Goal: Information Seeking & Learning: Learn about a topic

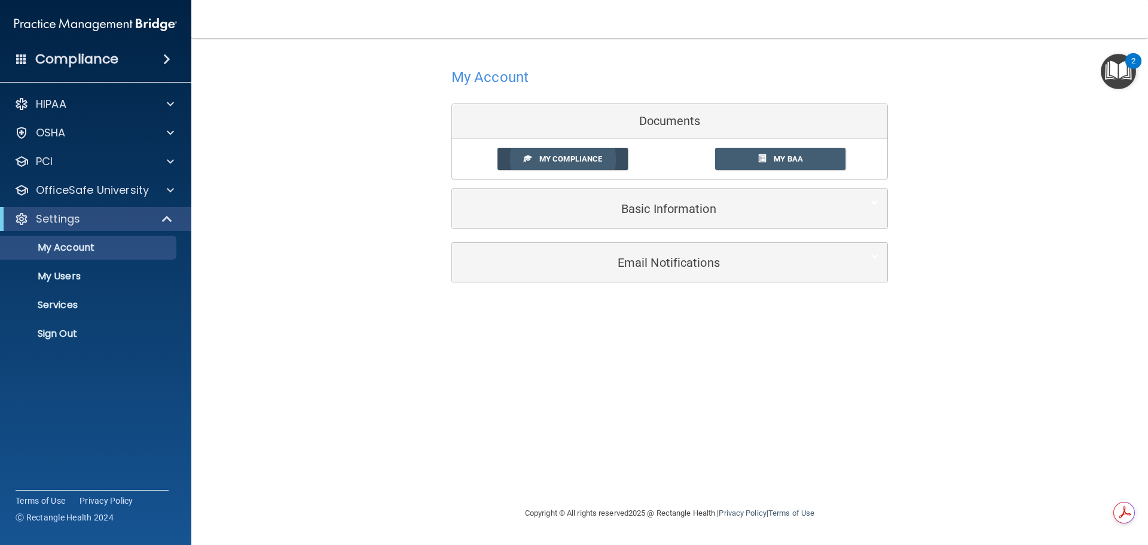
click at [568, 160] on span "My Compliance" at bounding box center [570, 158] width 63 height 9
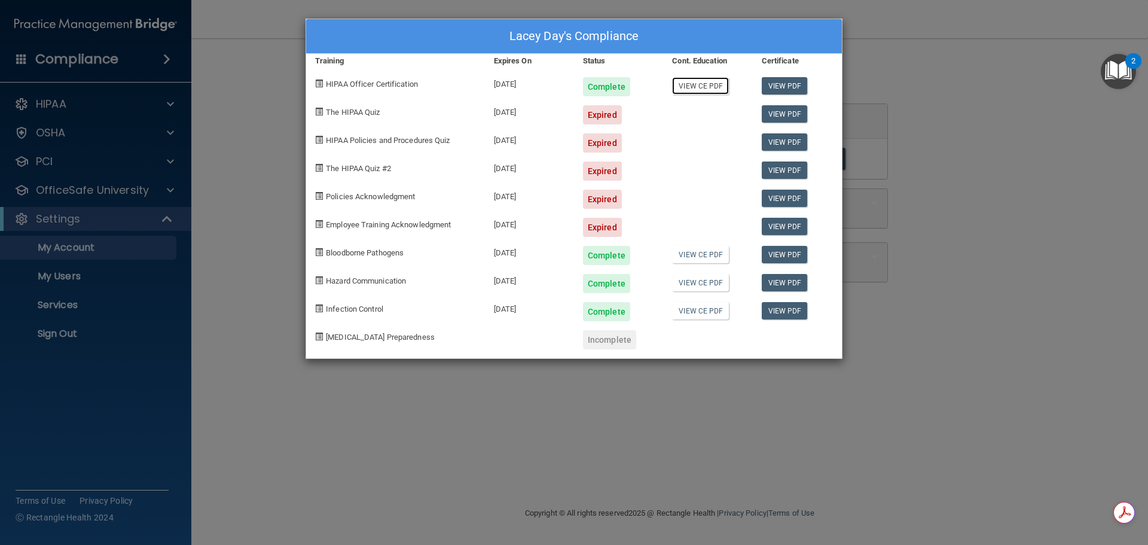
click at [695, 87] on link "View CE PDF" at bounding box center [700, 85] width 57 height 17
click at [784, 85] on link "View PDF" at bounding box center [784, 85] width 46 height 17
click at [919, 114] on div "Lacey Day's Compliance Training Expires On Status Cont. Education Certificate H…" at bounding box center [574, 272] width 1148 height 545
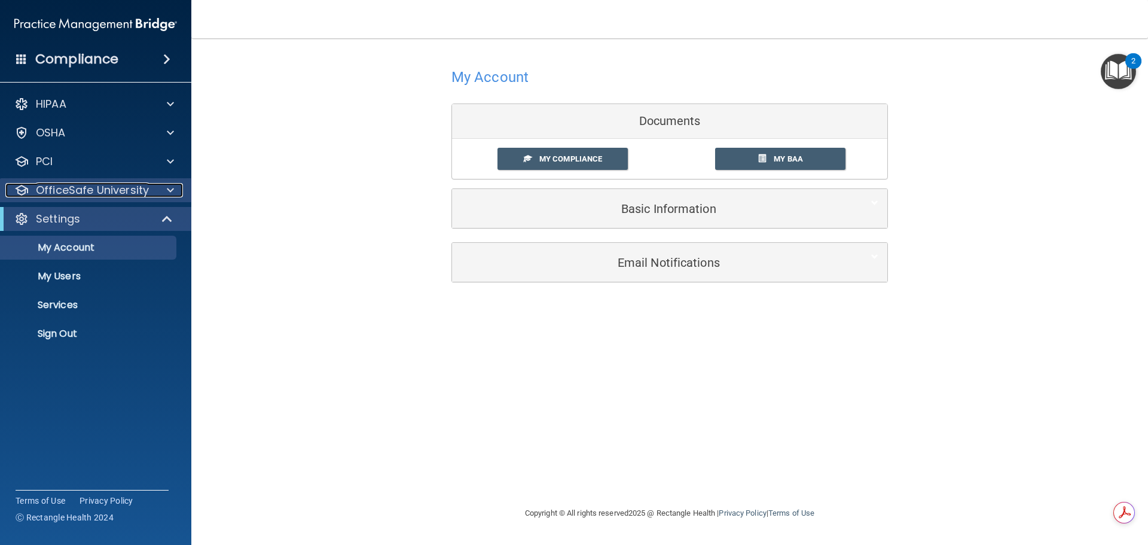
click at [71, 190] on p "OfficeSafe University" at bounding box center [92, 190] width 113 height 14
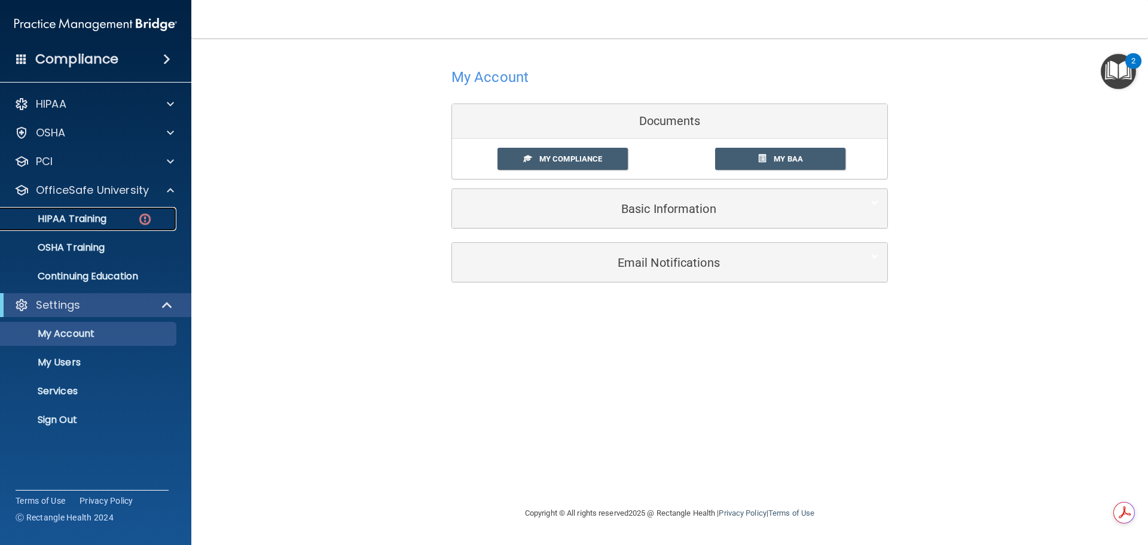
click at [70, 225] on p "HIPAA Training" at bounding box center [57, 219] width 99 height 12
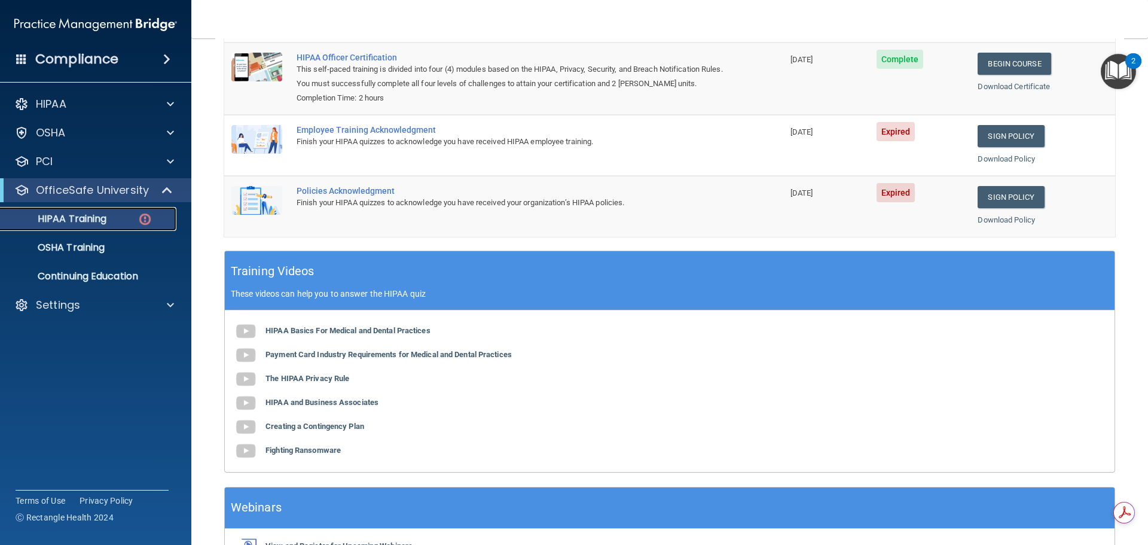
scroll to position [120, 0]
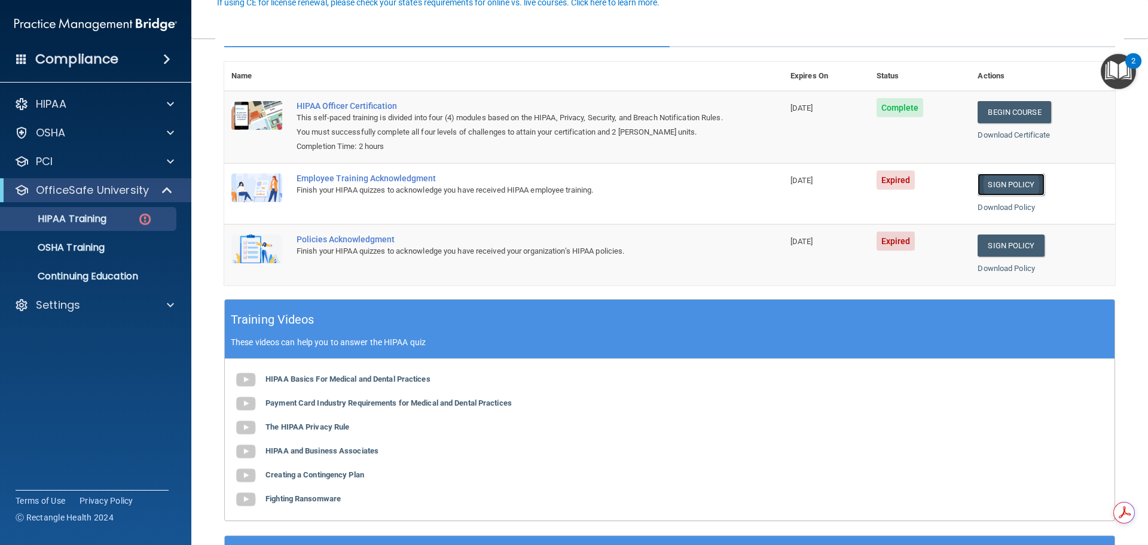
click at [995, 188] on link "Sign Policy" at bounding box center [1010, 184] width 66 height 22
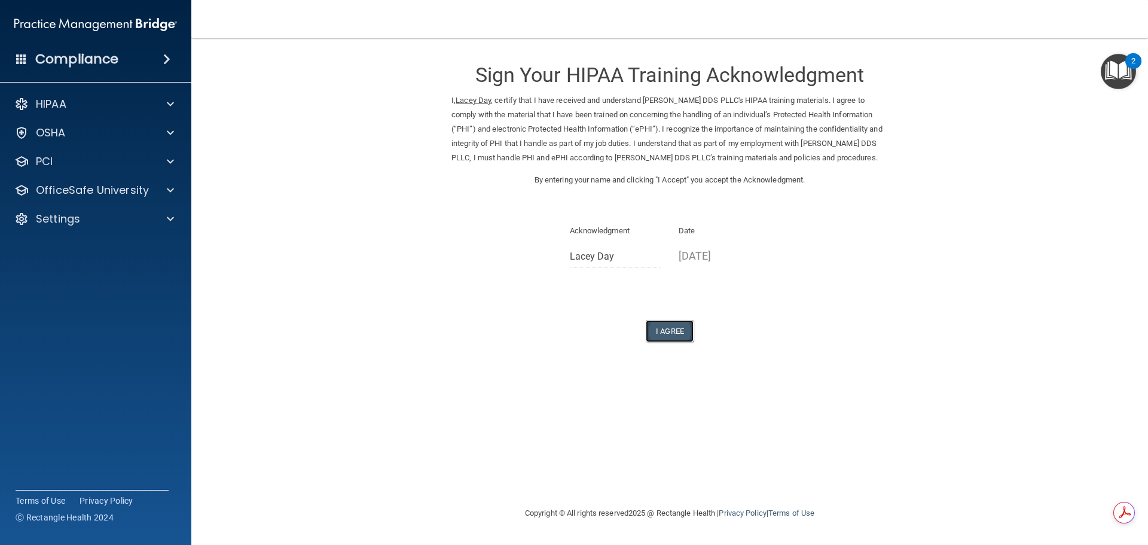
click at [669, 342] on button "I Agree" at bounding box center [670, 331] width 48 height 22
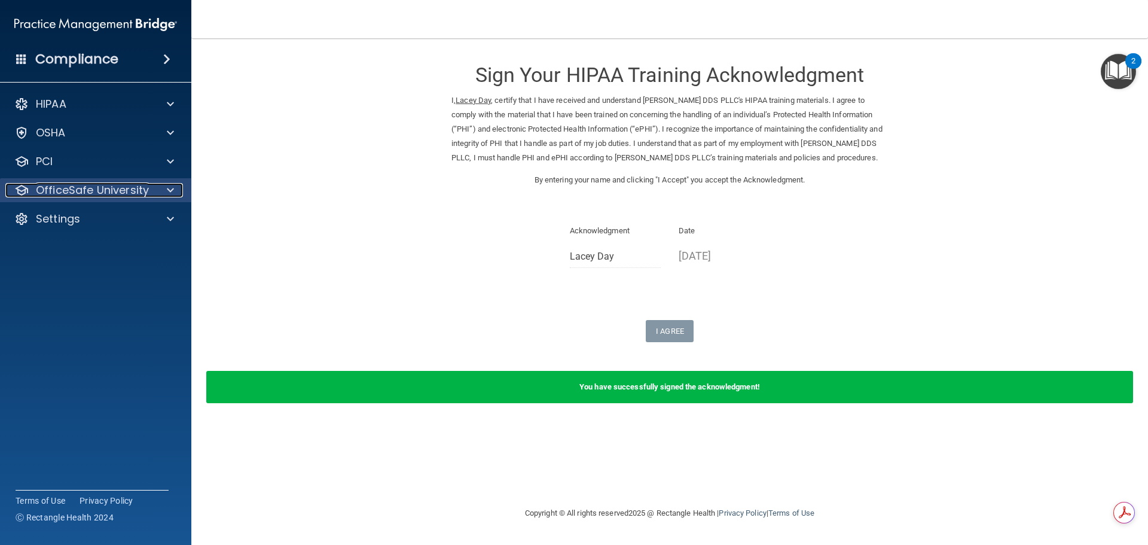
click at [91, 195] on p "OfficeSafe University" at bounding box center [92, 190] width 113 height 14
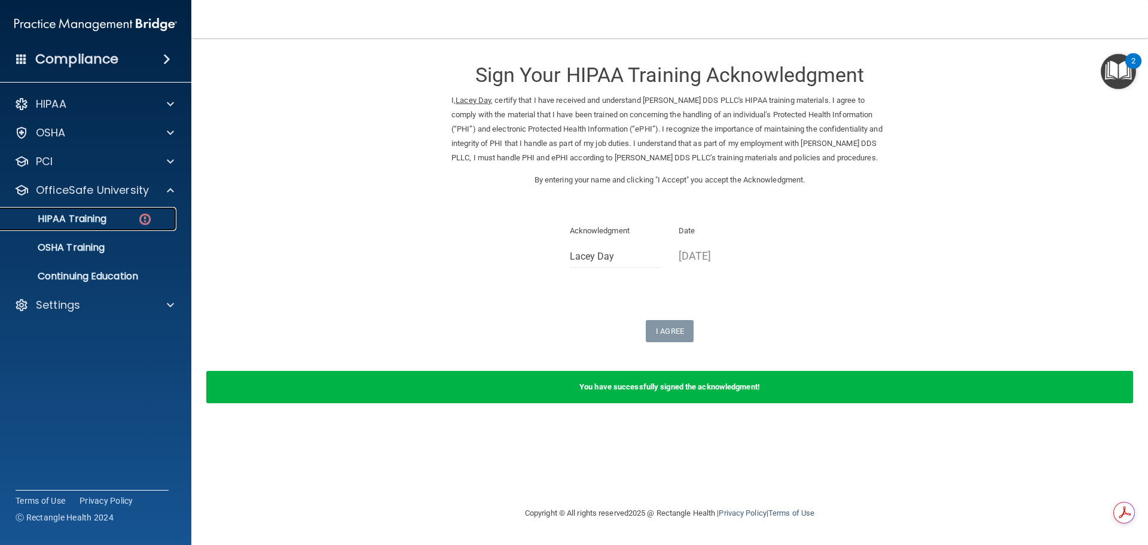
click at [91, 218] on p "HIPAA Training" at bounding box center [57, 219] width 99 height 12
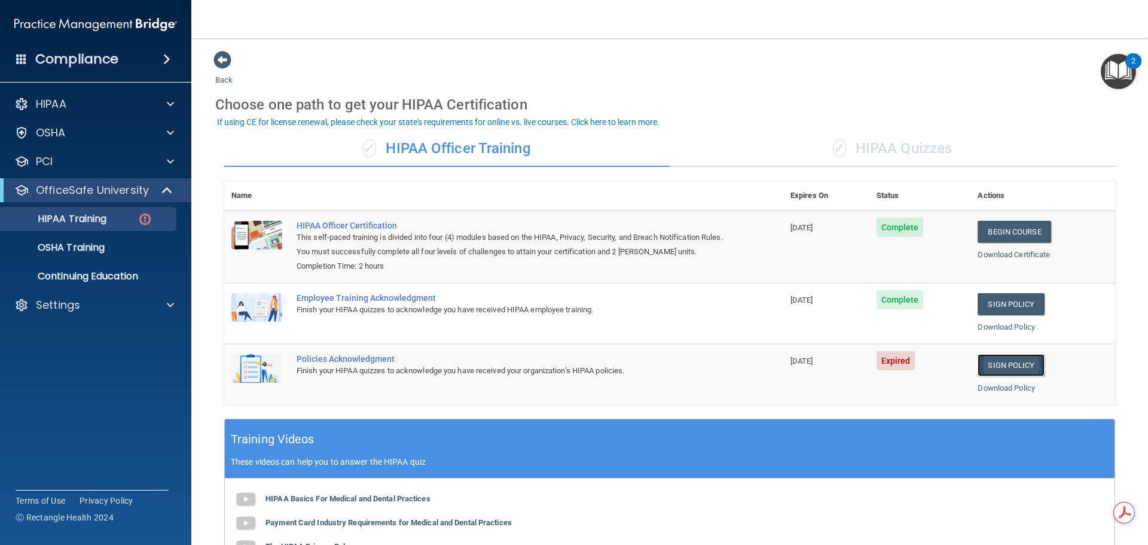
click at [992, 367] on link "Sign Policy" at bounding box center [1010, 365] width 66 height 22
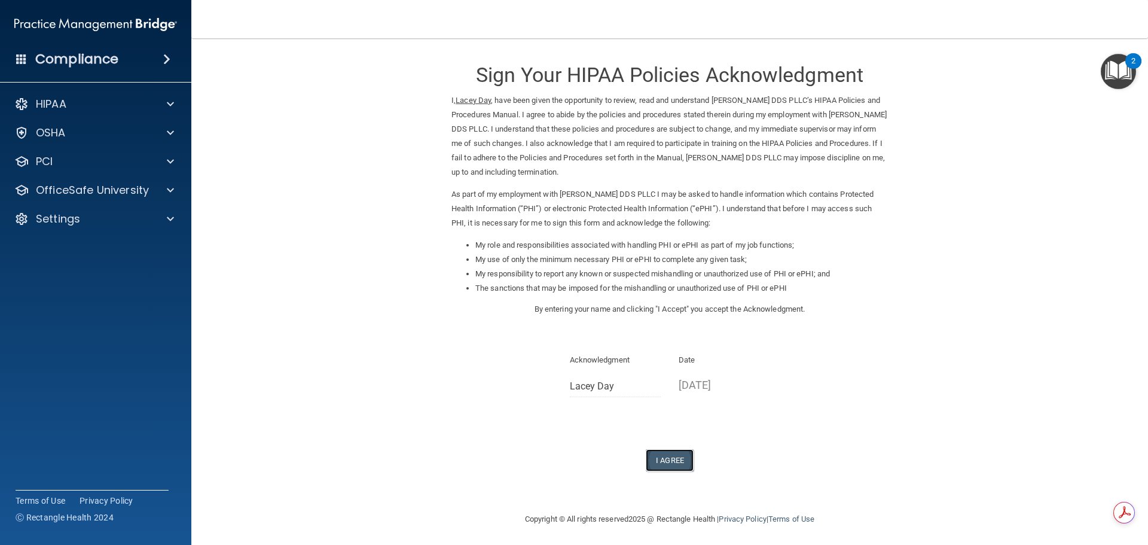
click at [665, 458] on button "I Agree" at bounding box center [670, 460] width 48 height 22
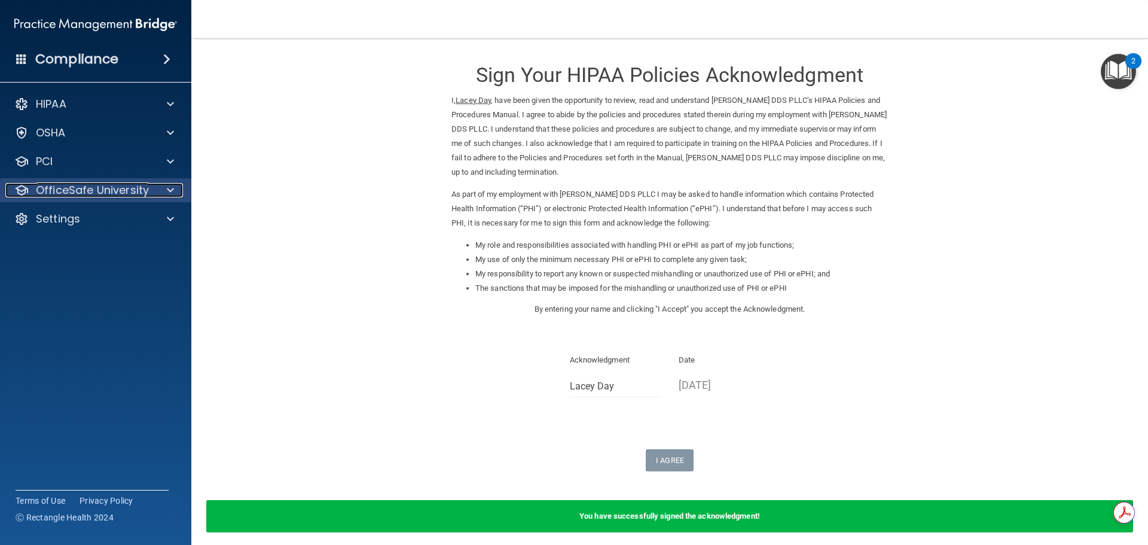
click at [81, 193] on p "OfficeSafe University" at bounding box center [92, 190] width 113 height 14
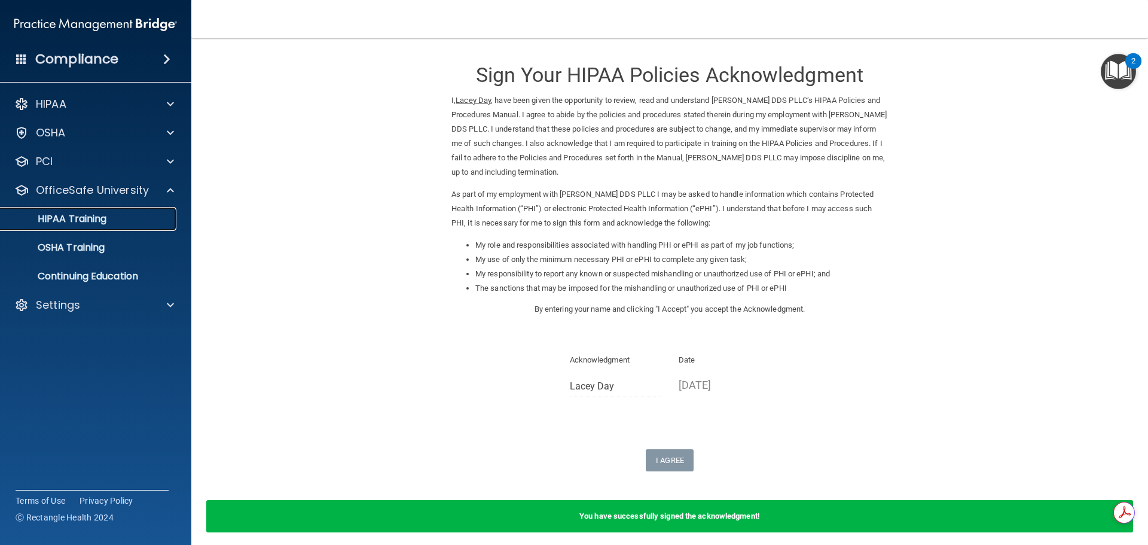
click at [75, 219] on p "HIPAA Training" at bounding box center [57, 219] width 99 height 12
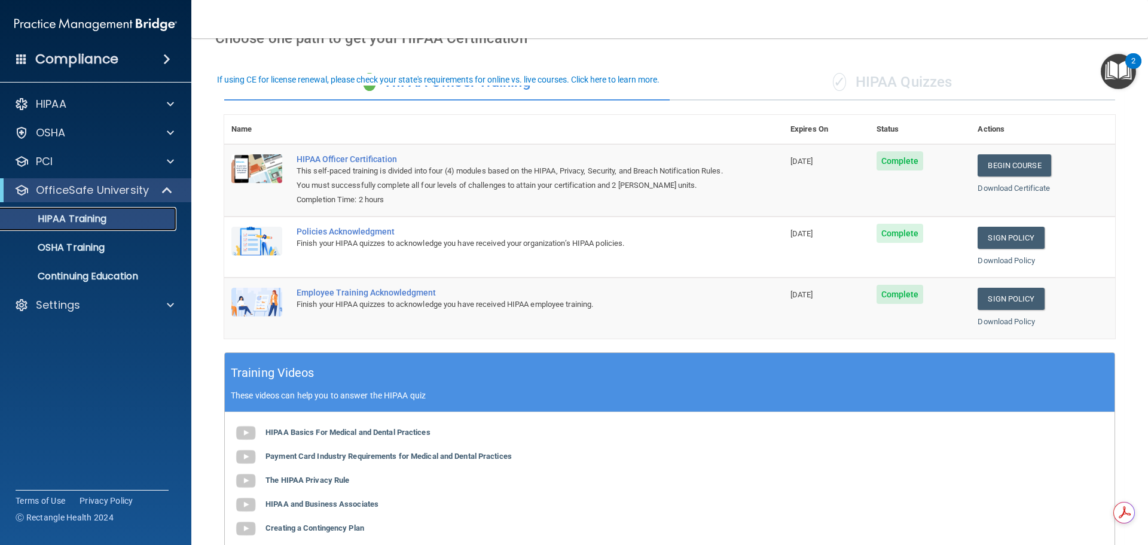
scroll to position [7, 0]
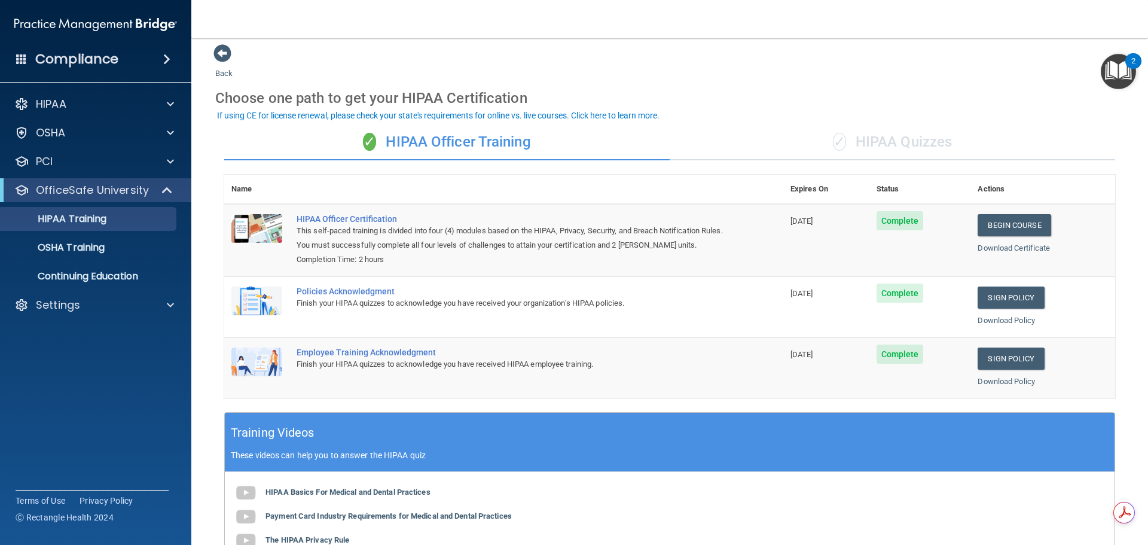
click at [876, 140] on div "✓ HIPAA Quizzes" at bounding box center [891, 142] width 445 height 36
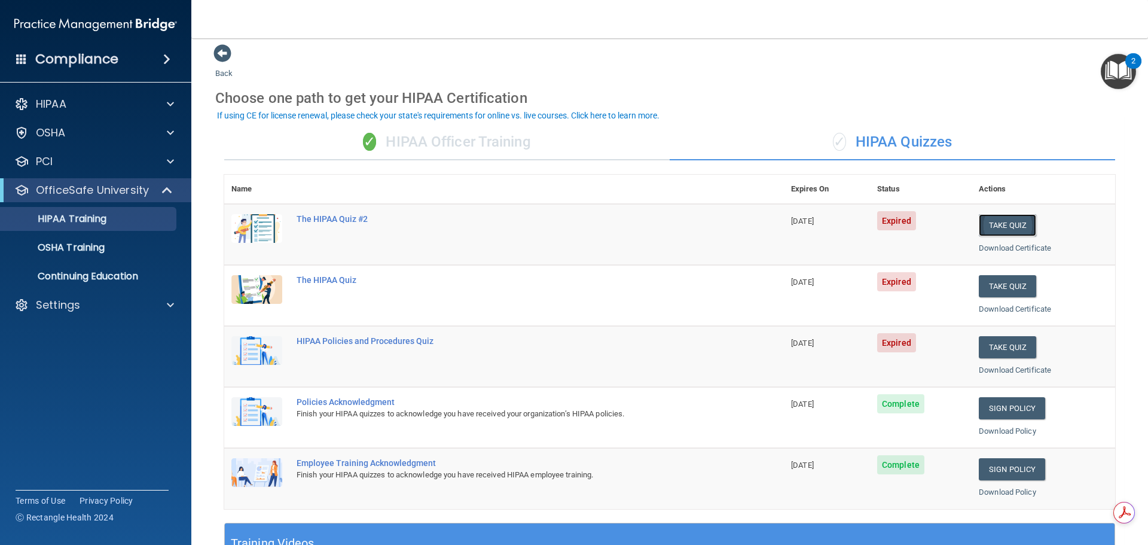
click at [984, 224] on button "Take Quiz" at bounding box center [1006, 225] width 57 height 22
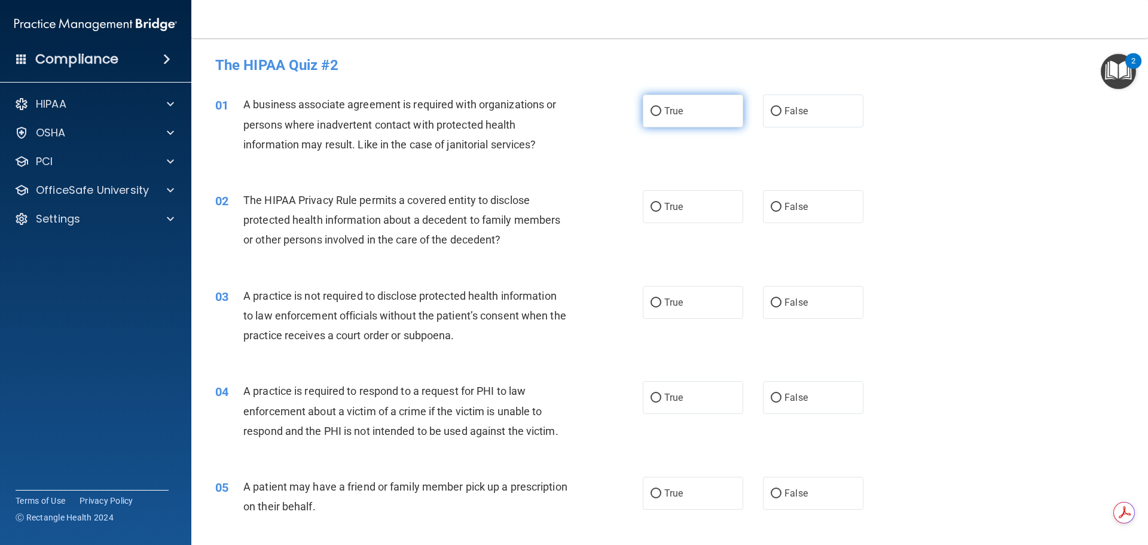
click at [653, 108] on input "True" at bounding box center [655, 111] width 11 height 9
radio input "true"
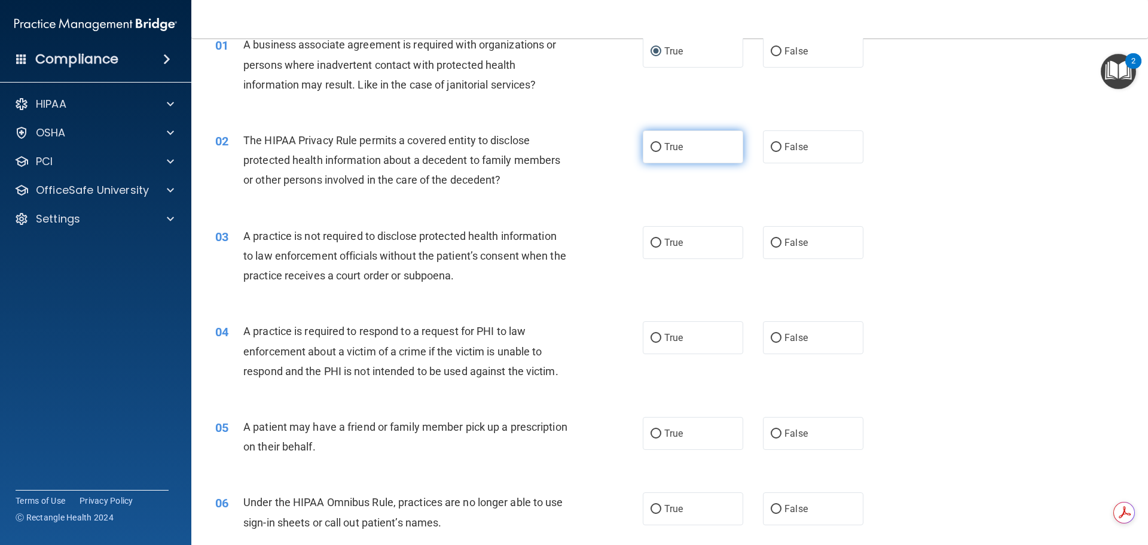
click at [652, 148] on input "True" at bounding box center [655, 147] width 11 height 9
radio input "true"
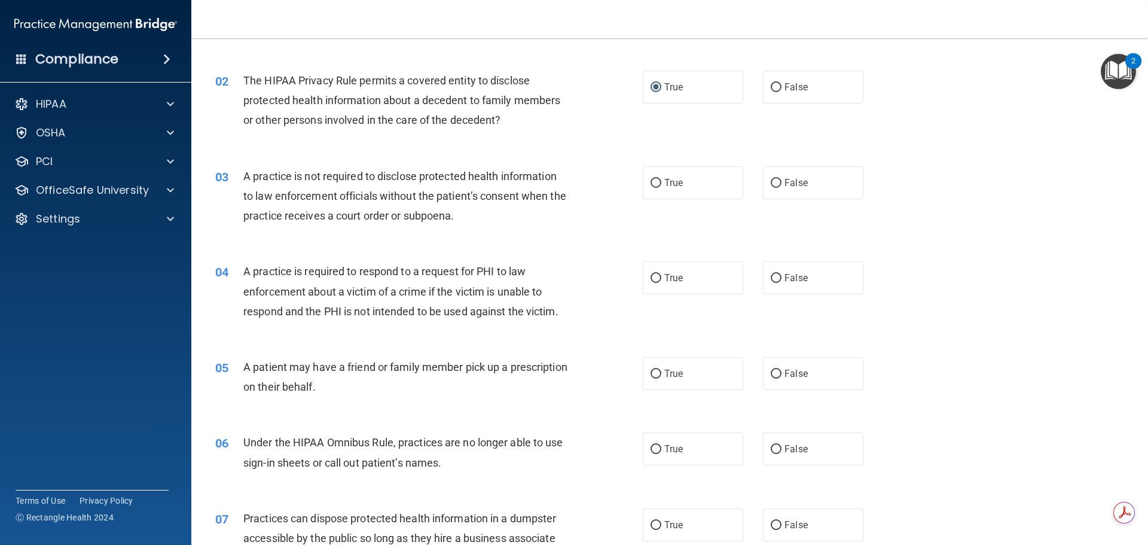
scroll to position [179, 0]
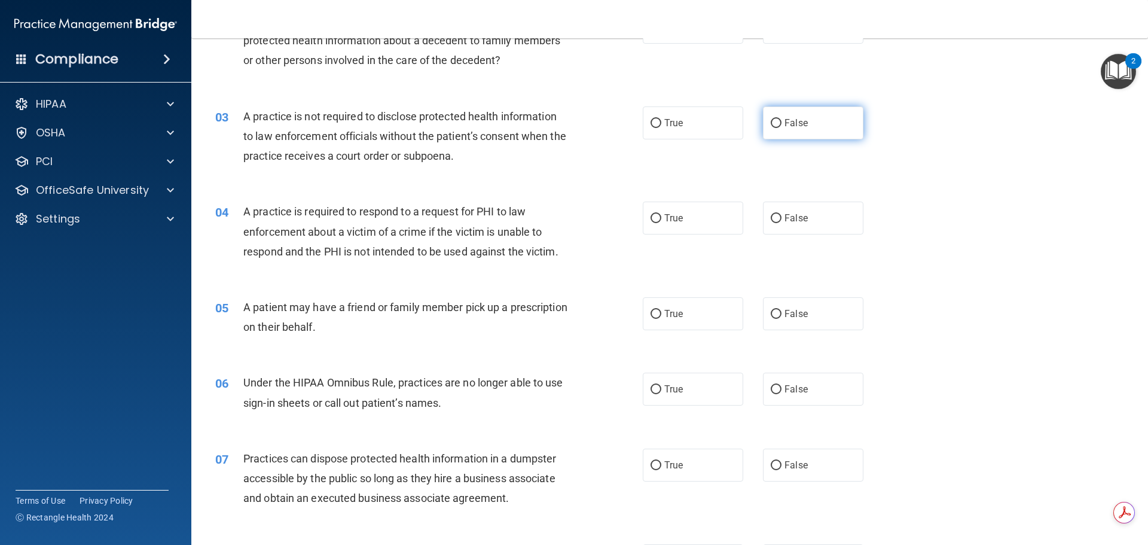
click at [773, 123] on input "False" at bounding box center [775, 123] width 11 height 9
radio input "true"
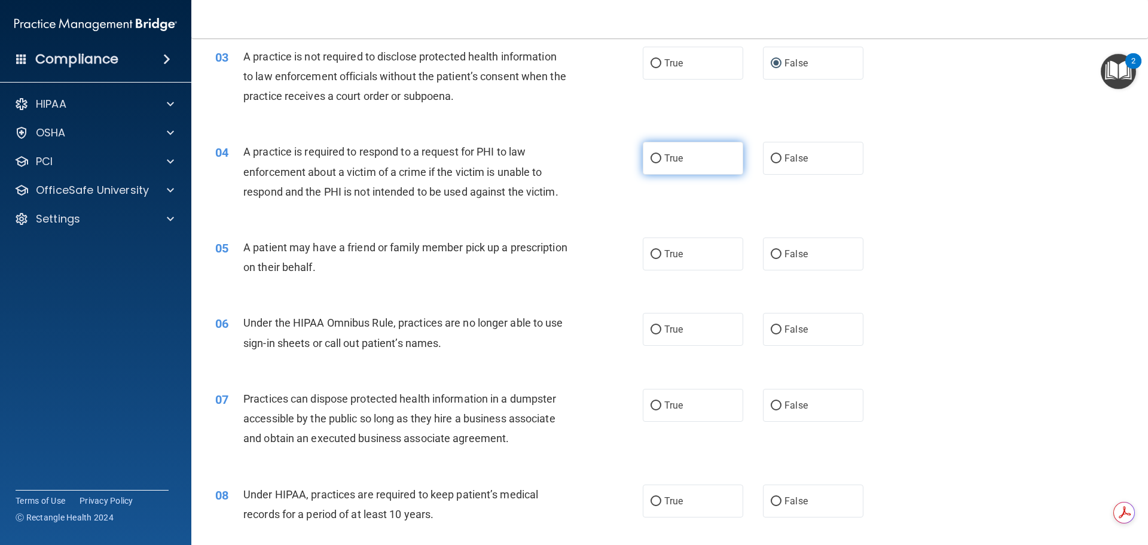
click at [651, 158] on input "True" at bounding box center [655, 158] width 11 height 9
radio input "true"
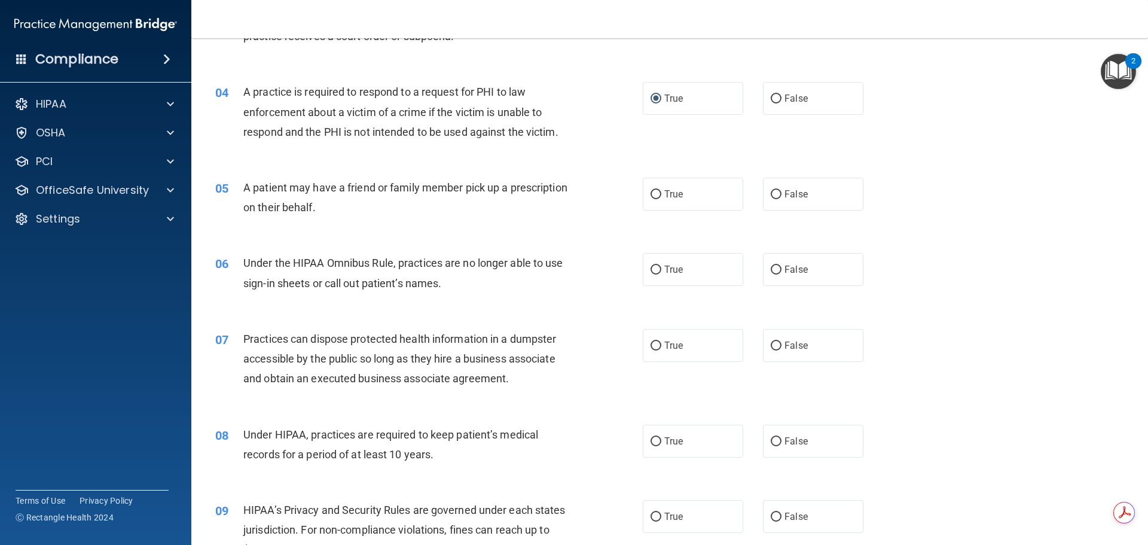
scroll to position [359, 0]
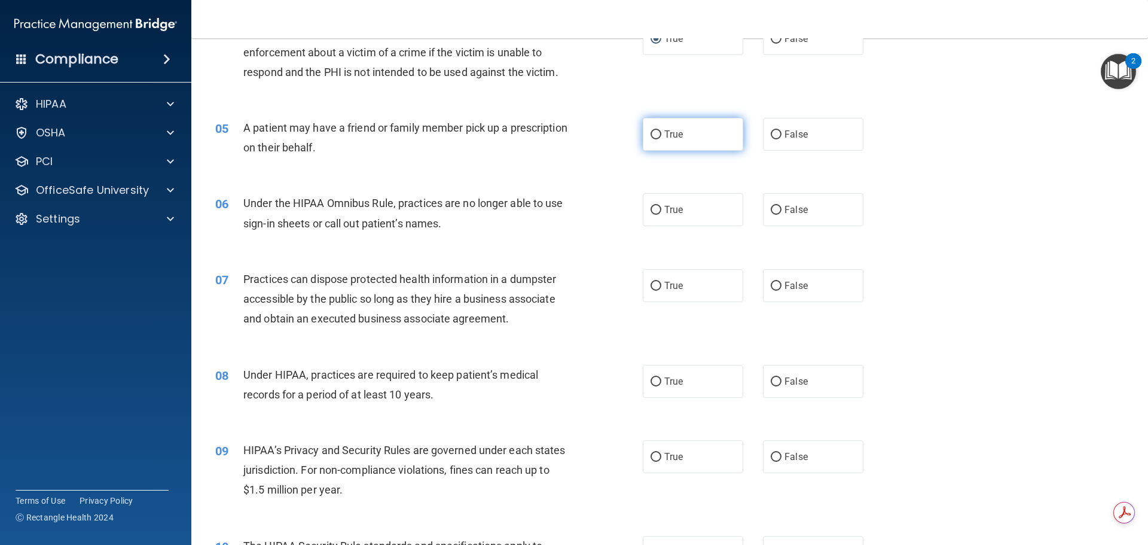
click at [652, 134] on input "True" at bounding box center [655, 134] width 11 height 9
radio input "true"
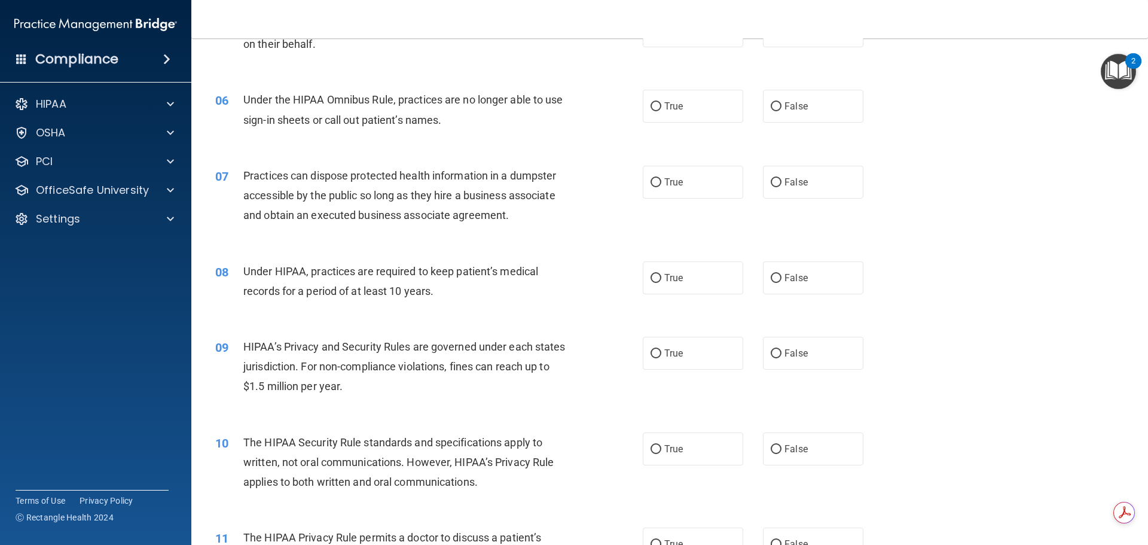
scroll to position [478, 0]
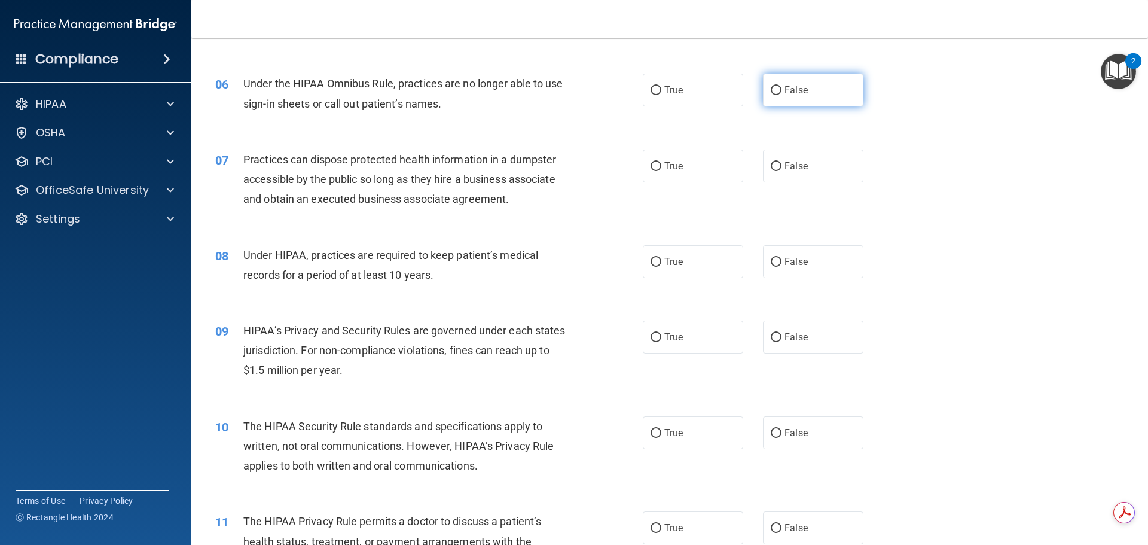
click at [778, 93] on label "False" at bounding box center [813, 90] width 100 height 33
click at [778, 93] on input "False" at bounding box center [775, 90] width 11 height 9
radio input "true"
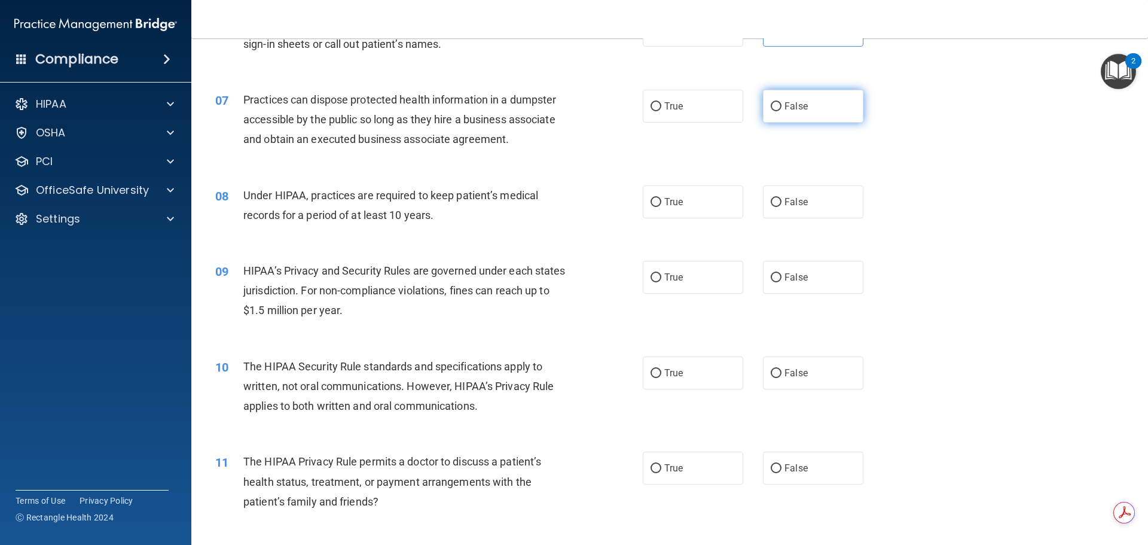
click at [776, 107] on label "False" at bounding box center [813, 106] width 100 height 33
click at [776, 107] on input "False" at bounding box center [775, 106] width 11 height 9
radio input "true"
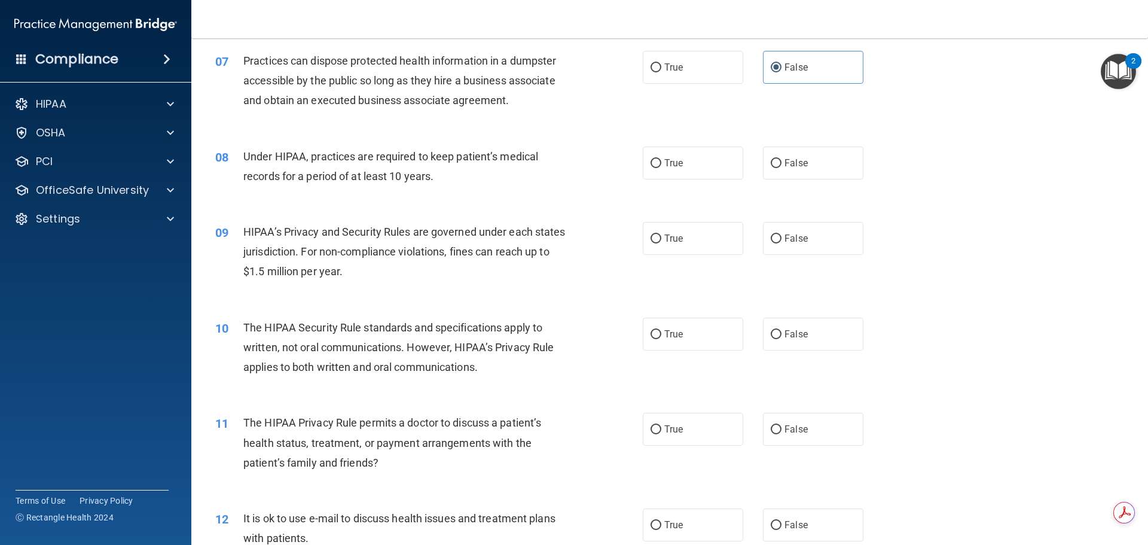
scroll to position [598, 0]
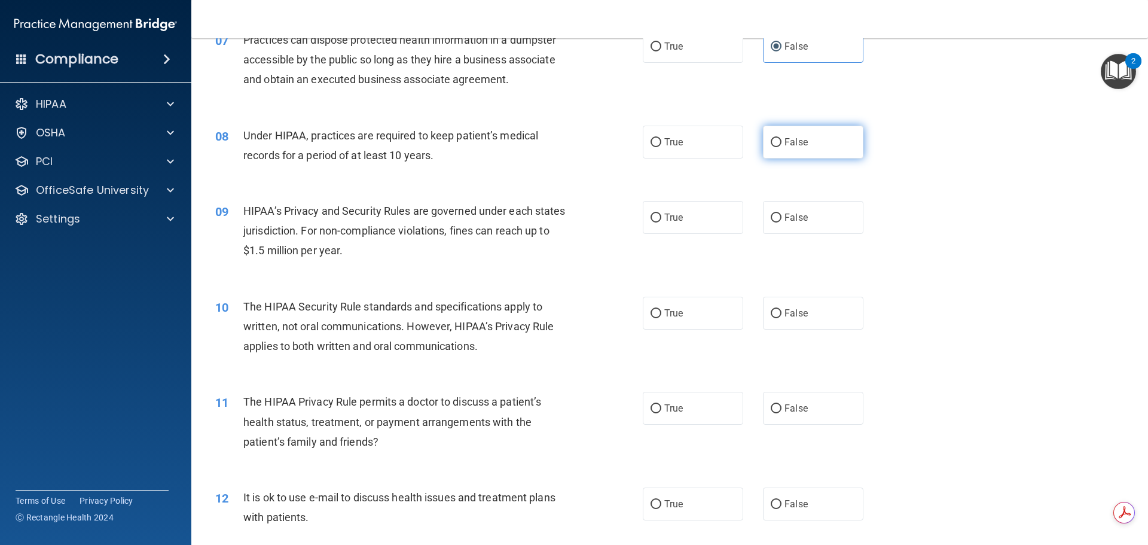
click at [770, 142] on input "False" at bounding box center [775, 142] width 11 height 9
radio input "true"
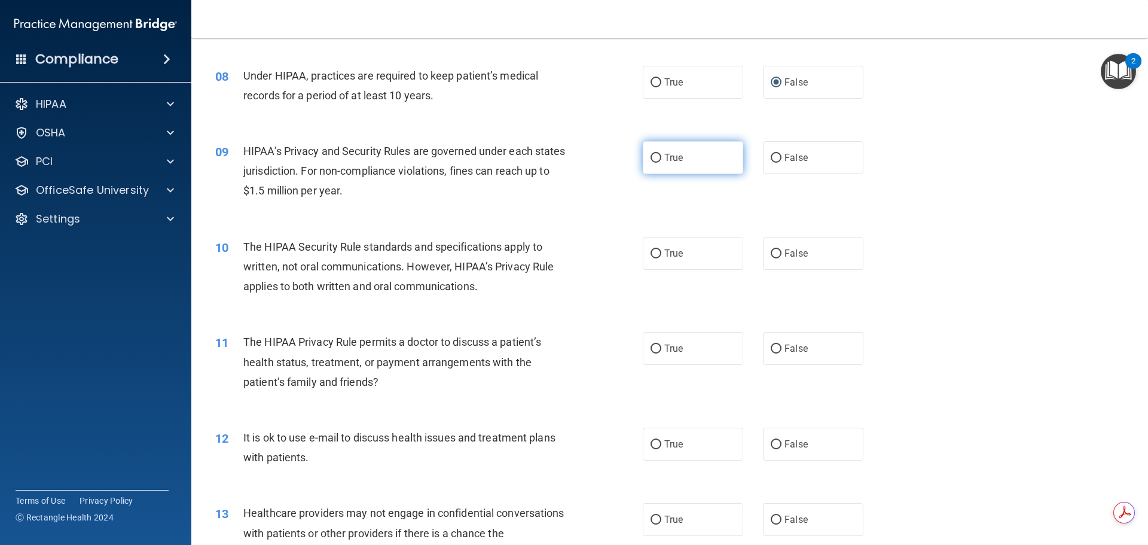
click at [653, 160] on input "True" at bounding box center [655, 158] width 11 height 9
radio input "true"
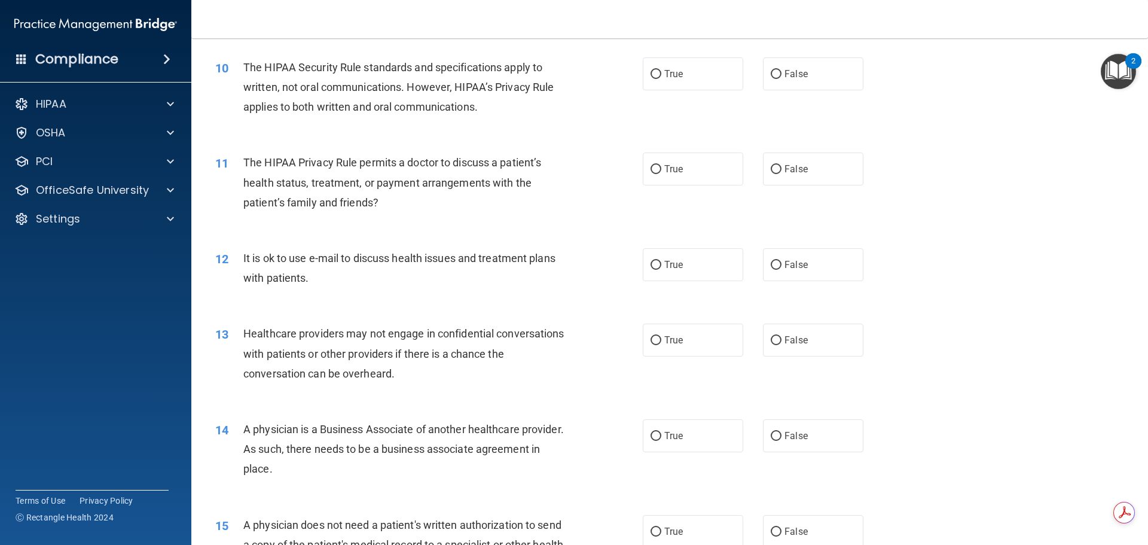
scroll to position [777, 0]
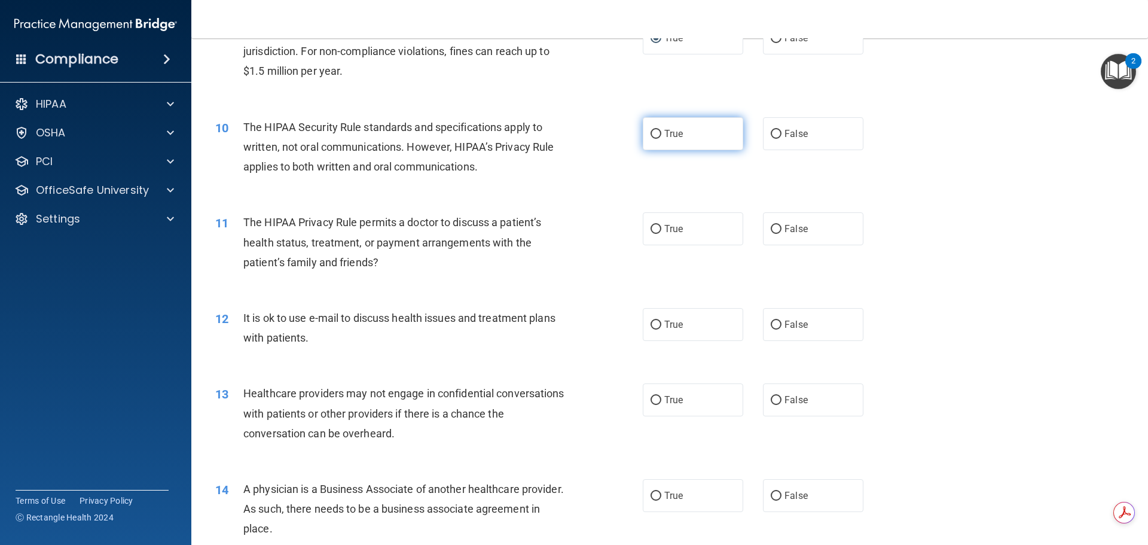
click at [650, 134] on input "True" at bounding box center [655, 134] width 11 height 9
radio input "true"
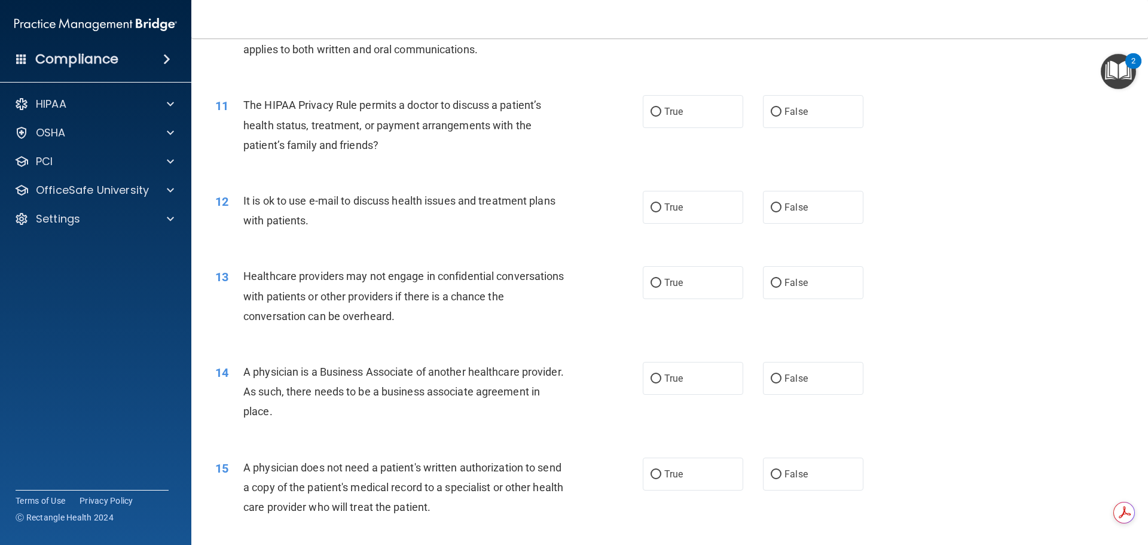
scroll to position [897, 0]
click at [770, 110] on input "False" at bounding box center [775, 109] width 11 height 9
radio input "true"
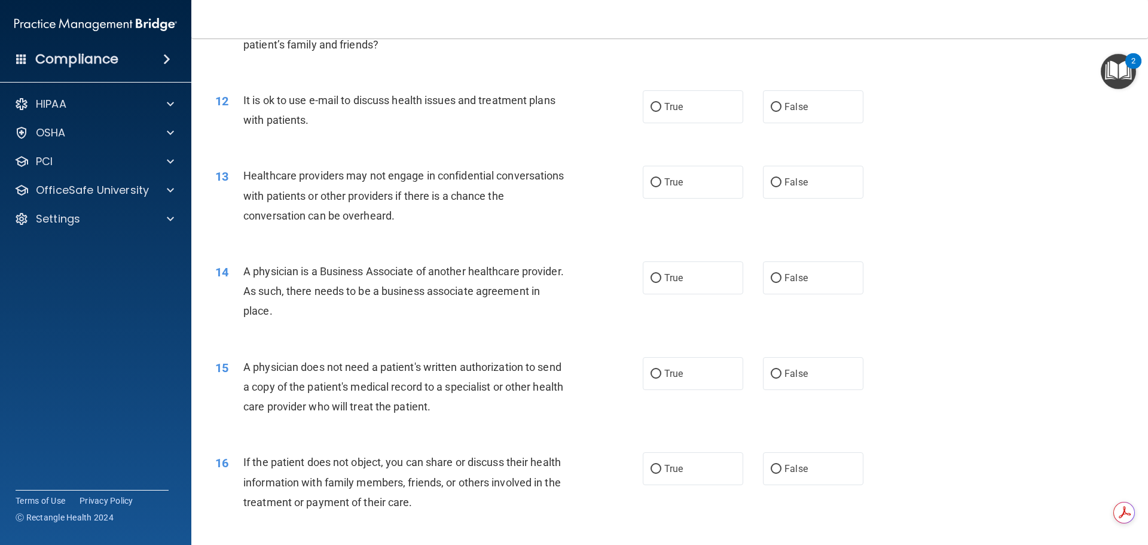
scroll to position [1016, 0]
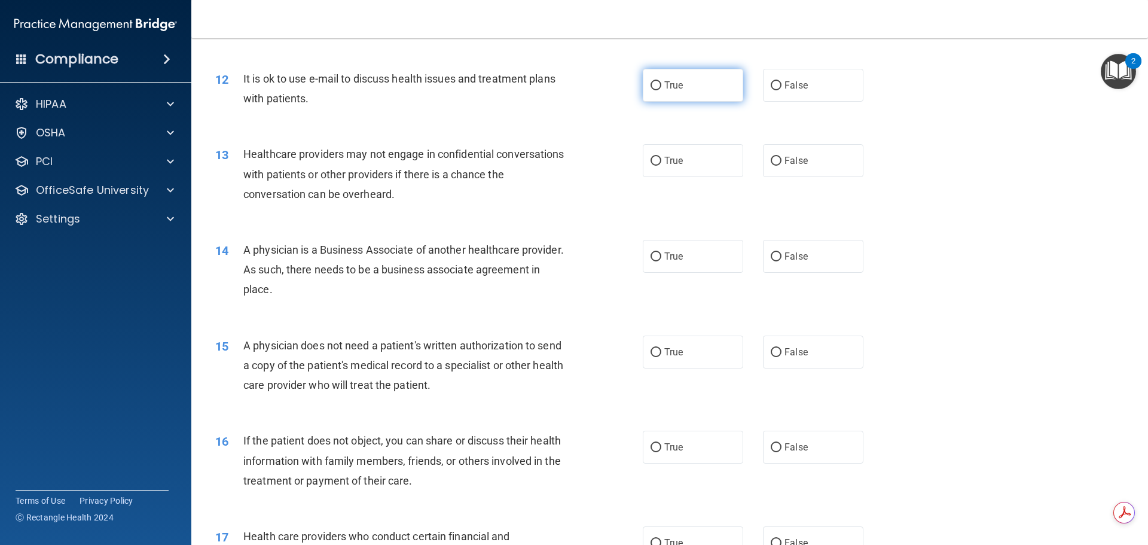
click at [653, 85] on input "True" at bounding box center [655, 85] width 11 height 9
radio input "true"
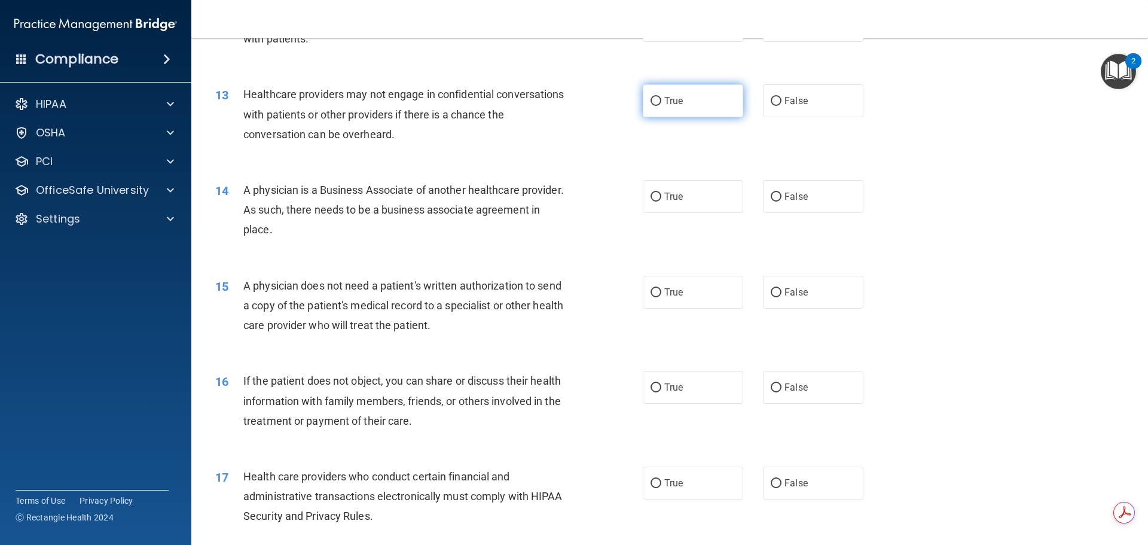
click at [663, 107] on label "True" at bounding box center [693, 100] width 100 height 33
click at [661, 106] on input "True" at bounding box center [655, 101] width 11 height 9
radio input "true"
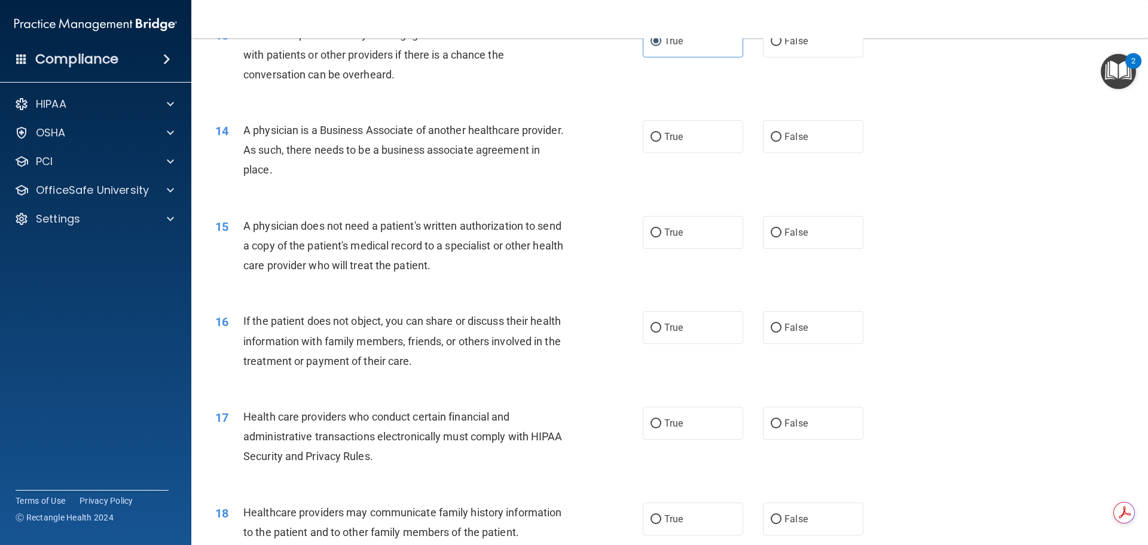
scroll to position [1195, 0]
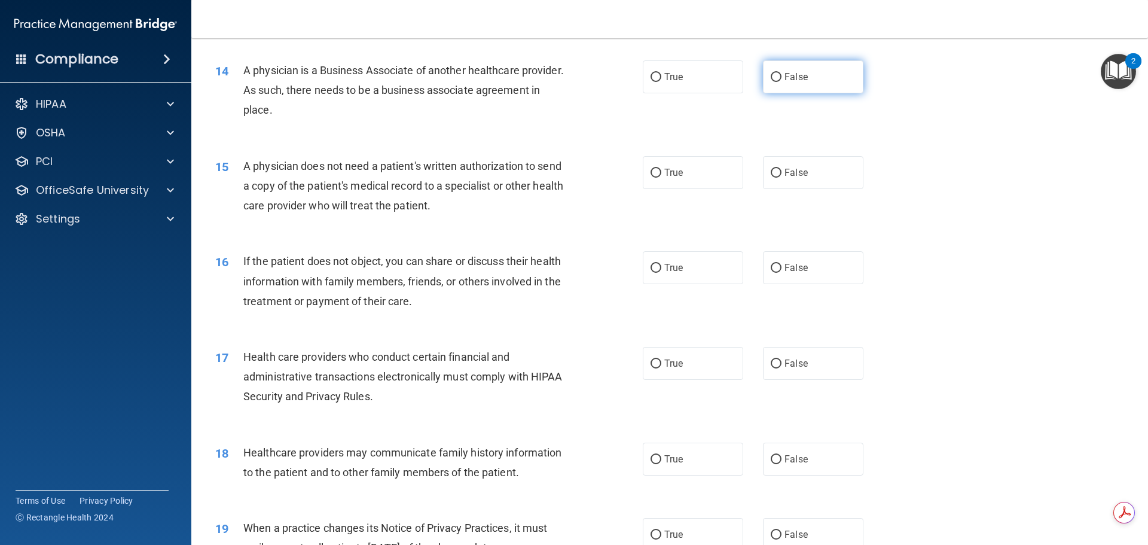
click at [772, 76] on input "False" at bounding box center [775, 77] width 11 height 9
radio input "true"
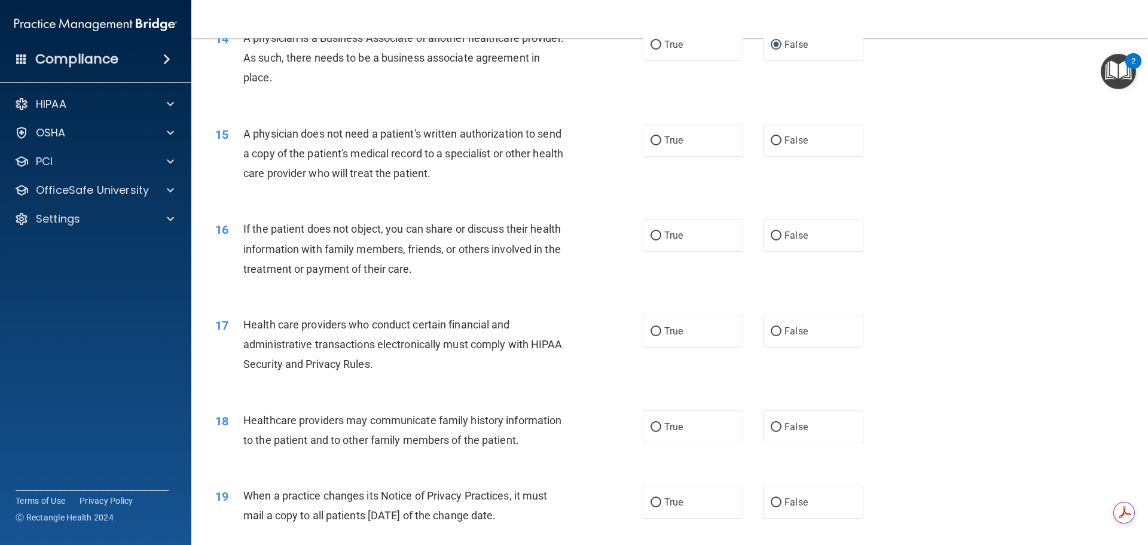
scroll to position [1255, 0]
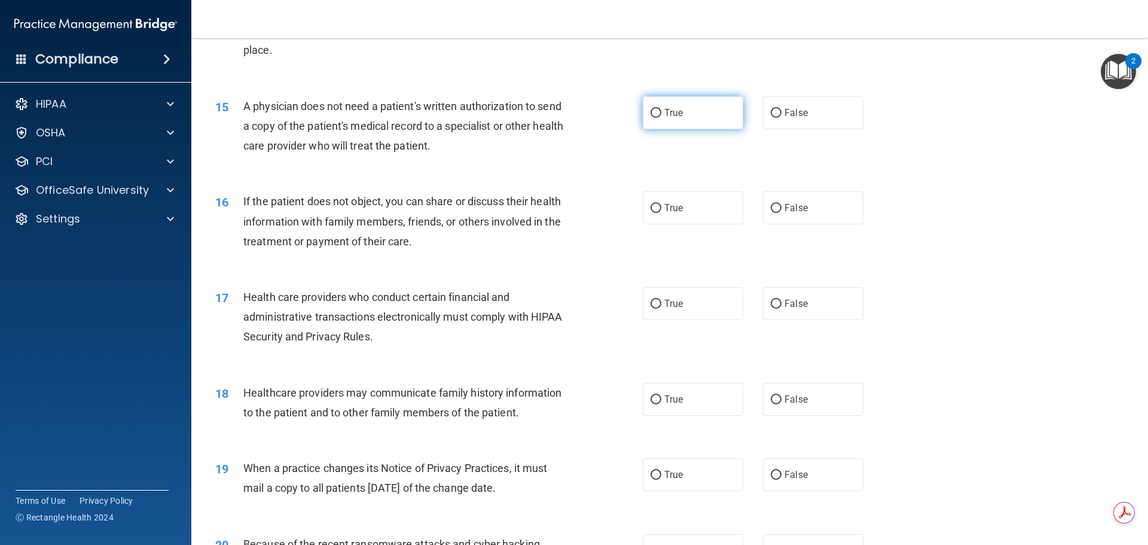
click at [664, 108] on span "True" at bounding box center [673, 112] width 19 height 11
click at [661, 109] on input "True" at bounding box center [655, 113] width 11 height 9
radio input "true"
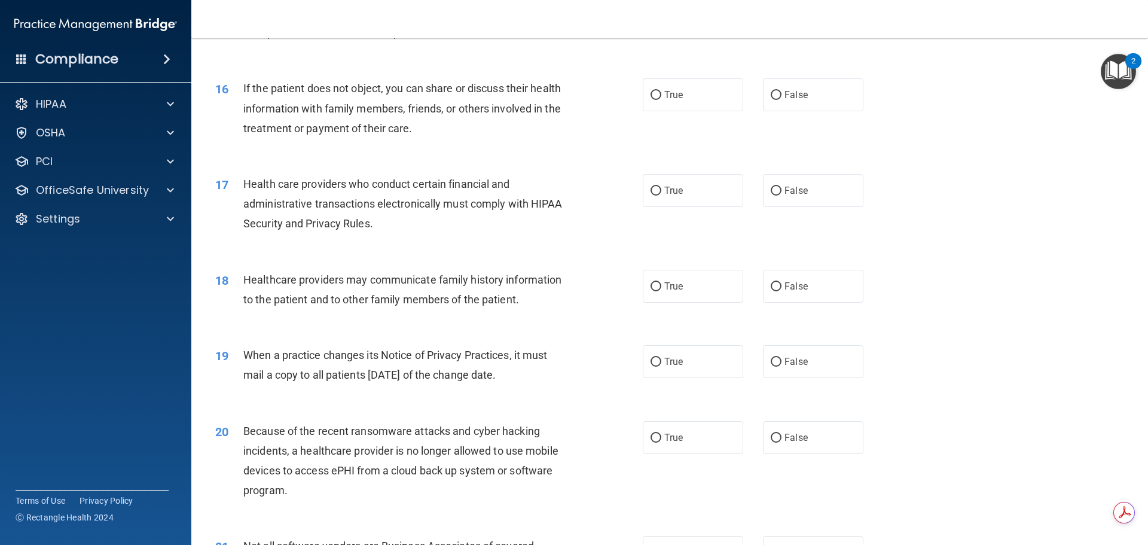
scroll to position [1375, 0]
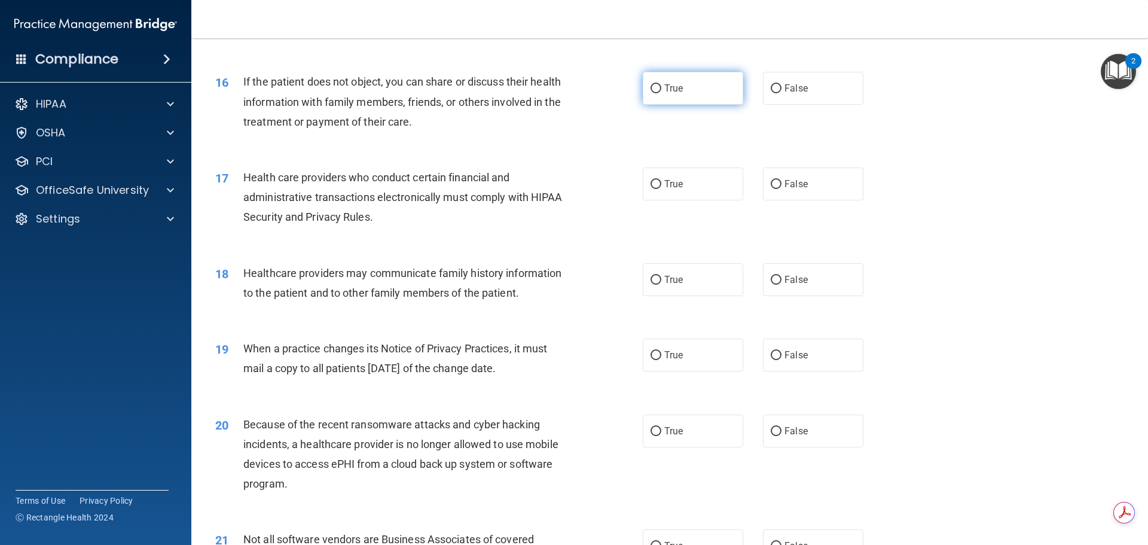
click at [672, 93] on span "True" at bounding box center [673, 87] width 19 height 11
click at [661, 93] on input "True" at bounding box center [655, 88] width 11 height 9
radio input "true"
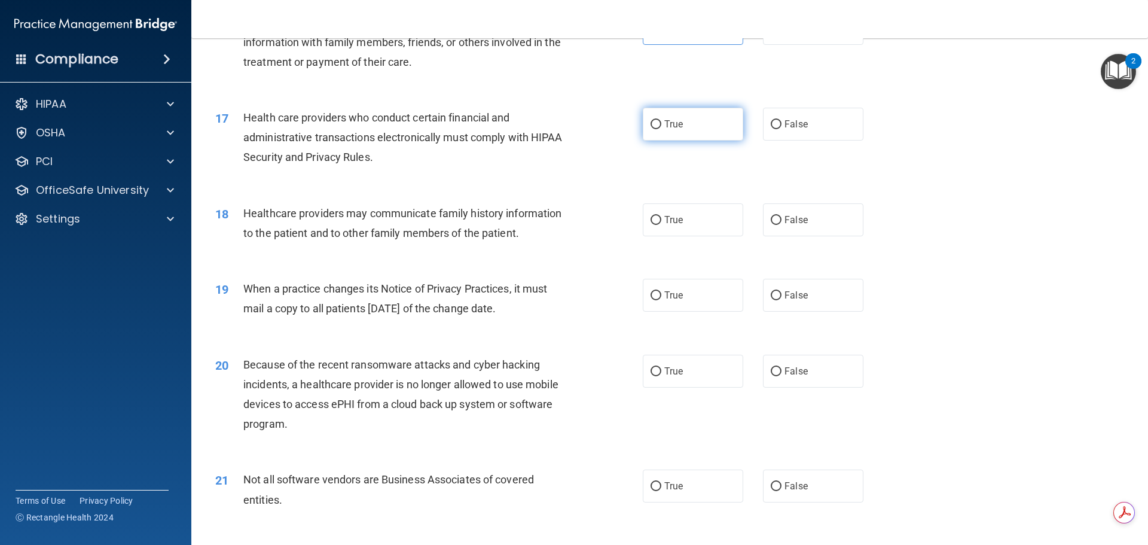
click at [677, 118] on span "True" at bounding box center [673, 123] width 19 height 11
click at [661, 120] on input "True" at bounding box center [655, 124] width 11 height 9
radio input "true"
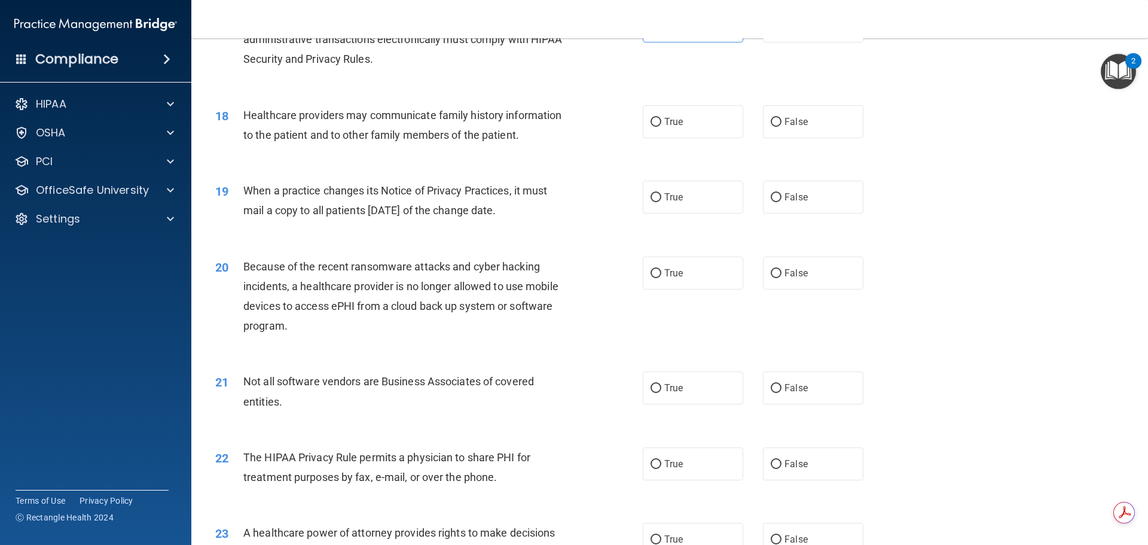
scroll to position [1554, 0]
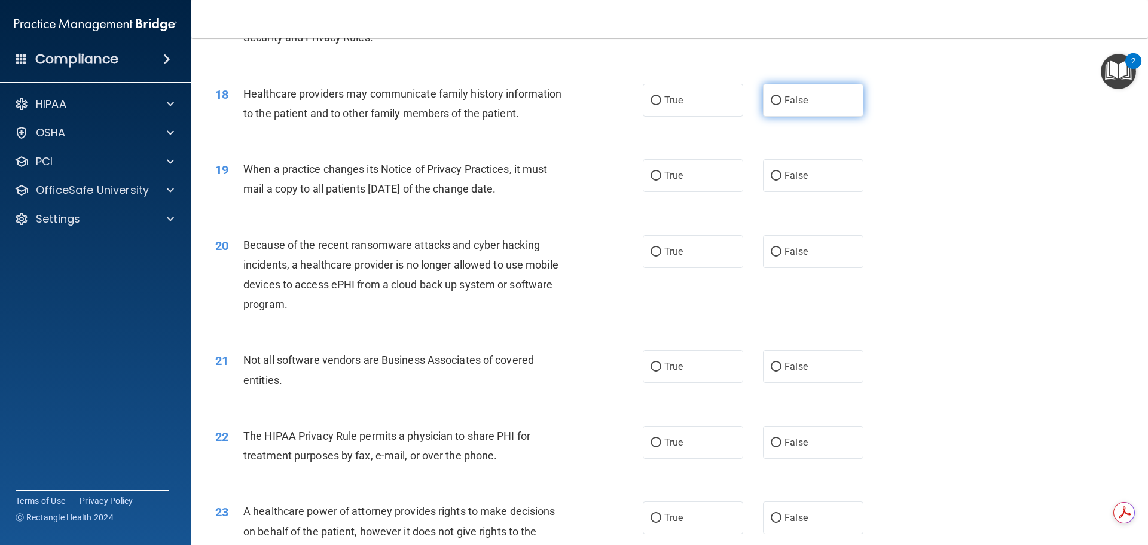
click at [784, 97] on span "False" at bounding box center [795, 99] width 23 height 11
click at [779, 97] on input "False" at bounding box center [775, 100] width 11 height 9
radio input "true"
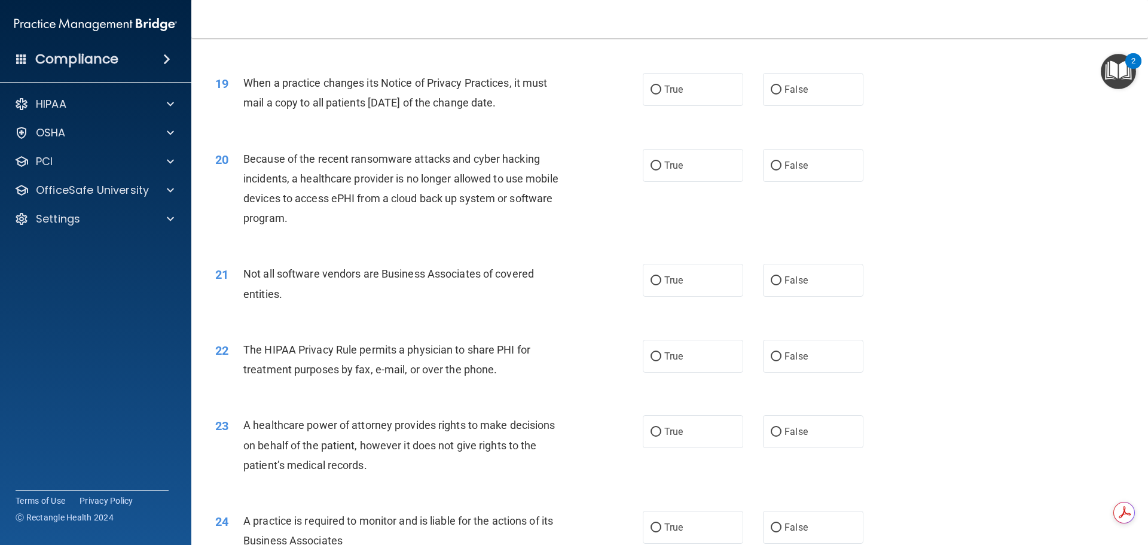
scroll to position [1614, 0]
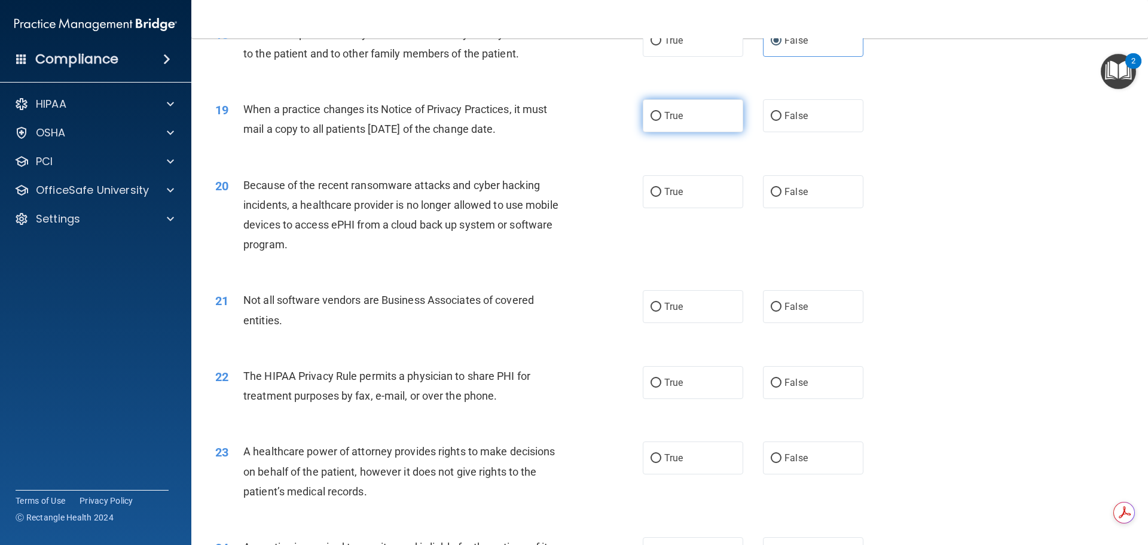
click at [670, 119] on span "True" at bounding box center [673, 115] width 19 height 11
click at [661, 119] on input "True" at bounding box center [655, 116] width 11 height 9
radio input "true"
click at [813, 193] on label "False" at bounding box center [813, 191] width 100 height 33
click at [781, 193] on input "False" at bounding box center [775, 192] width 11 height 9
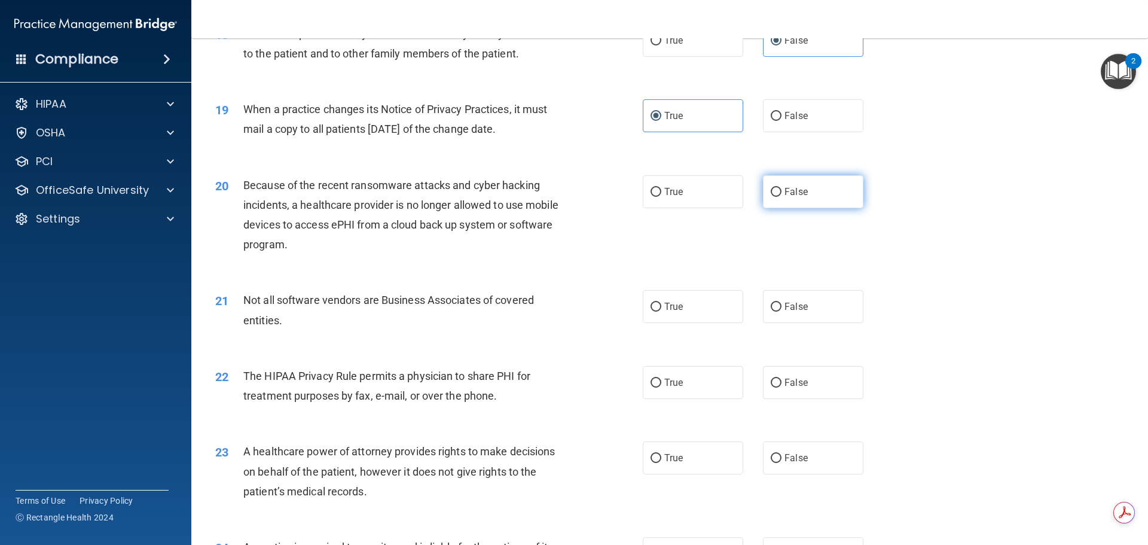
radio input "true"
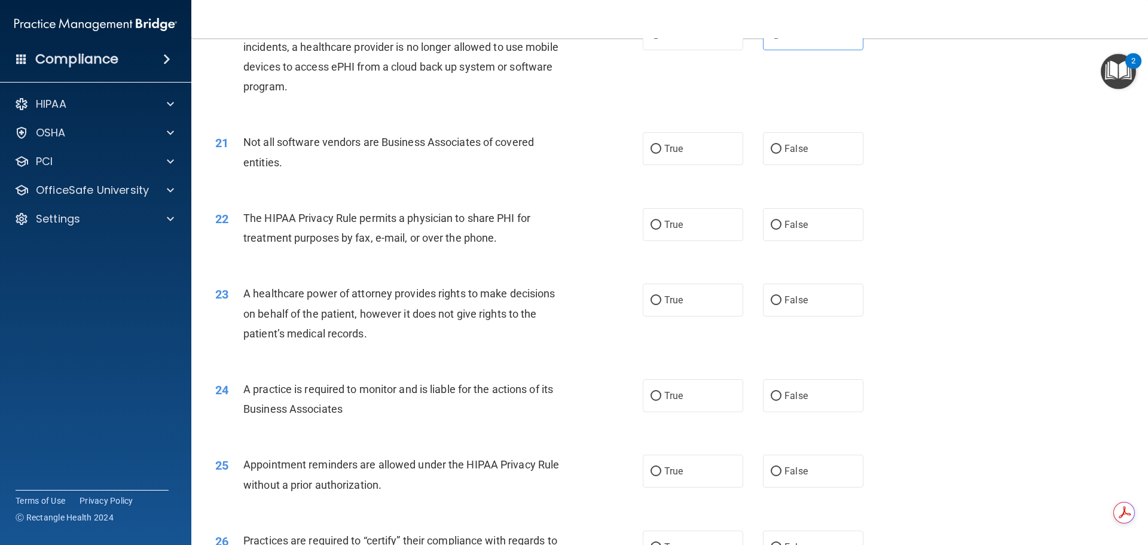
scroll to position [1793, 0]
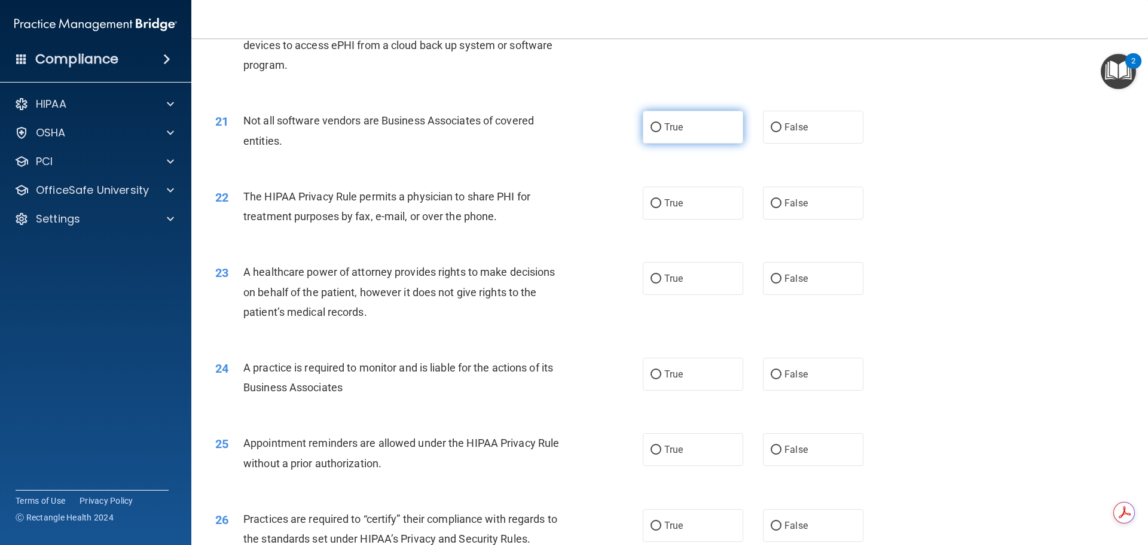
click at [693, 127] on label "True" at bounding box center [693, 127] width 100 height 33
click at [661, 127] on input "True" at bounding box center [655, 127] width 11 height 9
radio input "true"
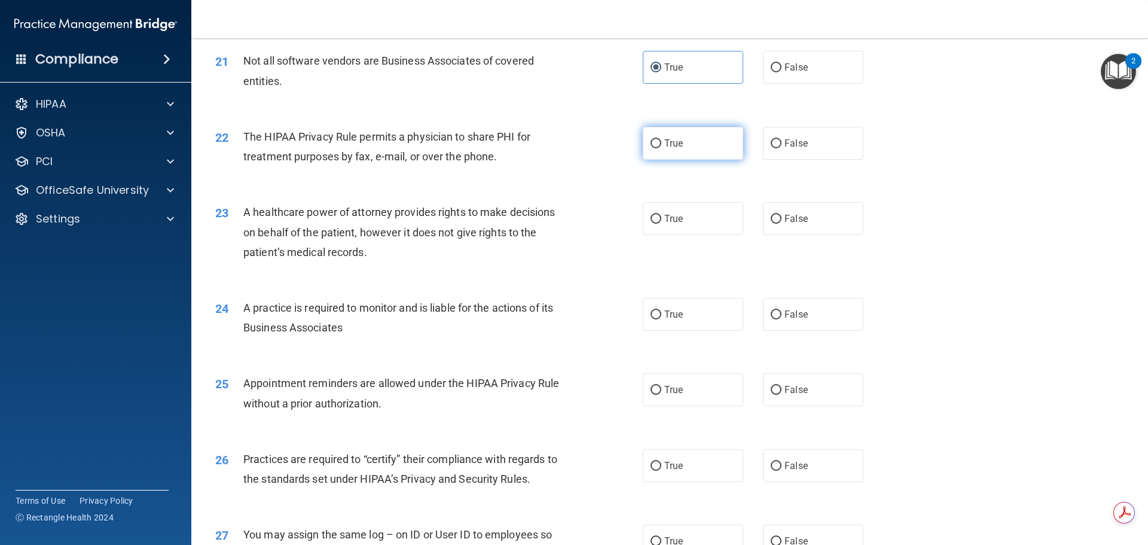
click at [653, 149] on label "True" at bounding box center [693, 143] width 100 height 33
click at [653, 148] on input "True" at bounding box center [655, 143] width 11 height 9
radio input "true"
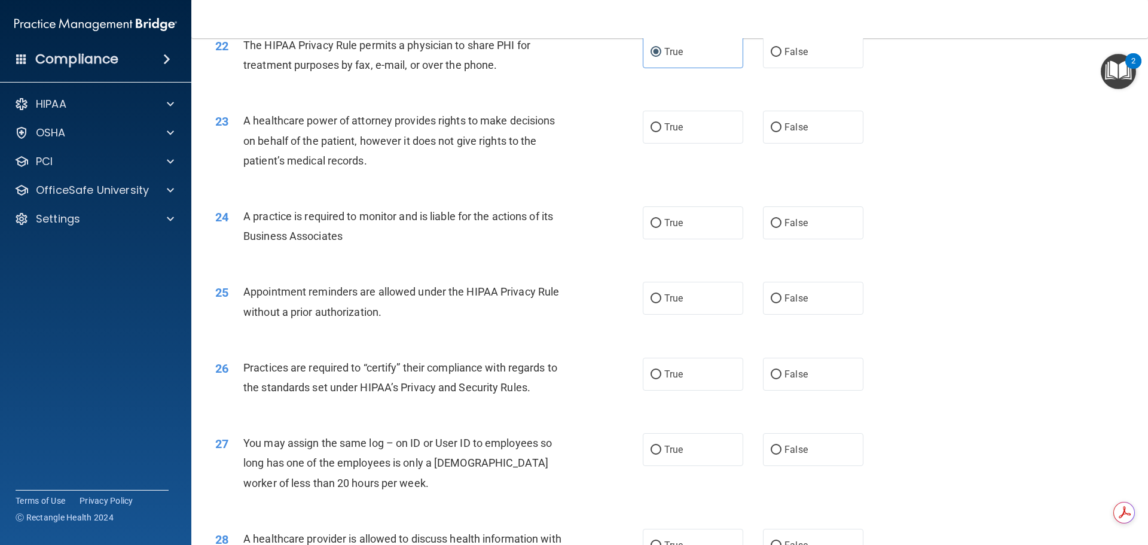
scroll to position [1972, 0]
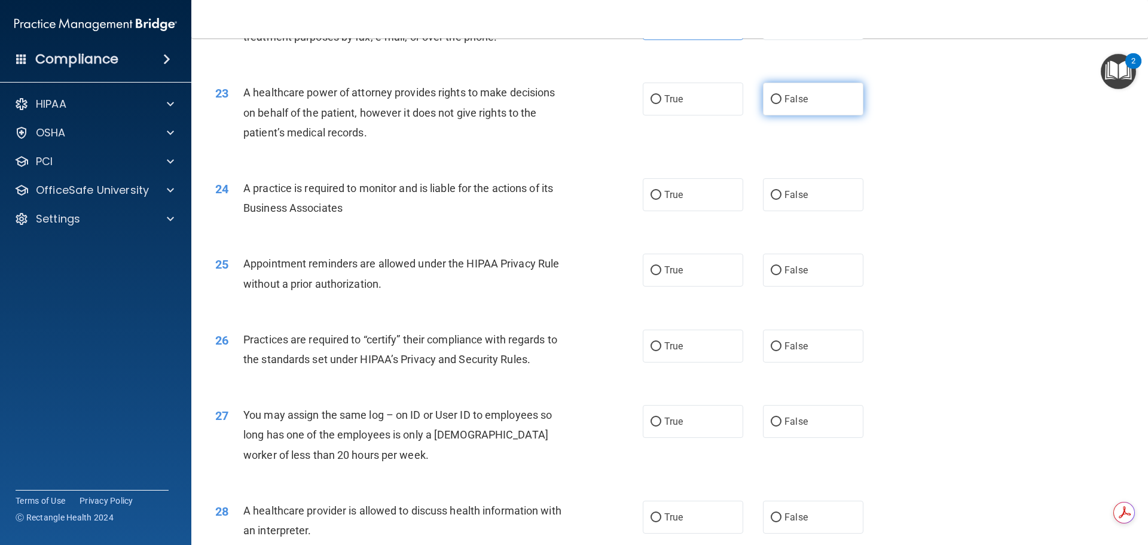
click at [776, 103] on label "False" at bounding box center [813, 98] width 100 height 33
click at [776, 103] on input "False" at bounding box center [775, 99] width 11 height 9
radio input "true"
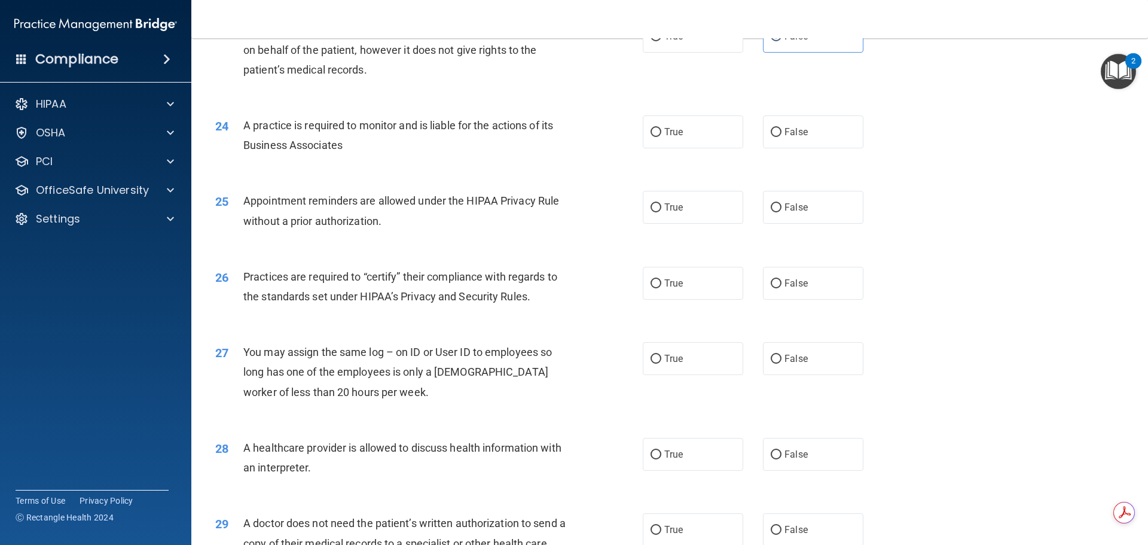
scroll to position [2092, 0]
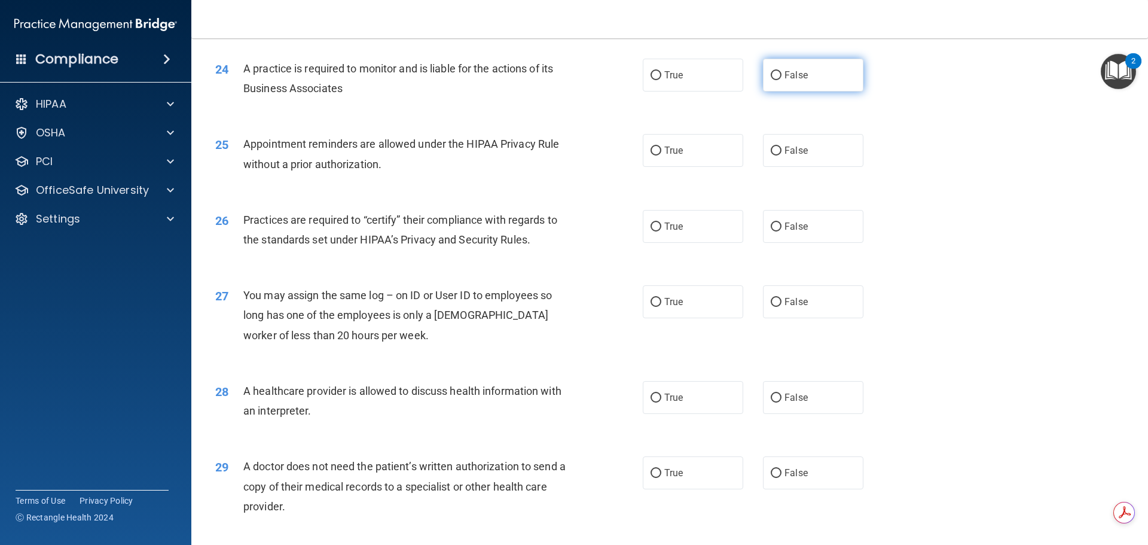
click at [787, 82] on label "False" at bounding box center [813, 75] width 100 height 33
click at [781, 80] on input "False" at bounding box center [775, 75] width 11 height 9
radio input "true"
click at [657, 152] on label "True" at bounding box center [693, 150] width 100 height 33
click at [657, 152] on input "True" at bounding box center [655, 150] width 11 height 9
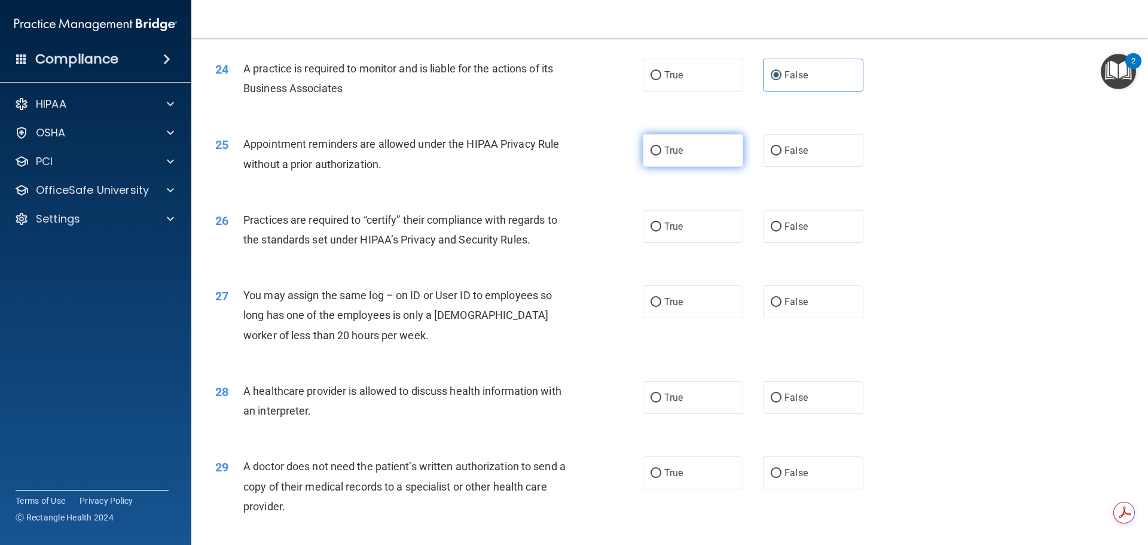
radio input "true"
click at [665, 224] on span "True" at bounding box center [673, 226] width 19 height 11
click at [661, 224] on input "True" at bounding box center [655, 226] width 11 height 9
radio input "true"
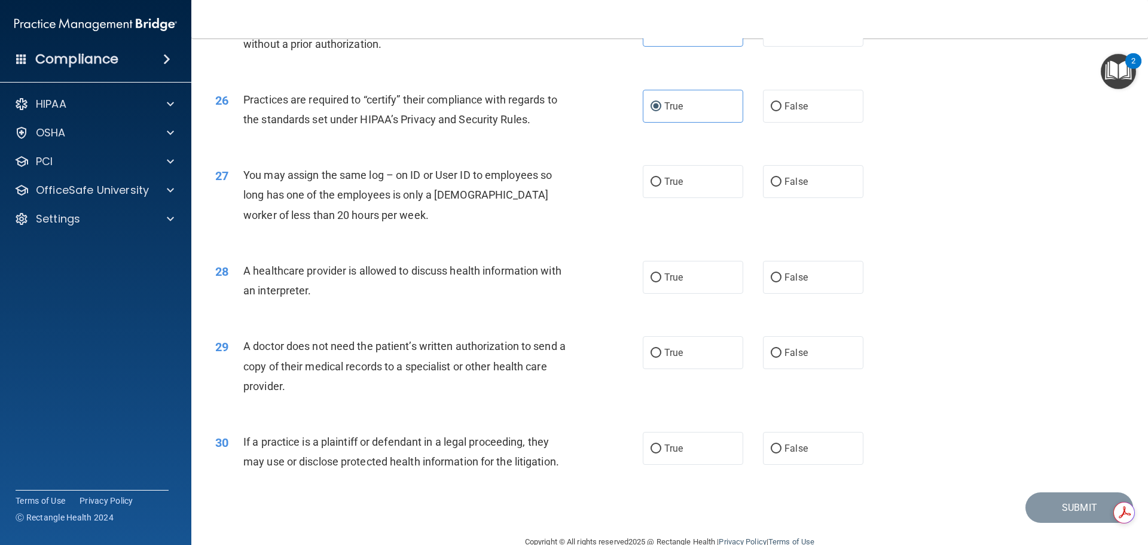
scroll to position [2238, 0]
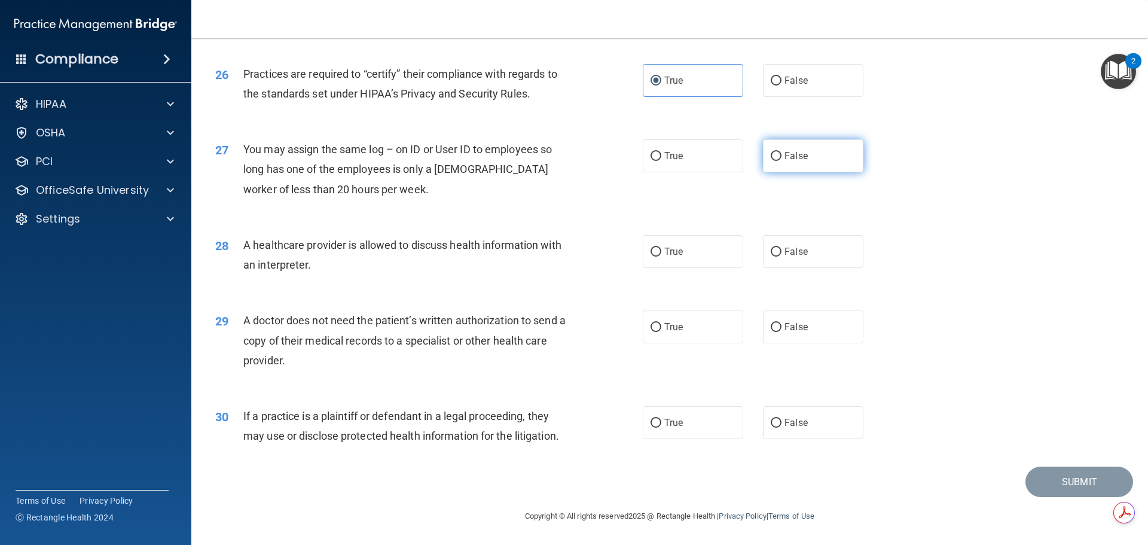
click at [784, 158] on span "False" at bounding box center [795, 155] width 23 height 11
click at [781, 158] on input "False" at bounding box center [775, 156] width 11 height 9
radio input "true"
click at [654, 253] on input "True" at bounding box center [655, 251] width 11 height 9
radio input "true"
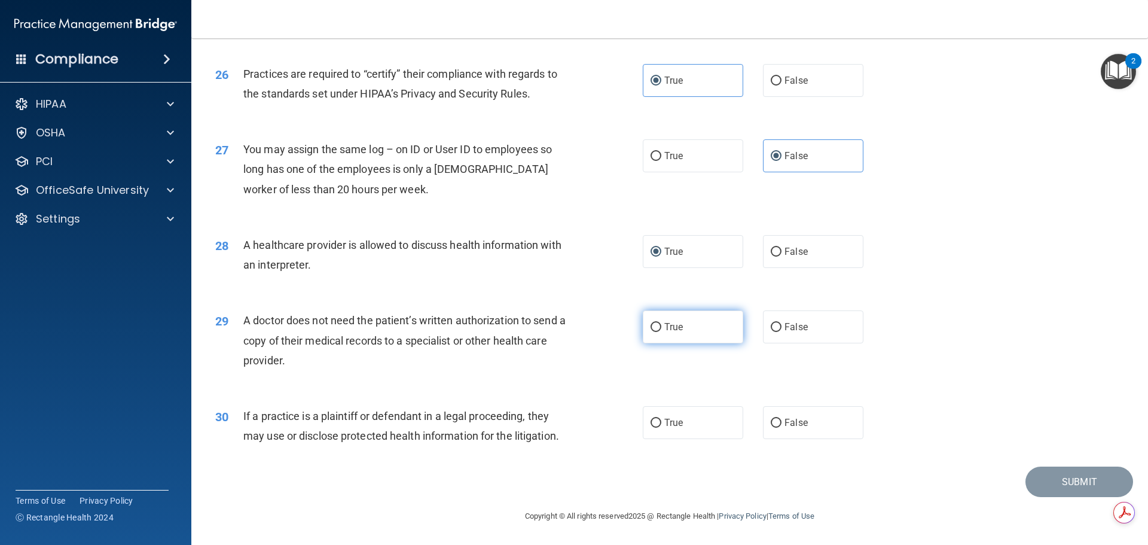
click at [654, 329] on input "True" at bounding box center [655, 327] width 11 height 9
radio input "true"
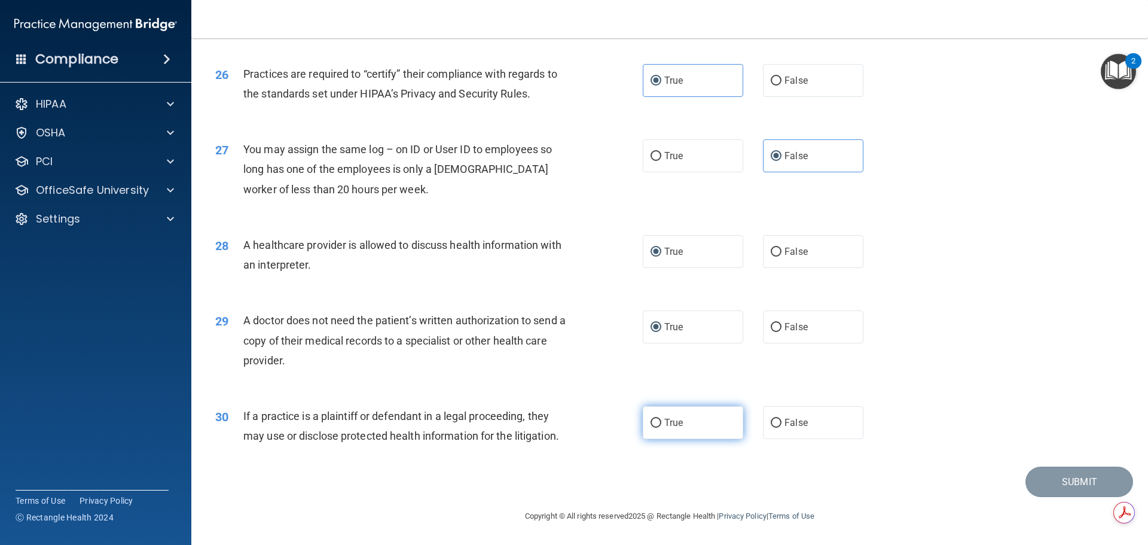
click at [656, 426] on input "True" at bounding box center [655, 422] width 11 height 9
radio input "true"
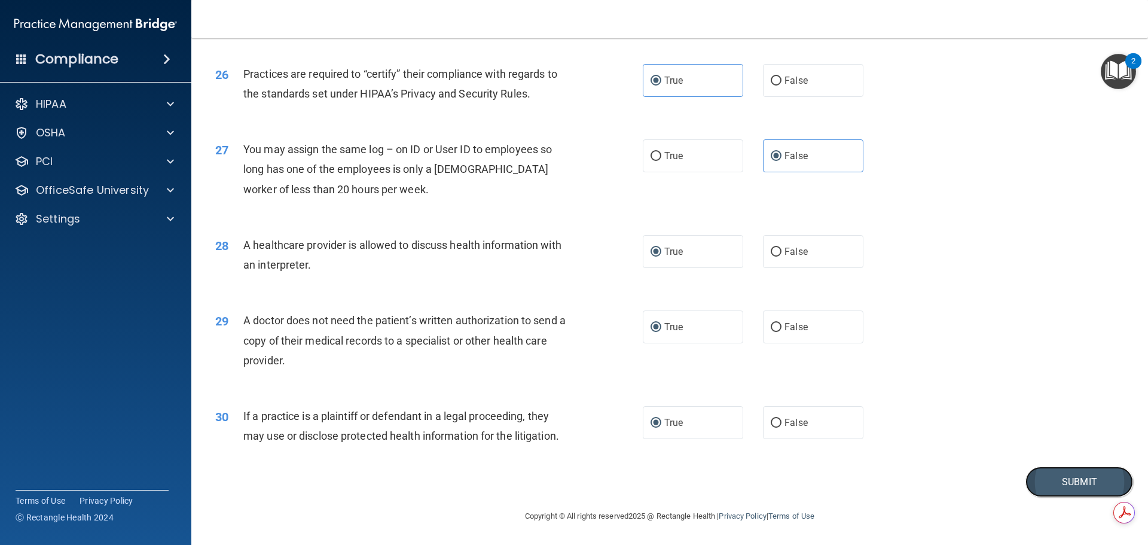
click at [1078, 481] on button "Submit" at bounding box center [1079, 481] width 108 height 30
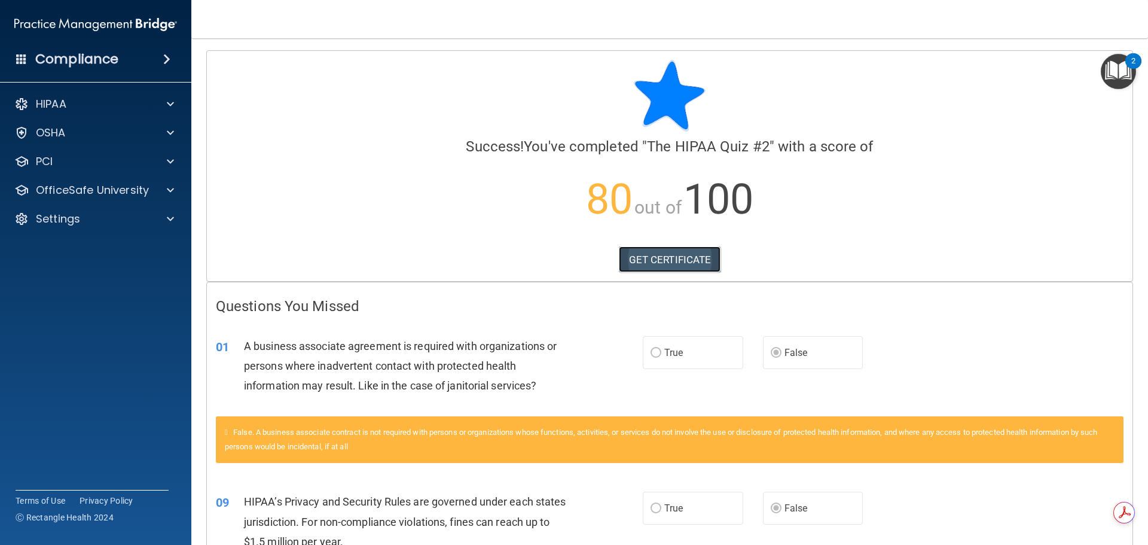
click at [658, 264] on link "GET CERTIFICATE" at bounding box center [670, 259] width 102 height 26
click at [115, 189] on p "OfficeSafe University" at bounding box center [92, 190] width 113 height 14
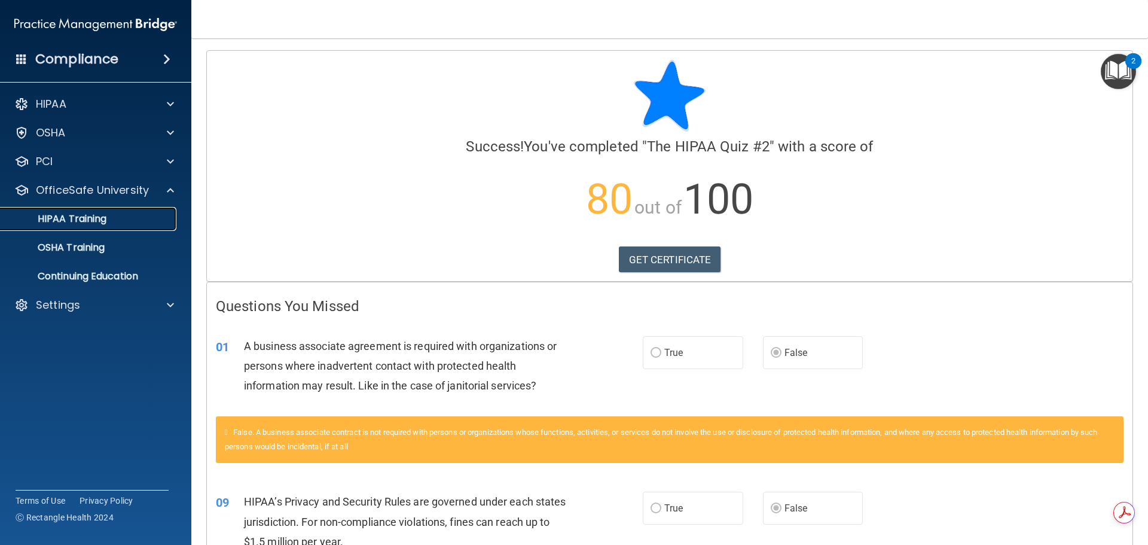
click at [68, 222] on p "HIPAA Training" at bounding box center [57, 219] width 99 height 12
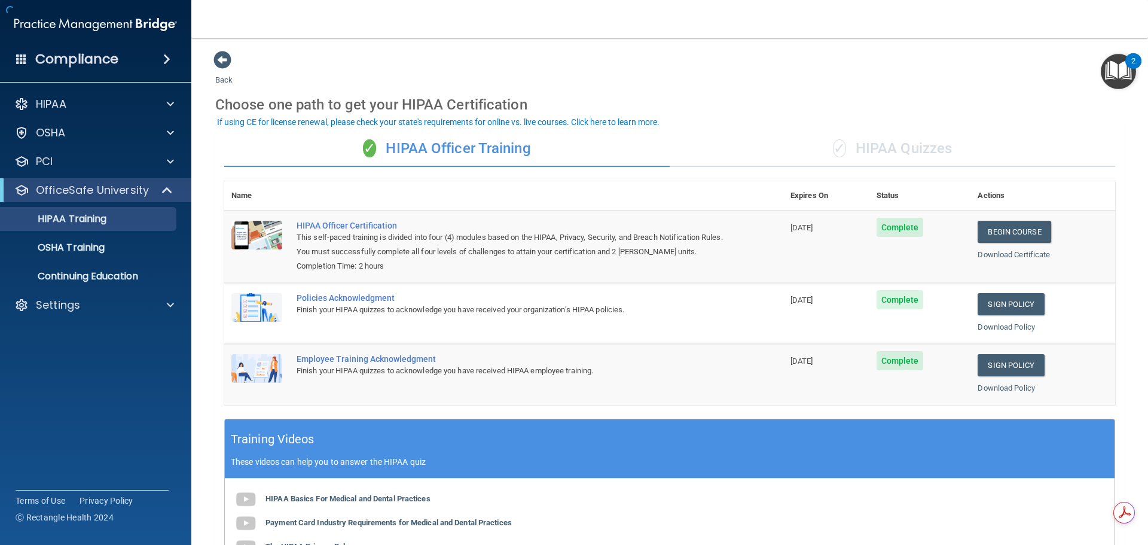
click at [883, 143] on div "✓ HIPAA Quizzes" at bounding box center [891, 149] width 445 height 36
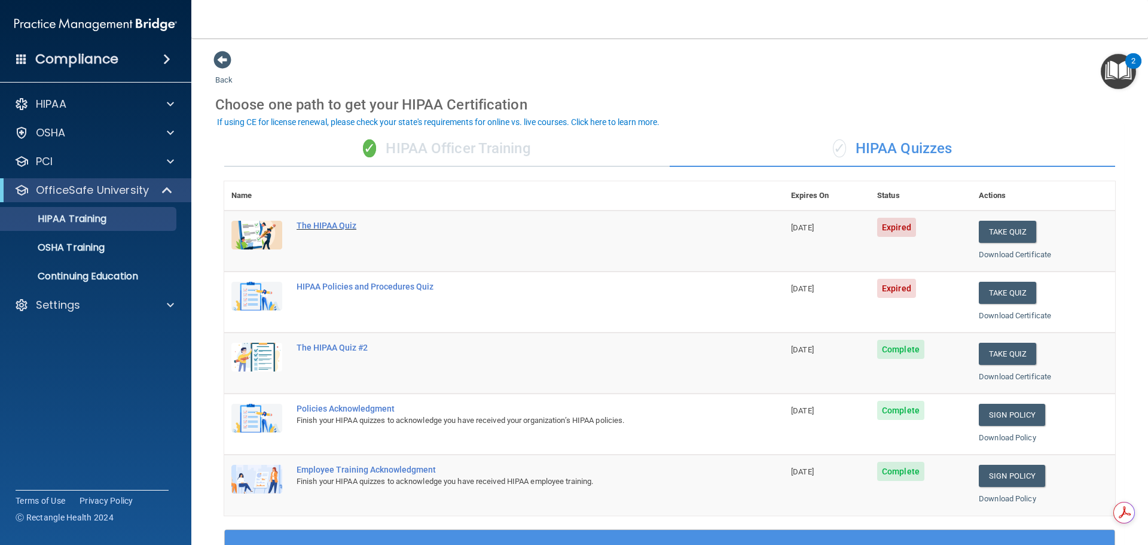
click at [323, 226] on div "The HIPAA Quiz" at bounding box center [509, 226] width 427 height 10
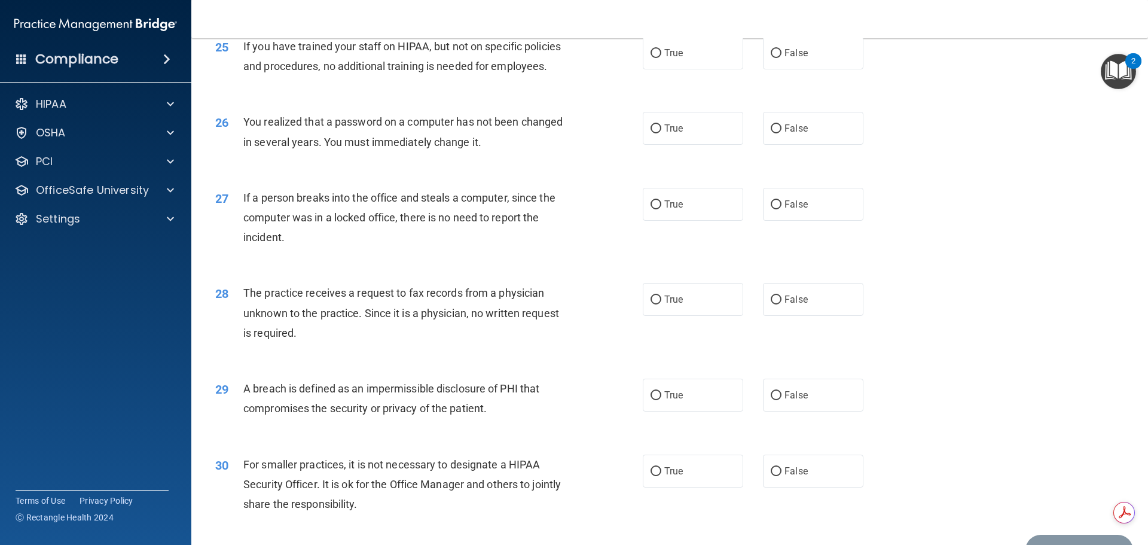
scroll to position [2284, 0]
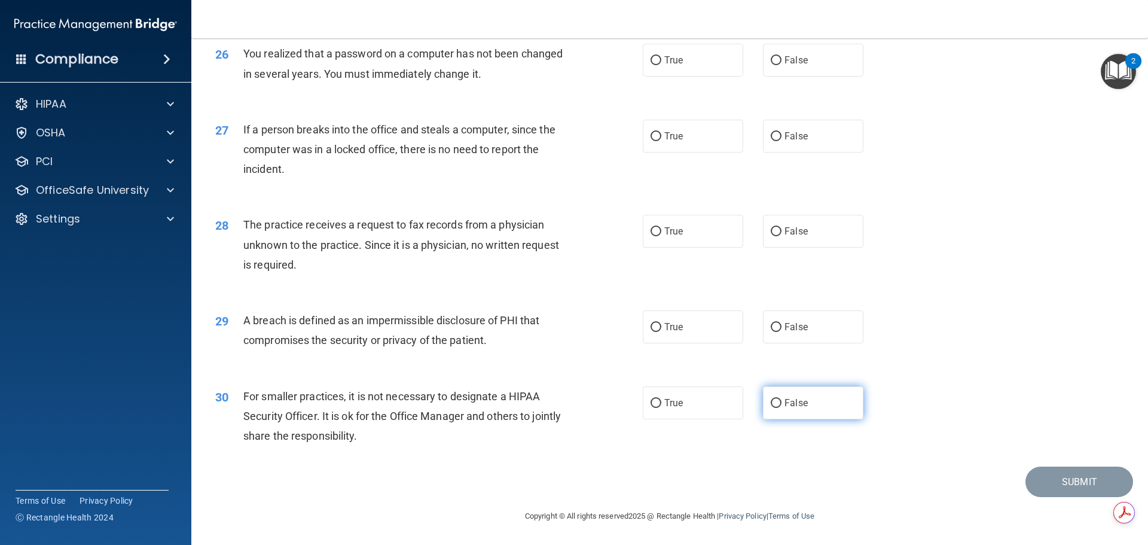
click at [793, 408] on label "False" at bounding box center [813, 402] width 100 height 33
click at [781, 408] on input "False" at bounding box center [775, 403] width 11 height 9
radio input "true"
click at [658, 326] on label "True" at bounding box center [693, 326] width 100 height 33
click at [658, 326] on input "True" at bounding box center [655, 327] width 11 height 9
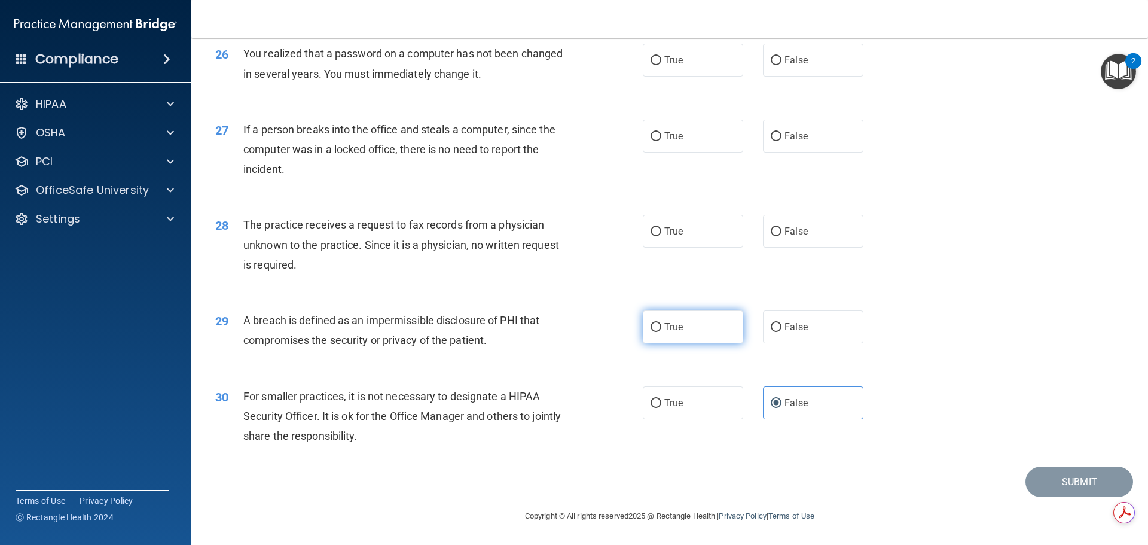
radio input "true"
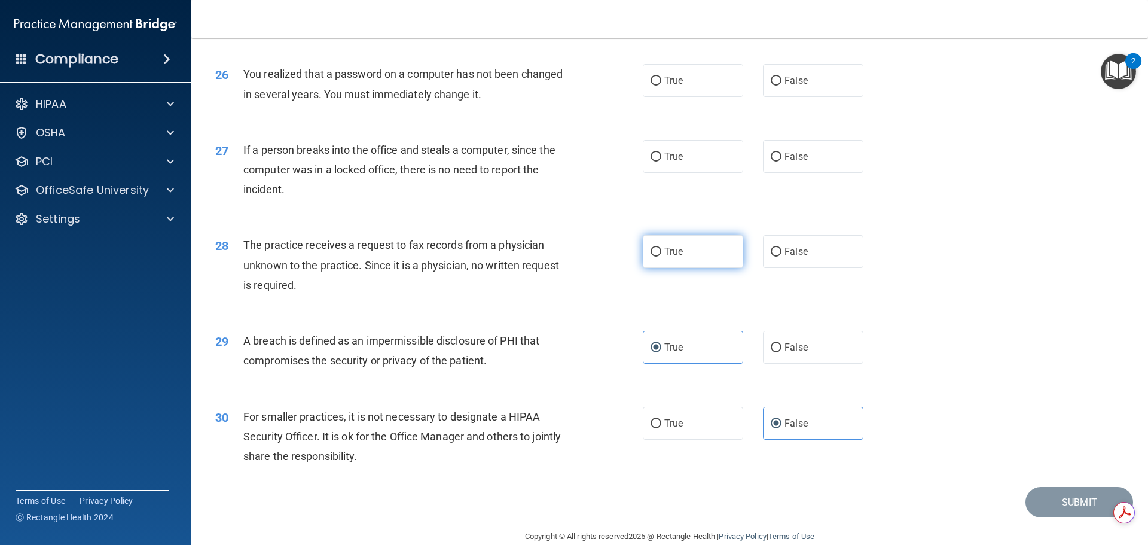
click at [666, 257] on span "True" at bounding box center [673, 251] width 19 height 11
click at [661, 256] on input "True" at bounding box center [655, 251] width 11 height 9
radio input "true"
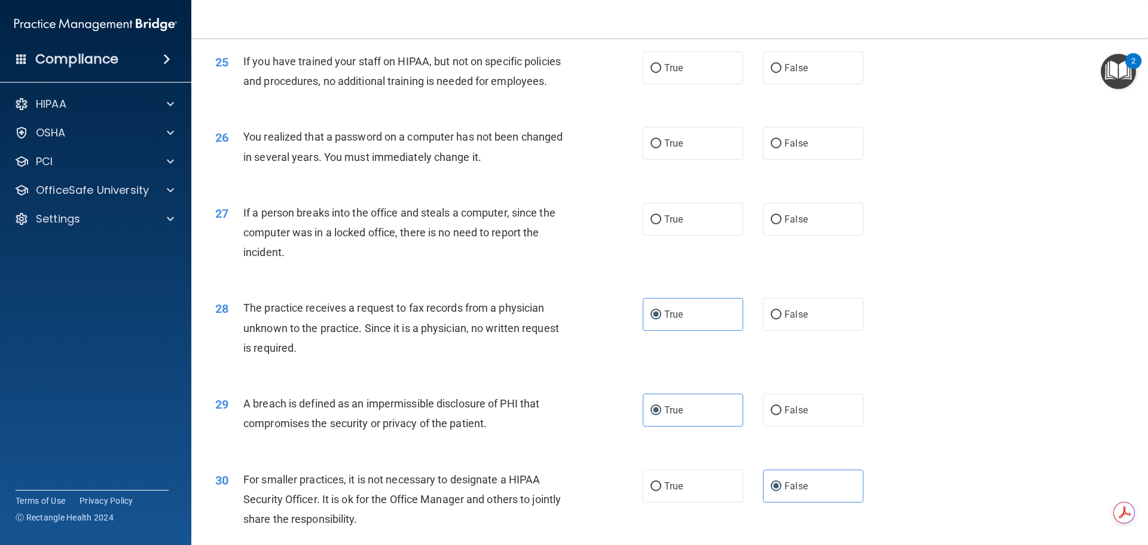
scroll to position [2105, 0]
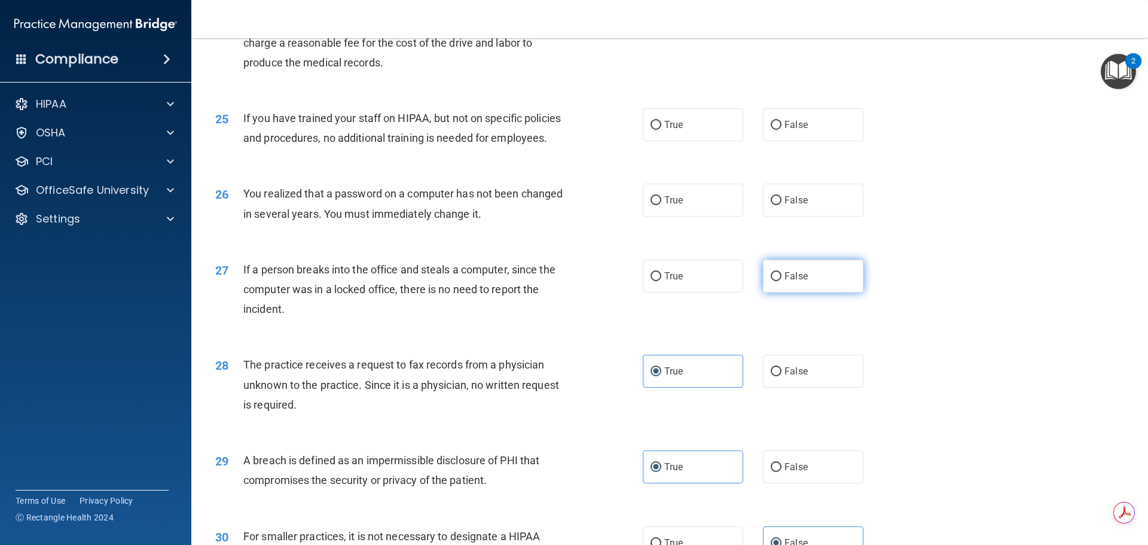
click at [784, 292] on label "False" at bounding box center [813, 275] width 100 height 33
click at [781, 281] on input "False" at bounding box center [775, 276] width 11 height 9
radio input "true"
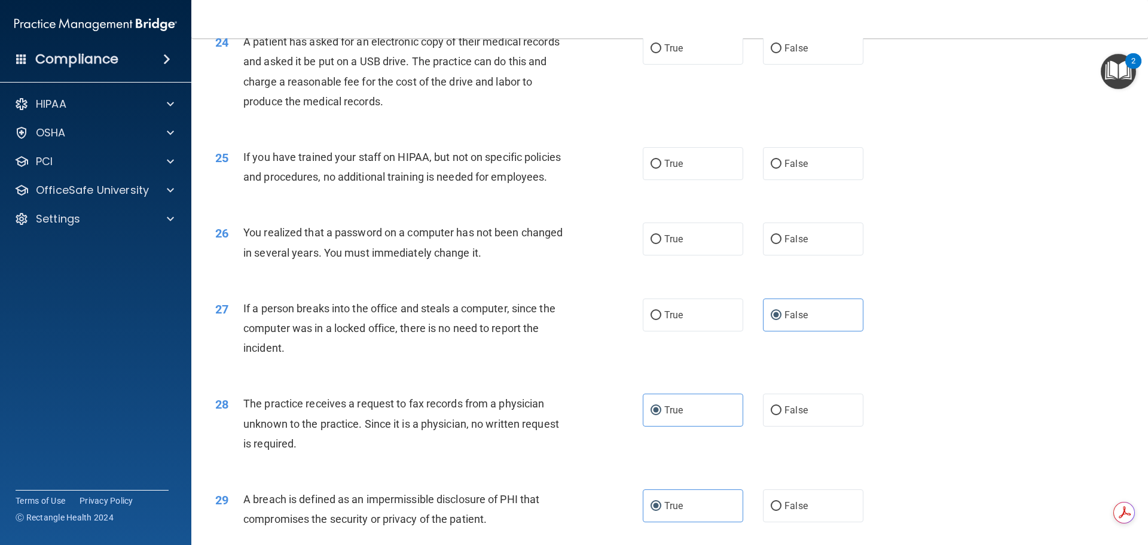
scroll to position [1986, 0]
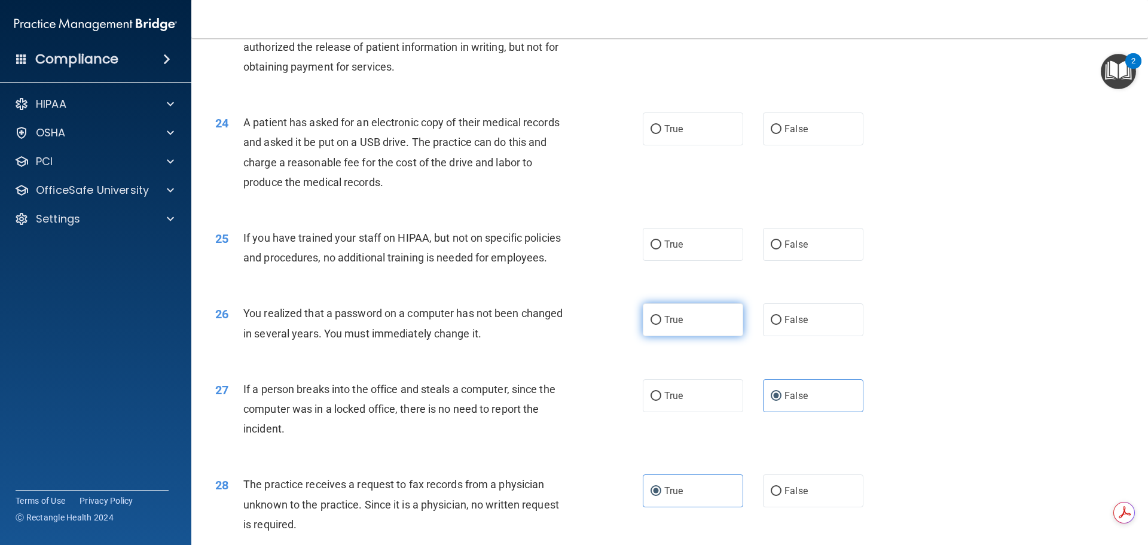
click at [678, 336] on label "True" at bounding box center [693, 319] width 100 height 33
click at [661, 325] on input "True" at bounding box center [655, 320] width 11 height 9
radio input "true"
click at [797, 250] on span "False" at bounding box center [795, 243] width 23 height 11
click at [781, 249] on input "False" at bounding box center [775, 244] width 11 height 9
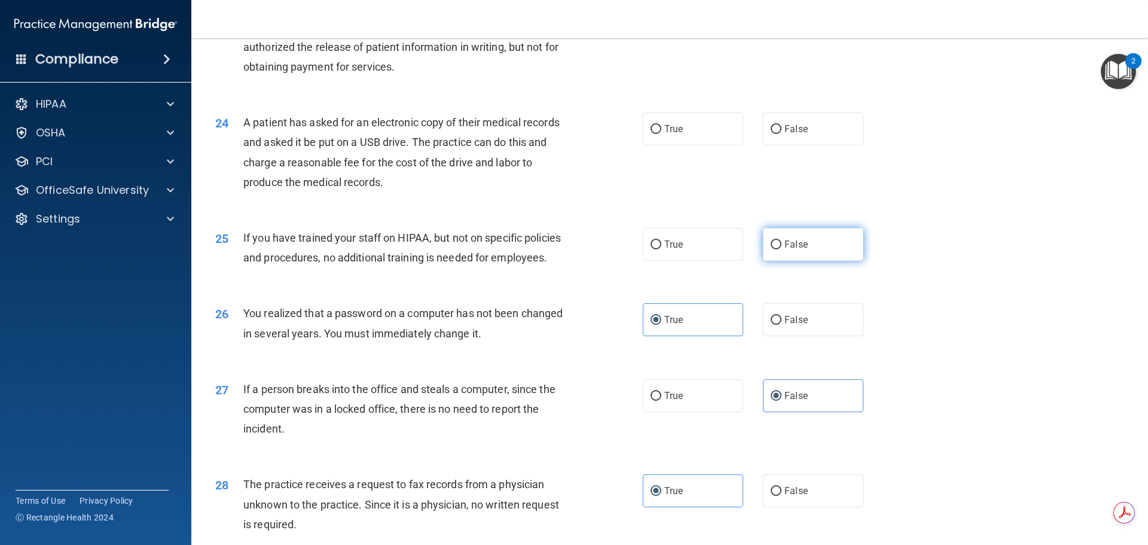
radio input "true"
click at [687, 145] on label "True" at bounding box center [693, 128] width 100 height 33
click at [661, 134] on input "True" at bounding box center [655, 129] width 11 height 9
radio input "true"
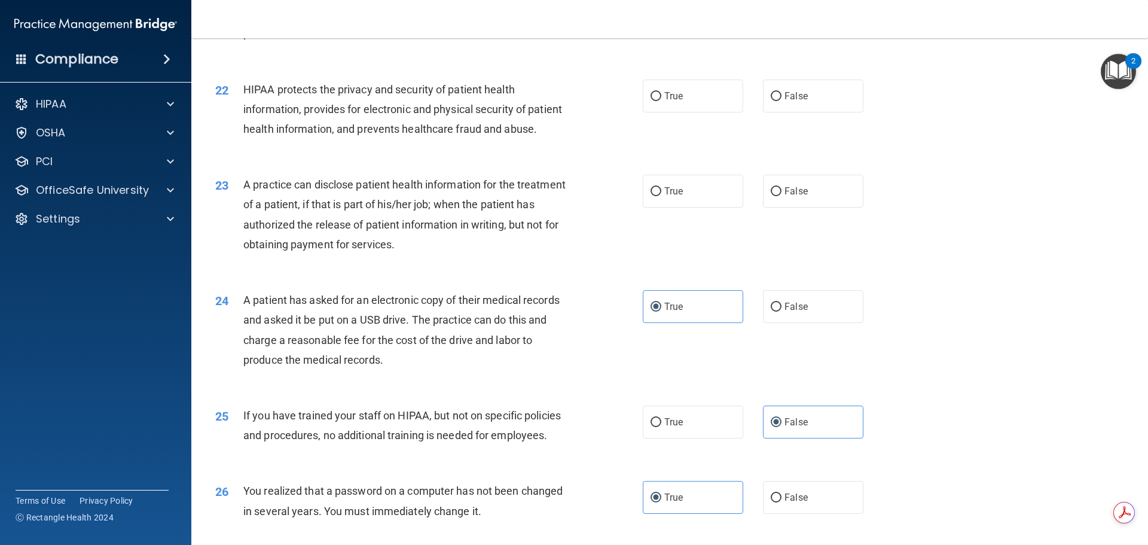
scroll to position [1806, 0]
click at [796, 198] on span "False" at bounding box center [795, 192] width 23 height 11
click at [781, 198] on input "False" at bounding box center [775, 193] width 11 height 9
radio input "true"
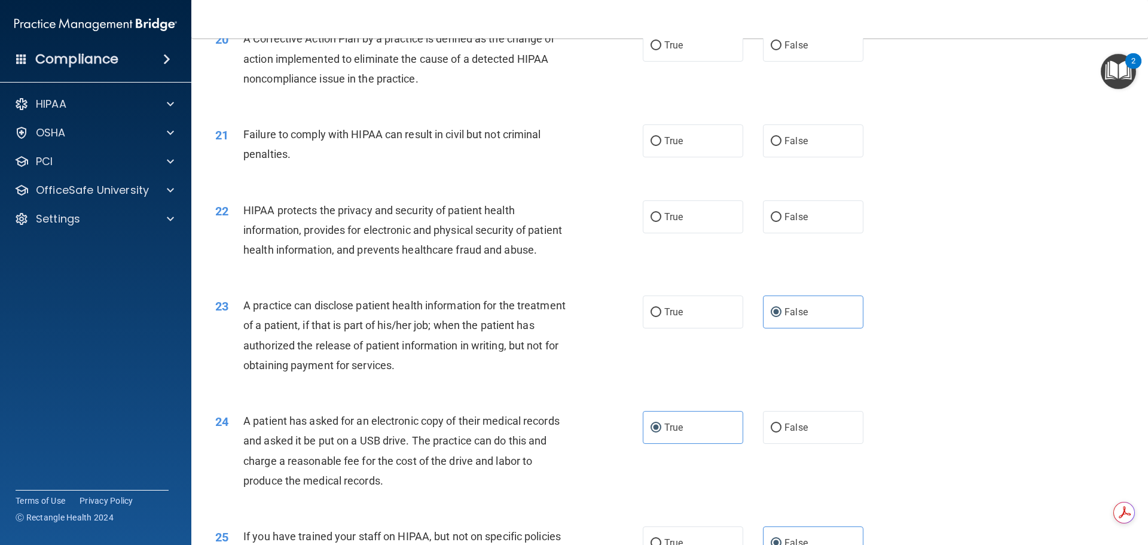
scroll to position [1687, 0]
click at [654, 222] on input "True" at bounding box center [655, 217] width 11 height 9
radio input "true"
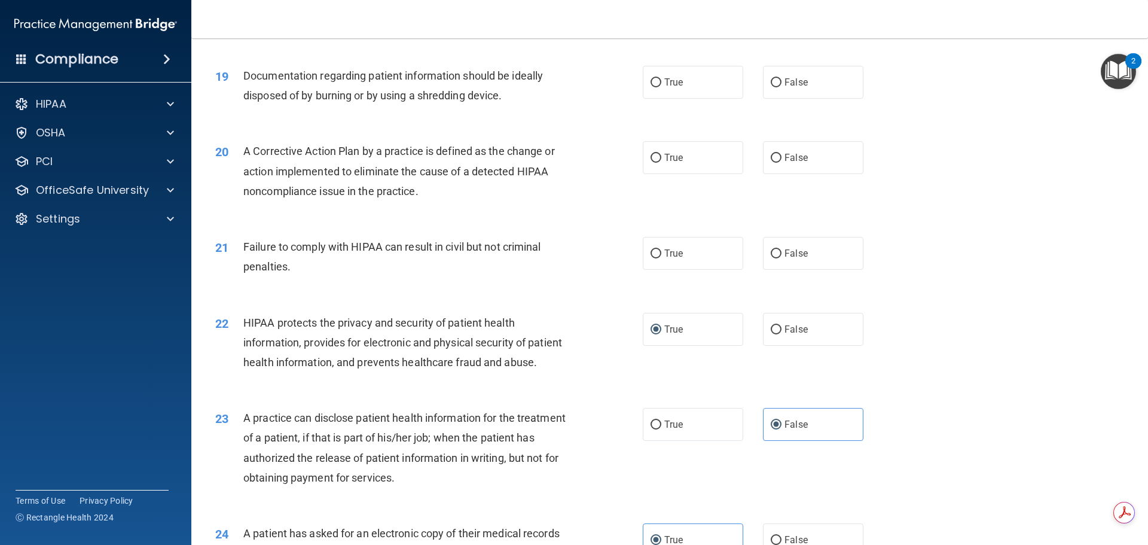
scroll to position [1567, 0]
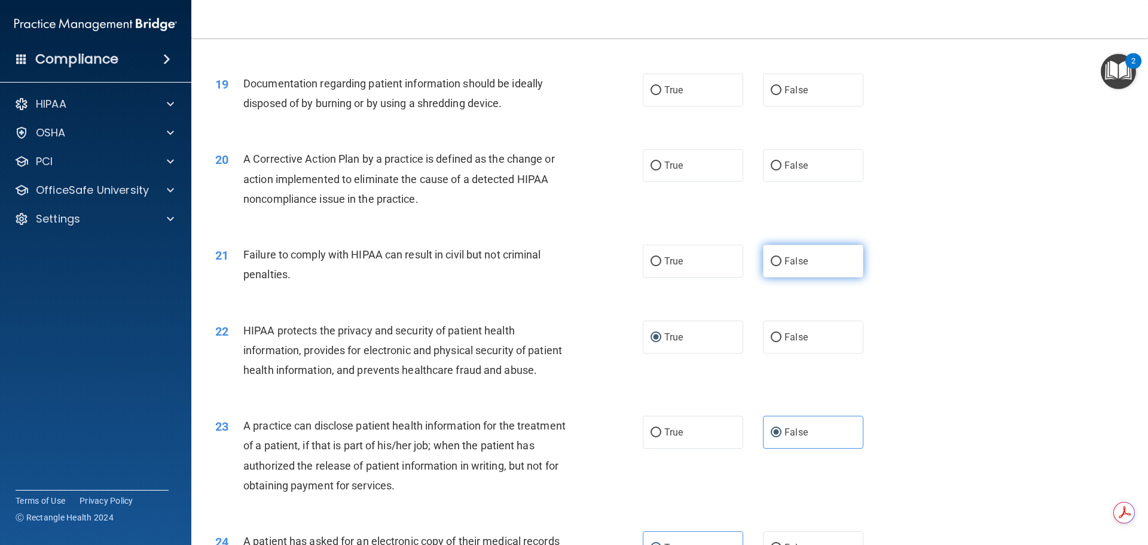
click at [796, 267] on span "False" at bounding box center [795, 260] width 23 height 11
click at [781, 266] on input "False" at bounding box center [775, 261] width 11 height 9
radio input "true"
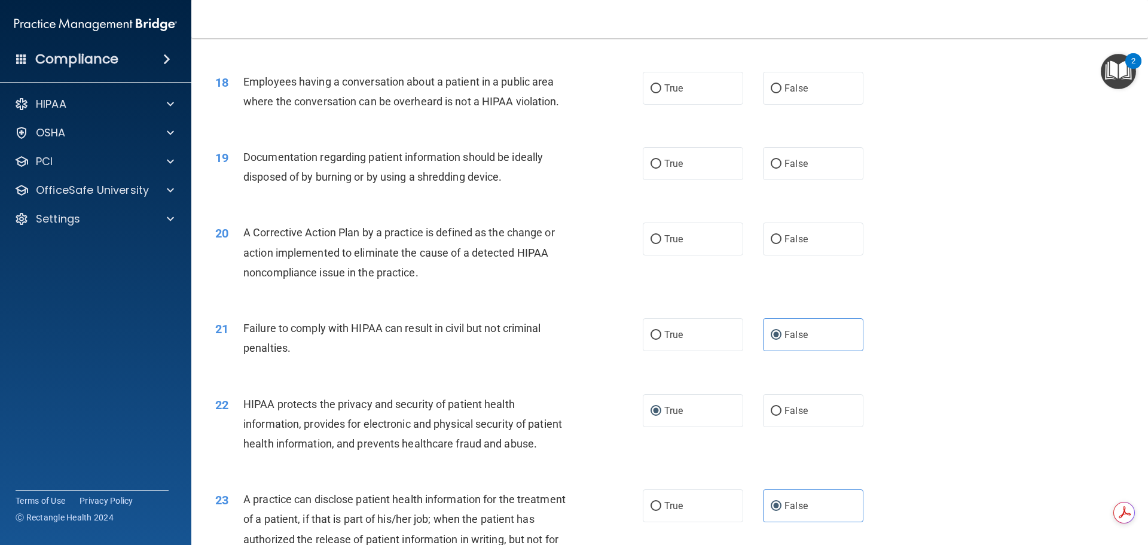
scroll to position [1448, 0]
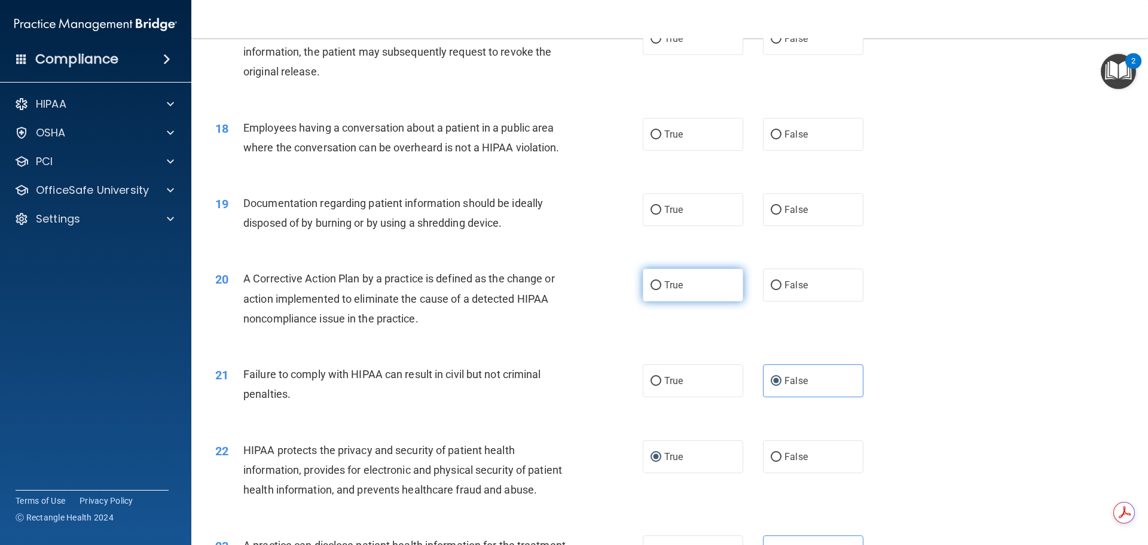
click at [674, 301] on label "True" at bounding box center [693, 284] width 100 height 33
click at [661, 290] on input "True" at bounding box center [655, 285] width 11 height 9
radio input "true"
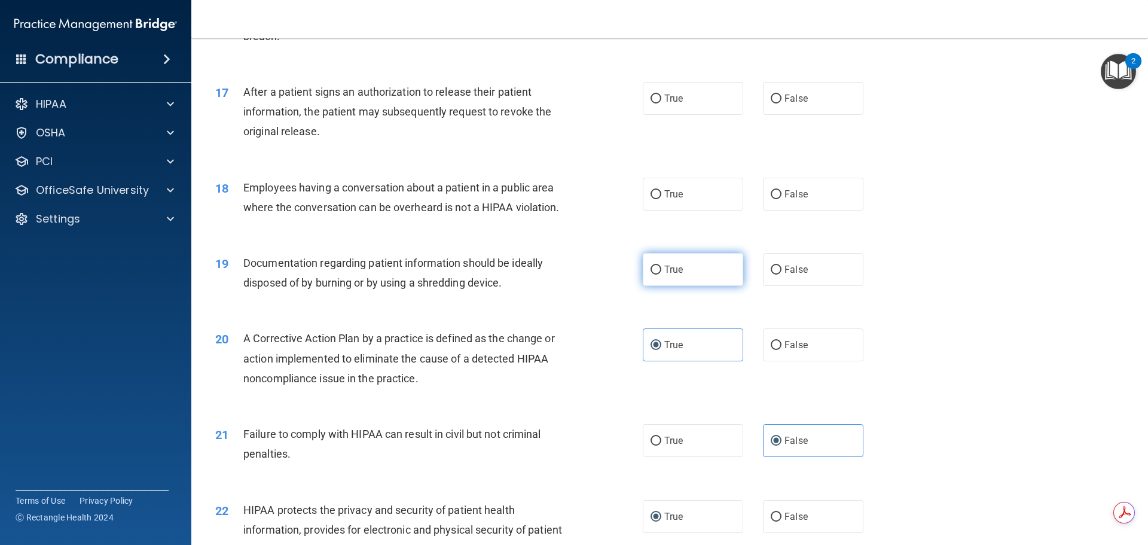
click at [688, 286] on label "True" at bounding box center [693, 269] width 100 height 33
click at [661, 274] on input "True" at bounding box center [655, 269] width 11 height 9
radio input "true"
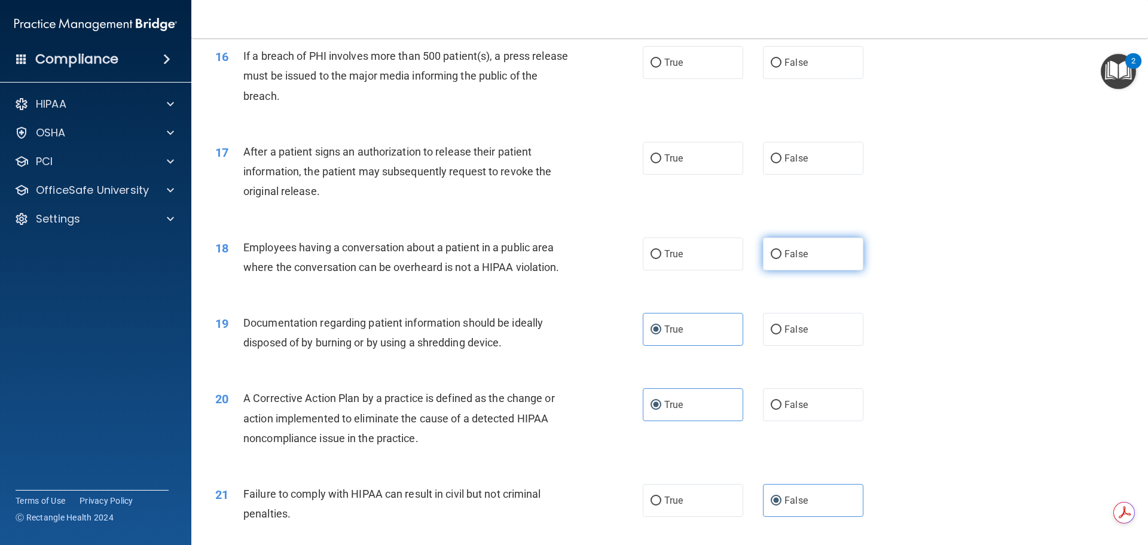
click at [786, 259] on span "False" at bounding box center [795, 253] width 23 height 11
click at [781, 259] on input "False" at bounding box center [775, 254] width 11 height 9
radio input "true"
click at [665, 164] on span "True" at bounding box center [673, 157] width 19 height 11
click at [661, 163] on input "True" at bounding box center [655, 158] width 11 height 9
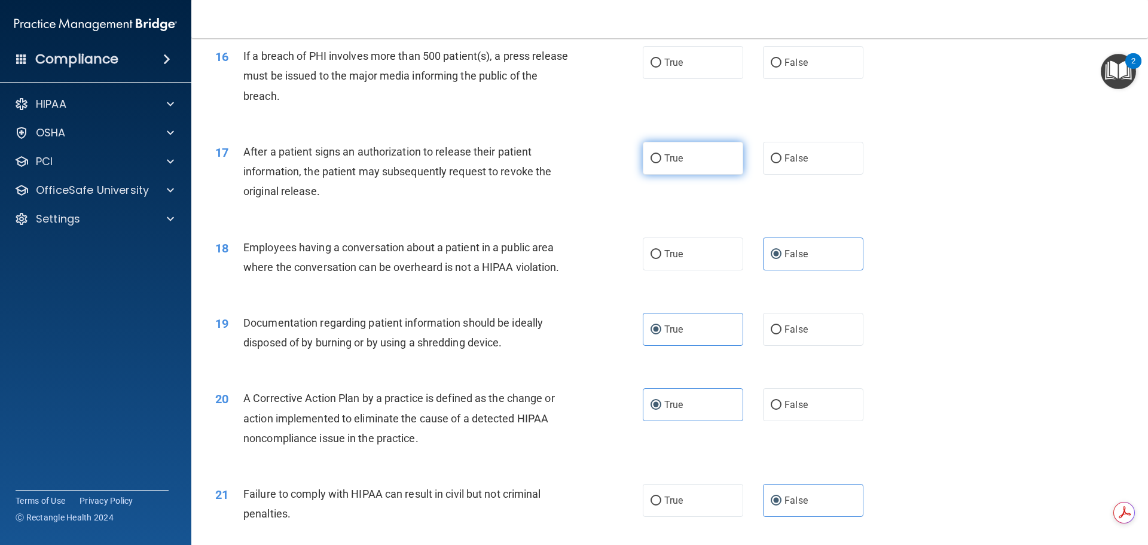
radio input "true"
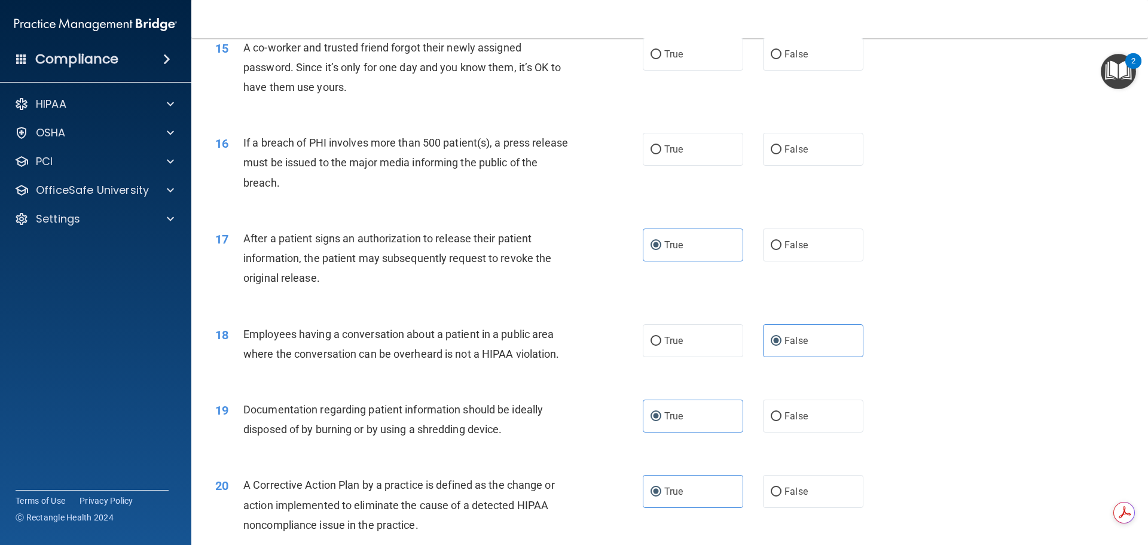
scroll to position [1209, 0]
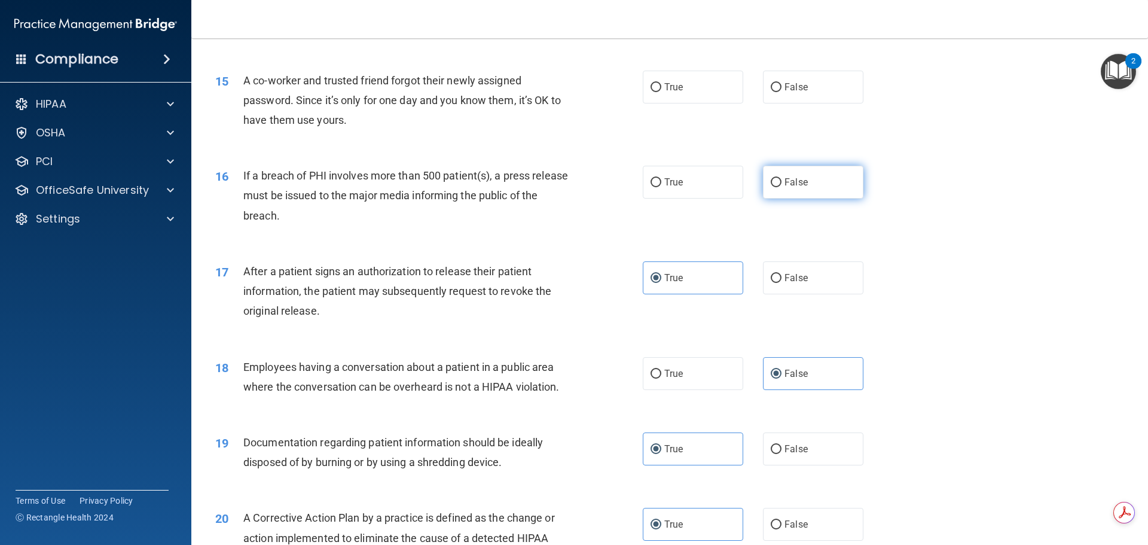
click at [796, 198] on label "False" at bounding box center [813, 182] width 100 height 33
click at [781, 187] on input "False" at bounding box center [775, 182] width 11 height 9
radio input "true"
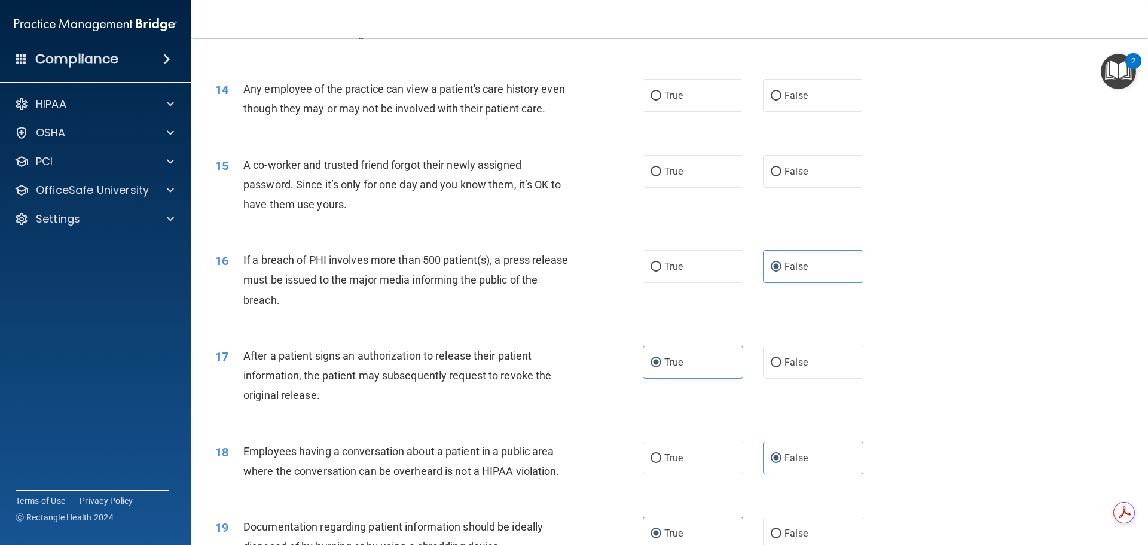
scroll to position [1089, 0]
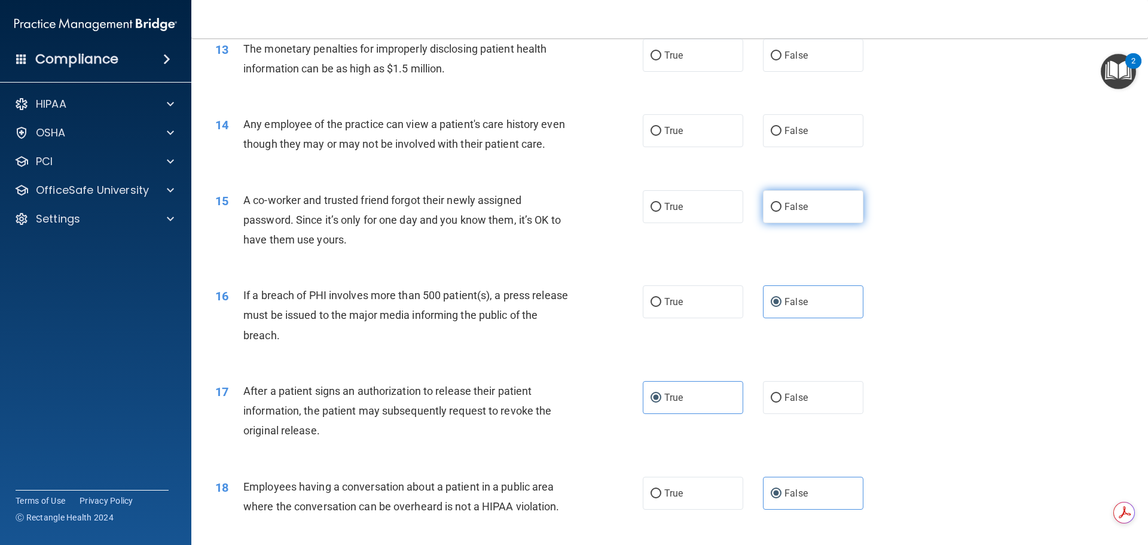
click at [803, 223] on label "False" at bounding box center [813, 206] width 100 height 33
click at [781, 212] on input "False" at bounding box center [775, 207] width 11 height 9
radio input "true"
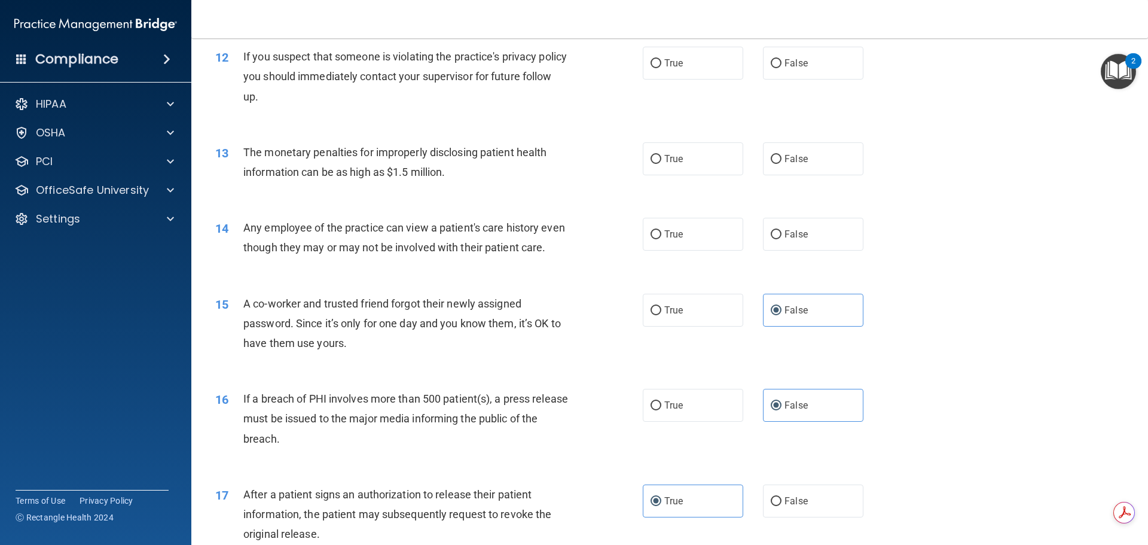
scroll to position [970, 0]
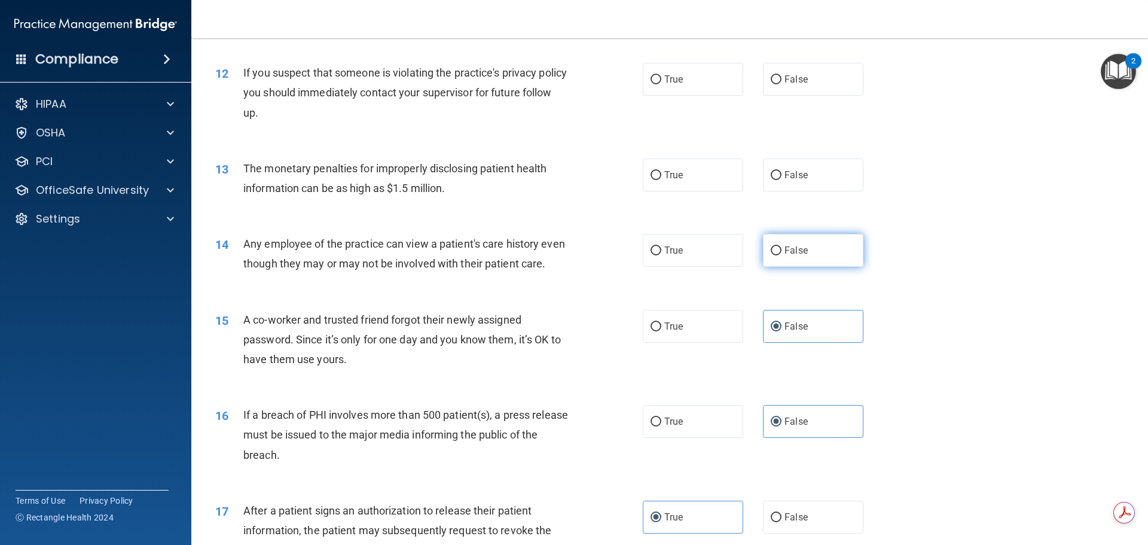
click at [791, 254] on span "False" at bounding box center [795, 249] width 23 height 11
click at [781, 254] on input "False" at bounding box center [775, 250] width 11 height 9
radio input "true"
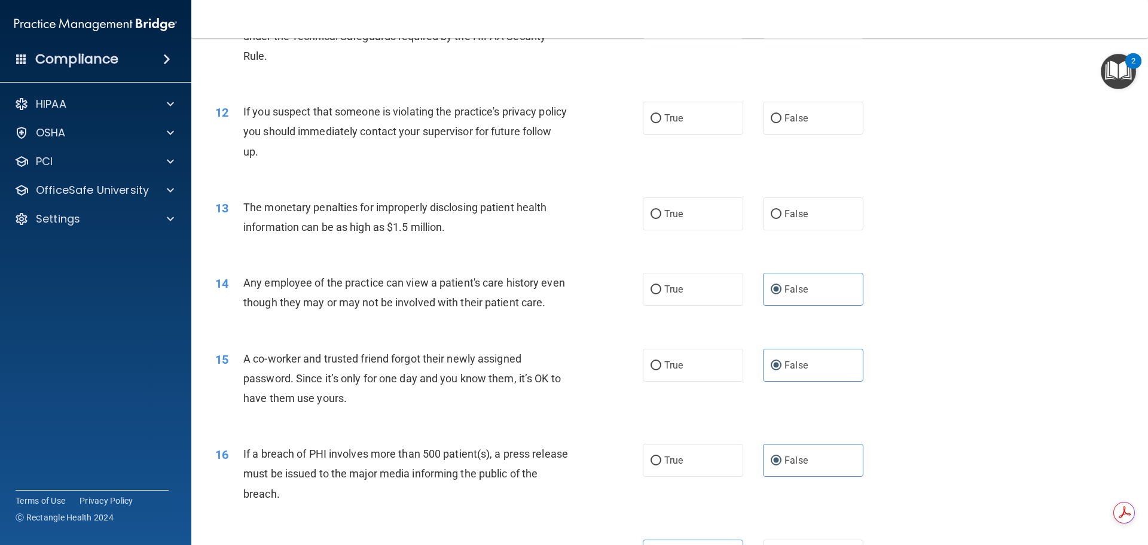
scroll to position [910, 0]
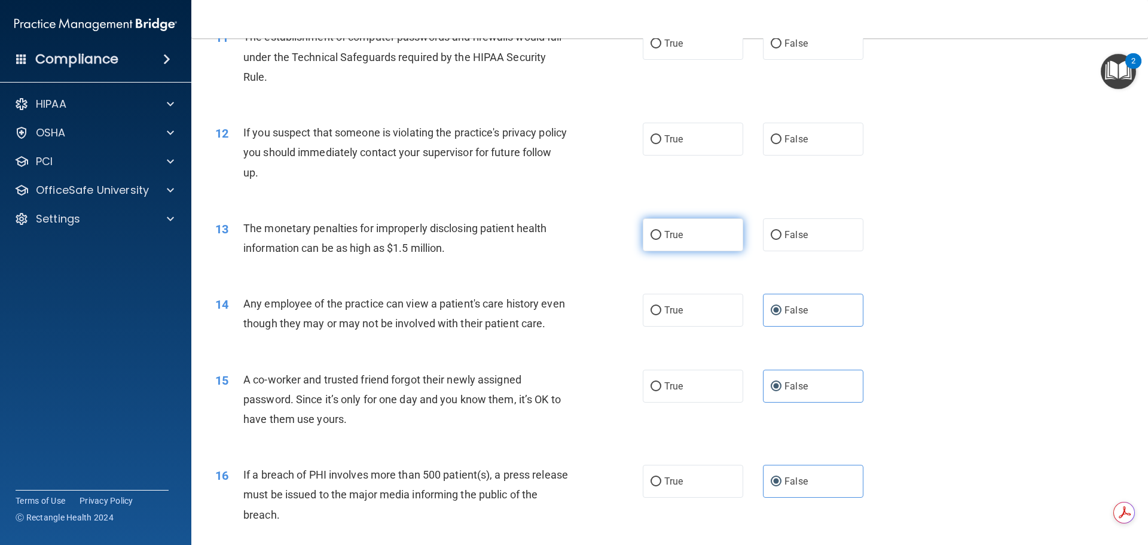
click at [707, 240] on label "True" at bounding box center [693, 234] width 100 height 33
click at [661, 240] on input "True" at bounding box center [655, 235] width 11 height 9
radio input "true"
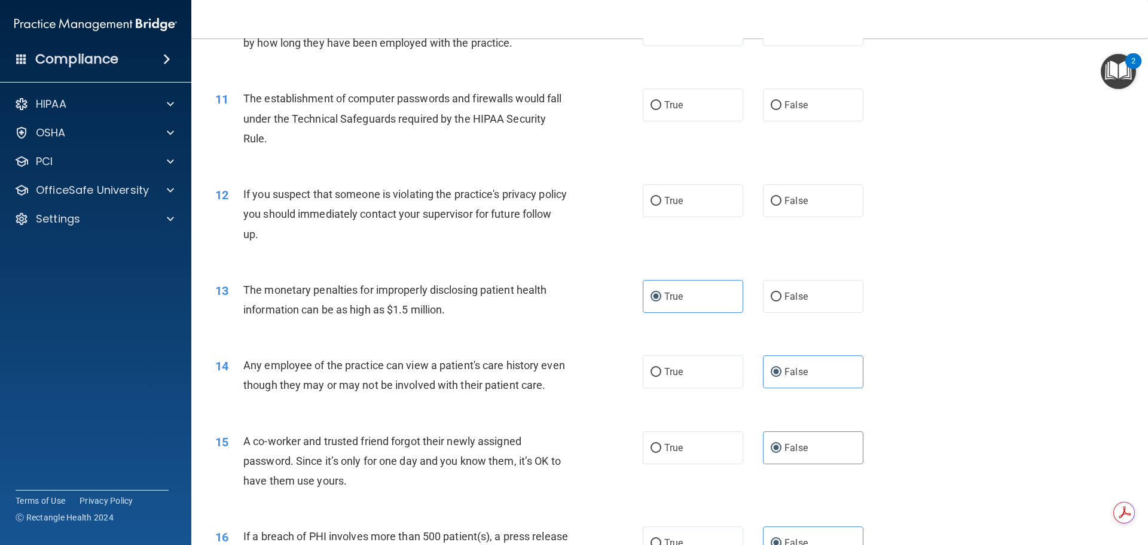
scroll to position [790, 0]
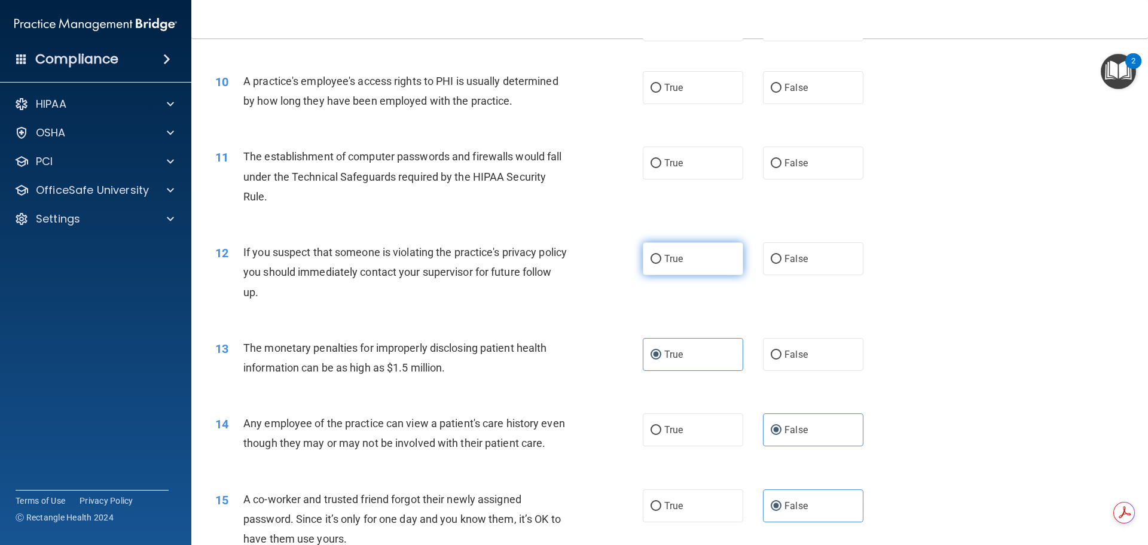
click at [684, 264] on label "True" at bounding box center [693, 258] width 100 height 33
click at [661, 264] on input "True" at bounding box center [655, 259] width 11 height 9
radio input "true"
click at [669, 166] on span "True" at bounding box center [673, 162] width 19 height 11
click at [661, 166] on input "True" at bounding box center [655, 163] width 11 height 9
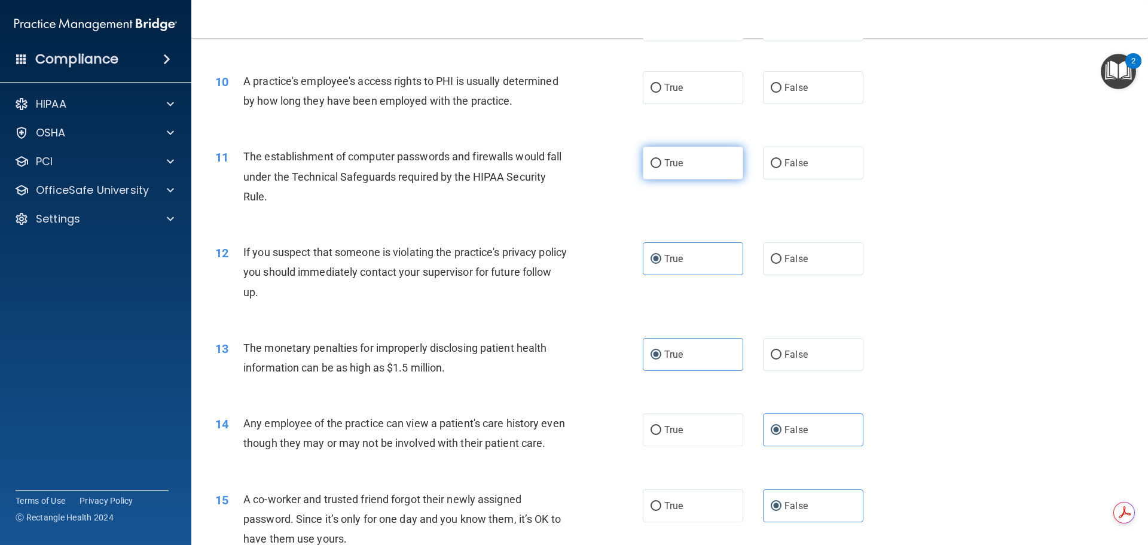
radio input "true"
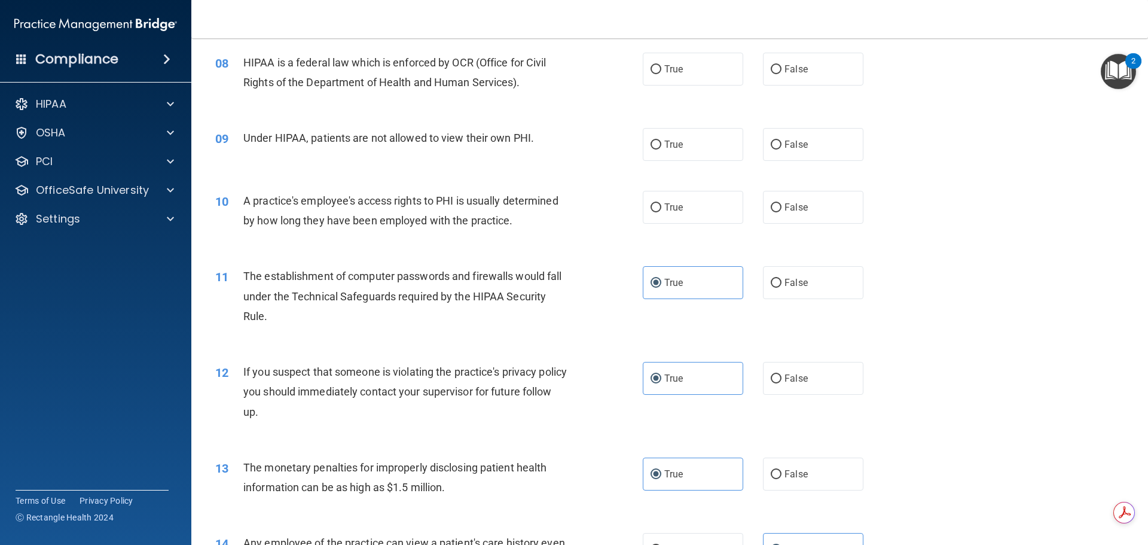
scroll to position [611, 0]
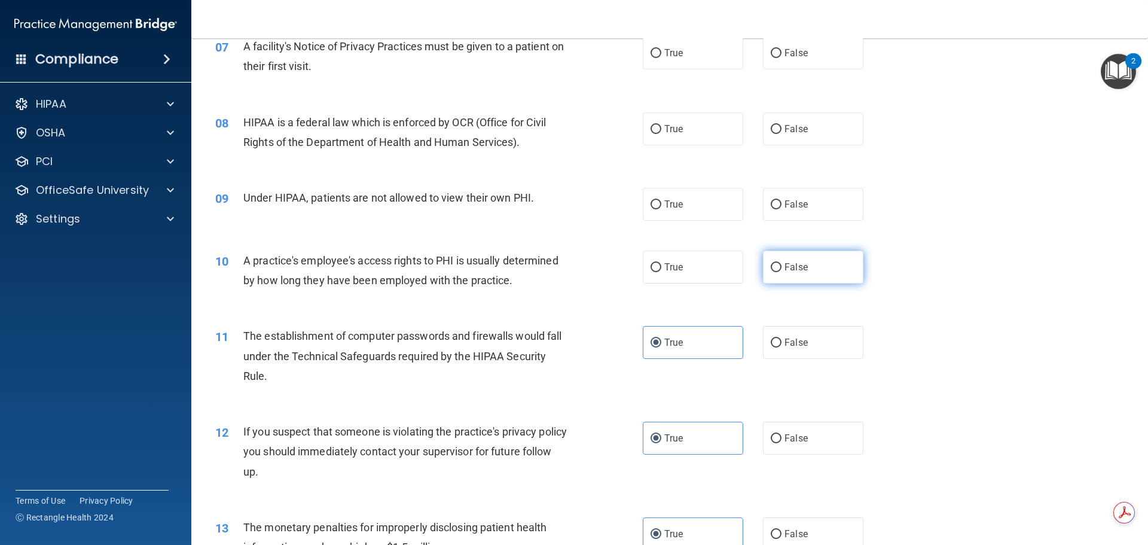
click at [803, 270] on label "False" at bounding box center [813, 266] width 100 height 33
click at [781, 270] on input "False" at bounding box center [775, 267] width 11 height 9
radio input "true"
click at [776, 207] on label "False" at bounding box center [813, 204] width 100 height 33
click at [776, 207] on input "False" at bounding box center [775, 204] width 11 height 9
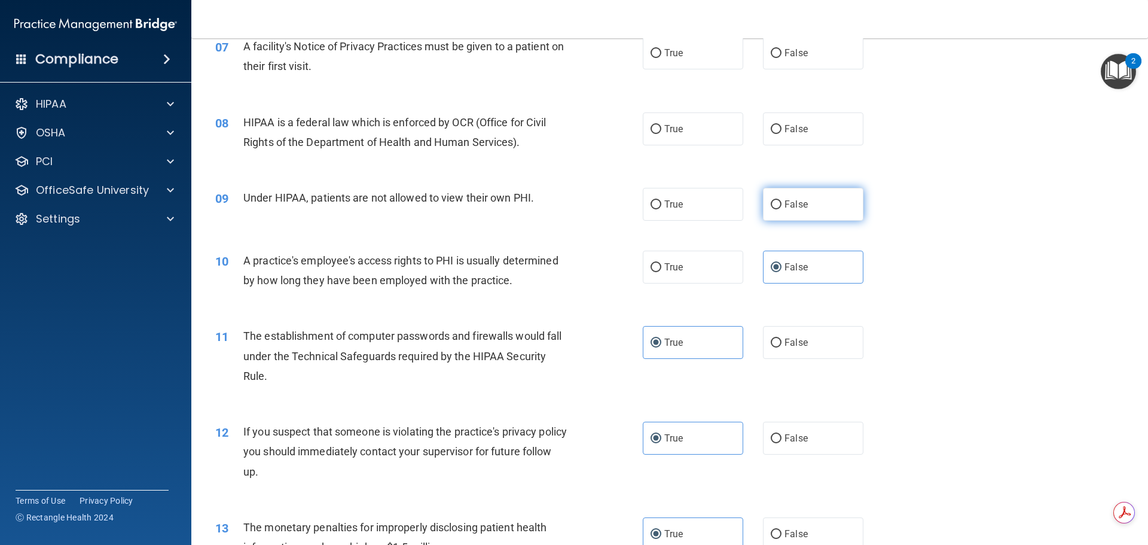
radio input "true"
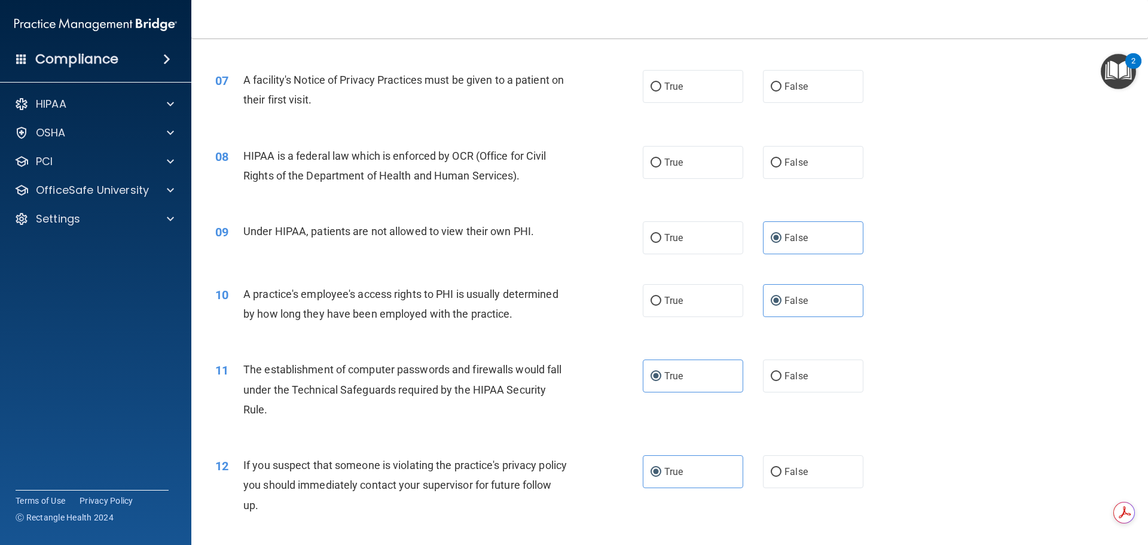
scroll to position [551, 0]
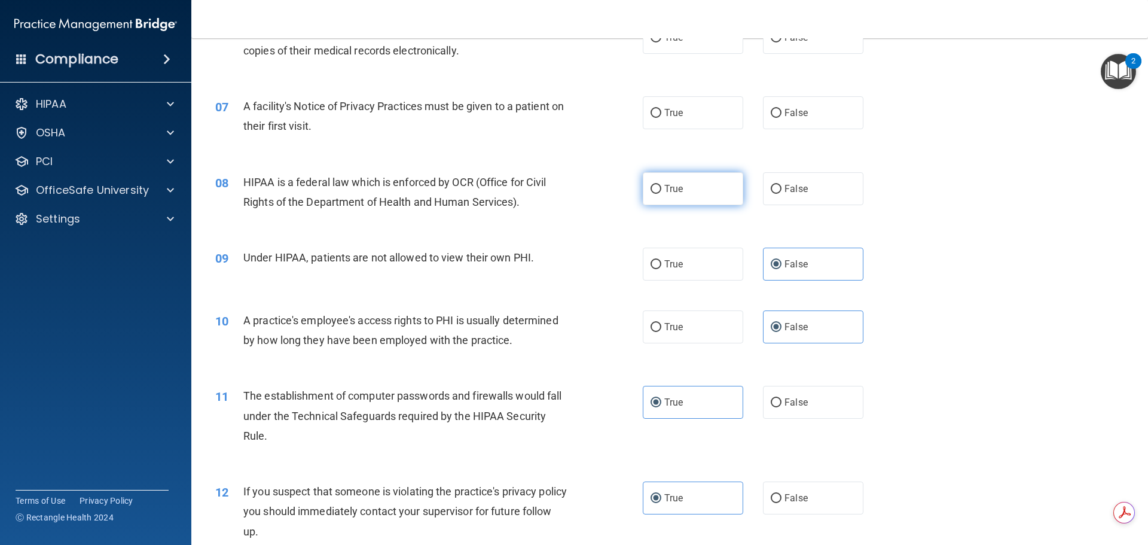
click at [677, 191] on span "True" at bounding box center [673, 188] width 19 height 11
click at [661, 191] on input "True" at bounding box center [655, 189] width 11 height 9
radio input "true"
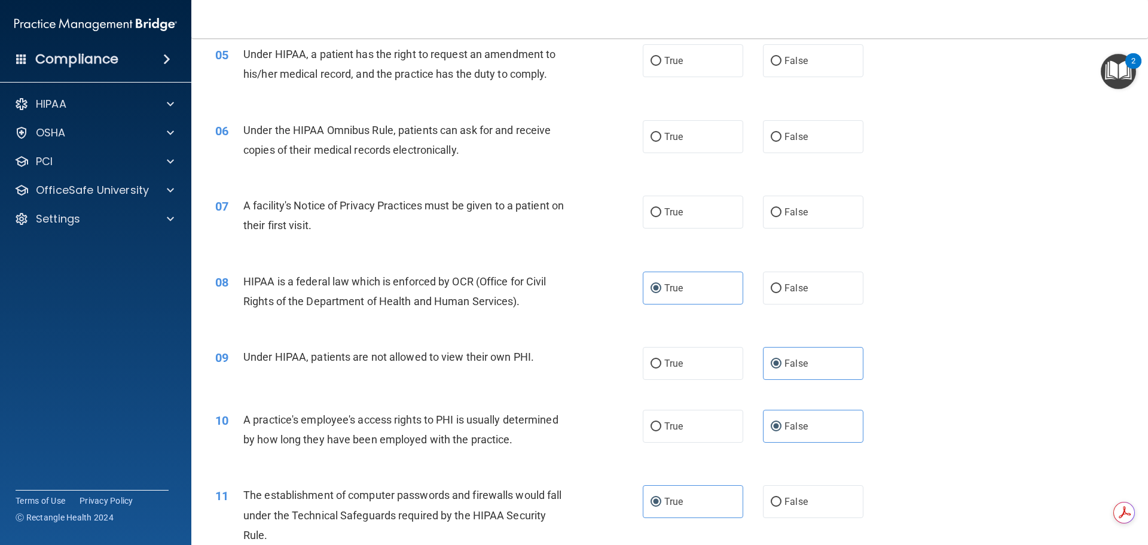
scroll to position [432, 0]
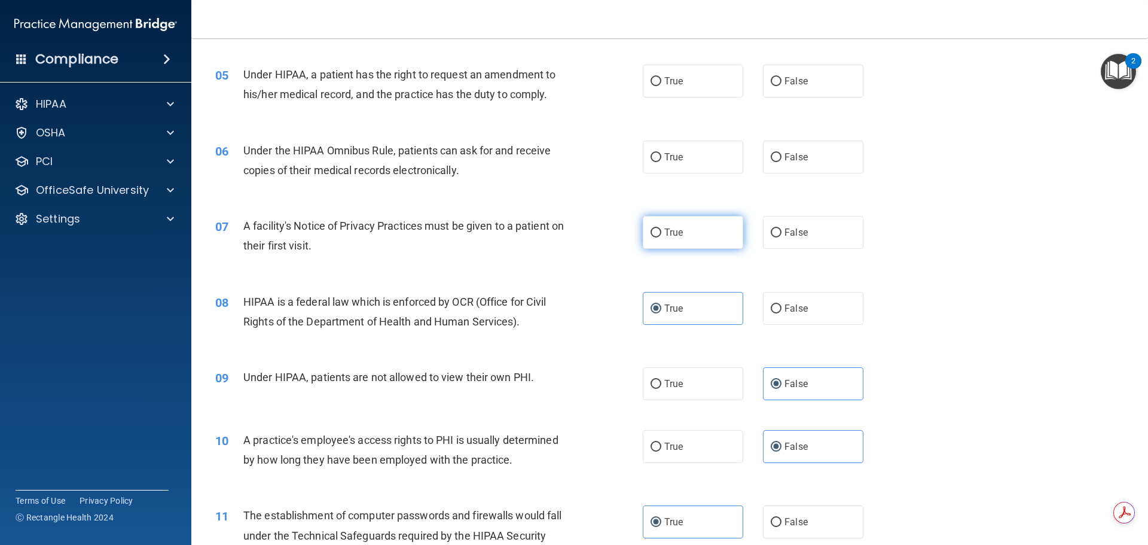
click at [650, 233] on input "True" at bounding box center [655, 232] width 11 height 9
radio input "true"
click at [708, 164] on label "True" at bounding box center [693, 156] width 100 height 33
click at [661, 162] on input "True" at bounding box center [655, 157] width 11 height 9
radio input "true"
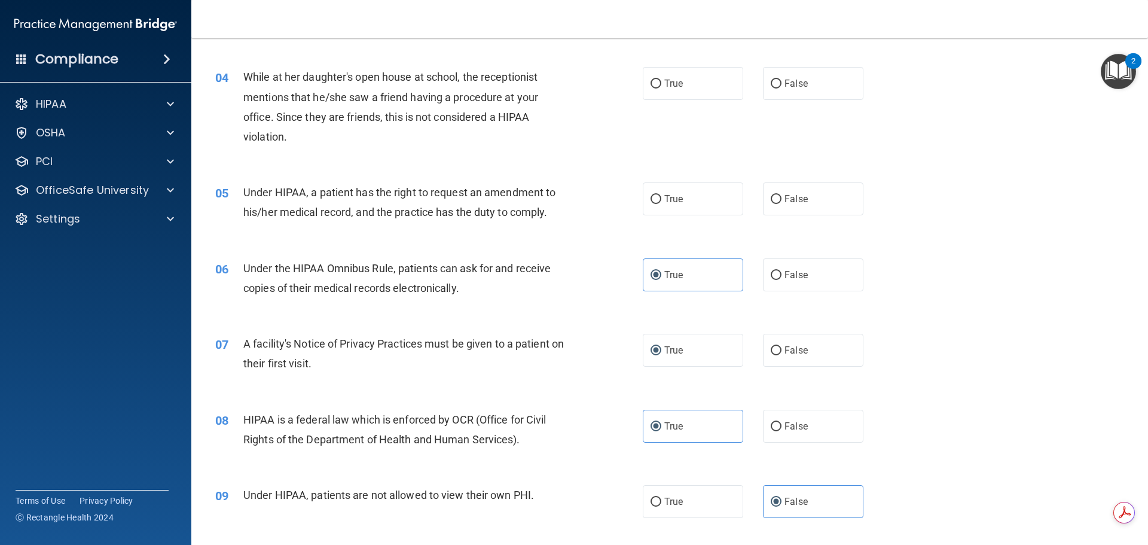
scroll to position [312, 0]
click at [664, 205] on span "True" at bounding box center [673, 200] width 19 height 11
click at [652, 201] on input "True" at bounding box center [655, 201] width 11 height 9
radio input "true"
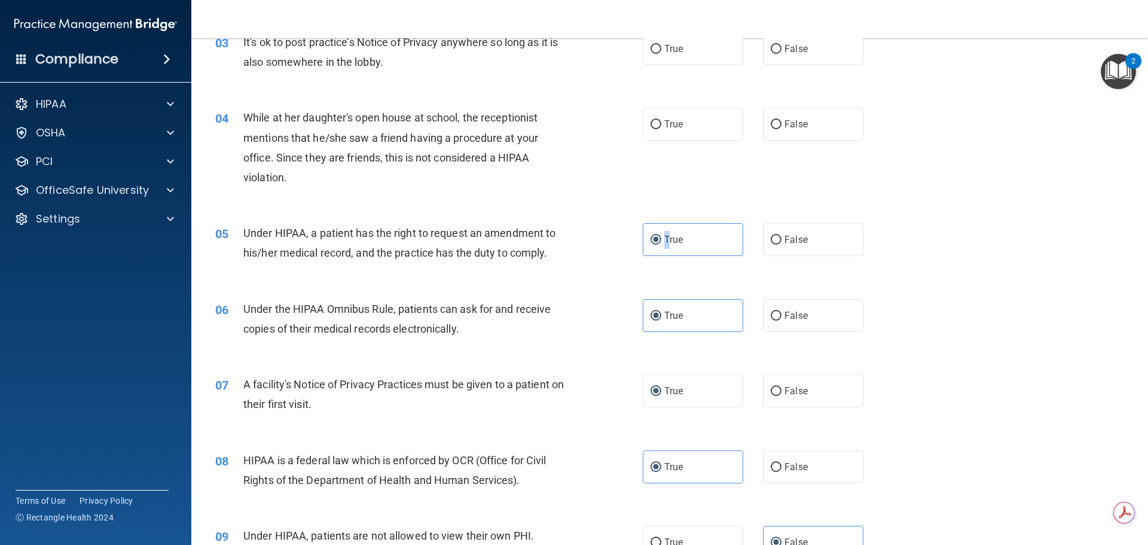
scroll to position [192, 0]
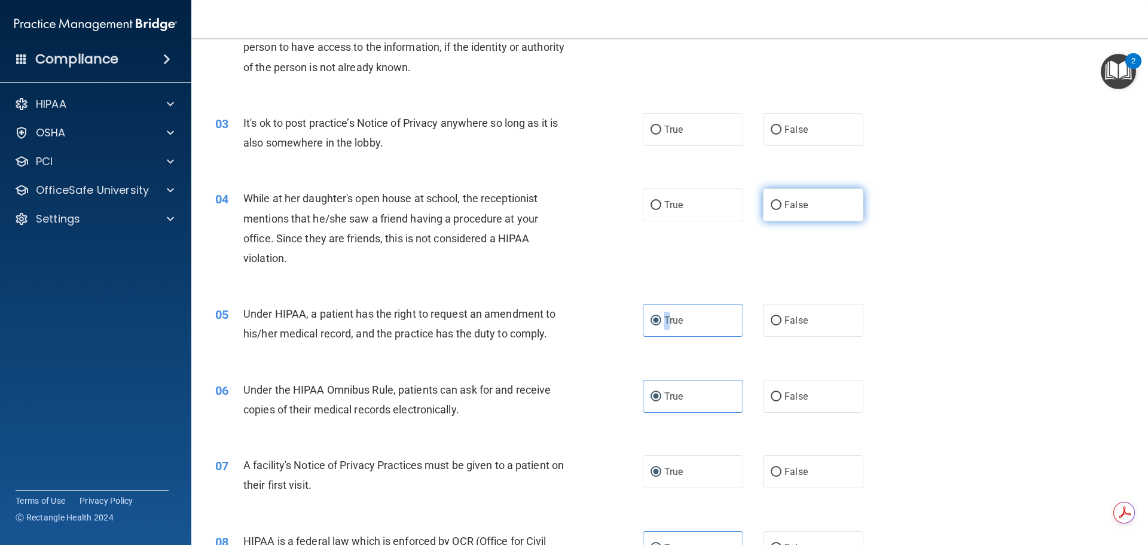
click at [770, 206] on input "False" at bounding box center [775, 205] width 11 height 9
radio input "true"
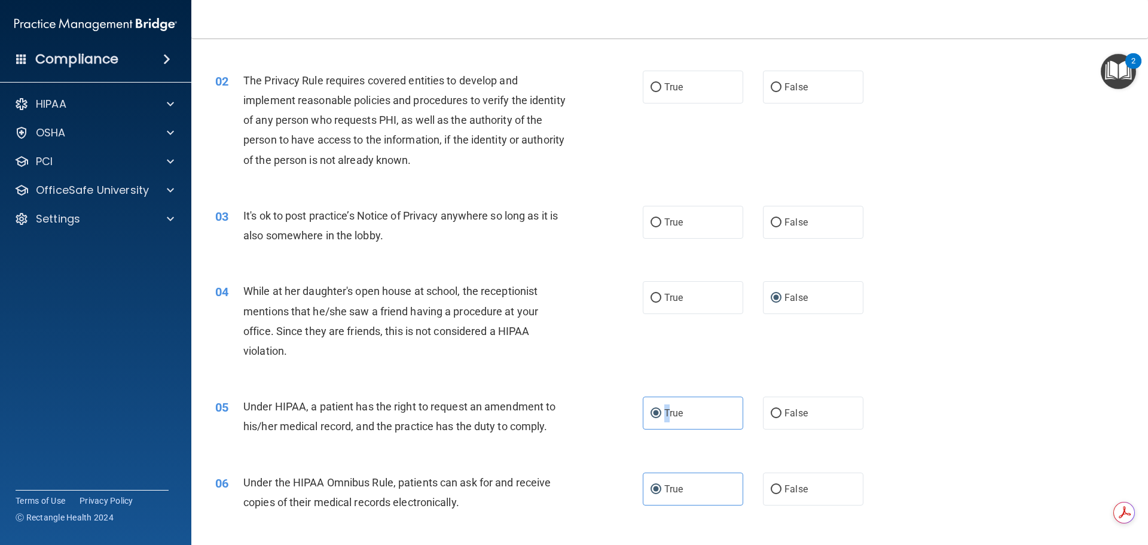
scroll to position [73, 0]
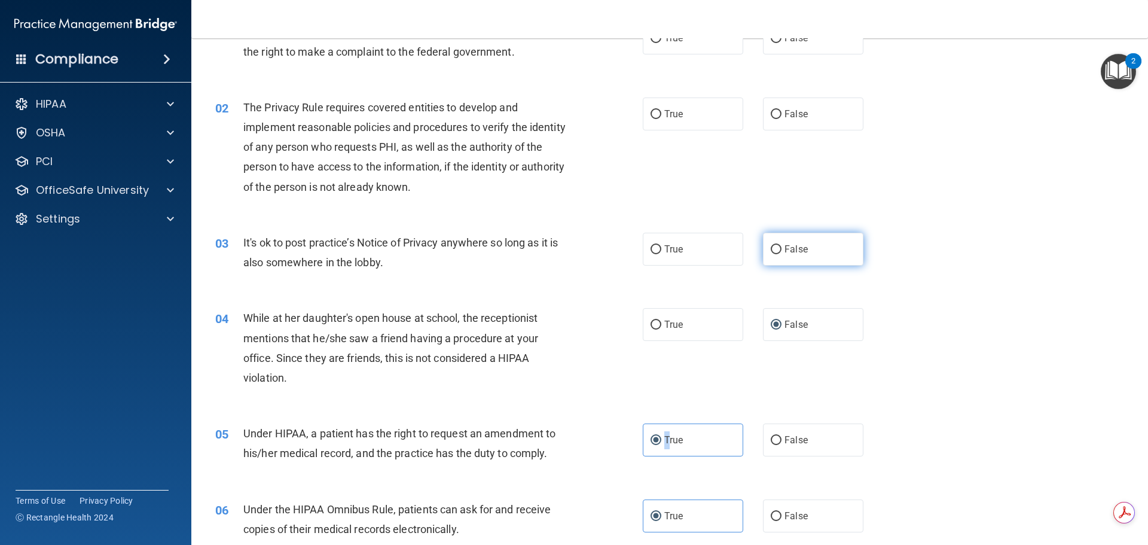
click at [770, 250] on input "False" at bounding box center [775, 249] width 11 height 9
radio input "true"
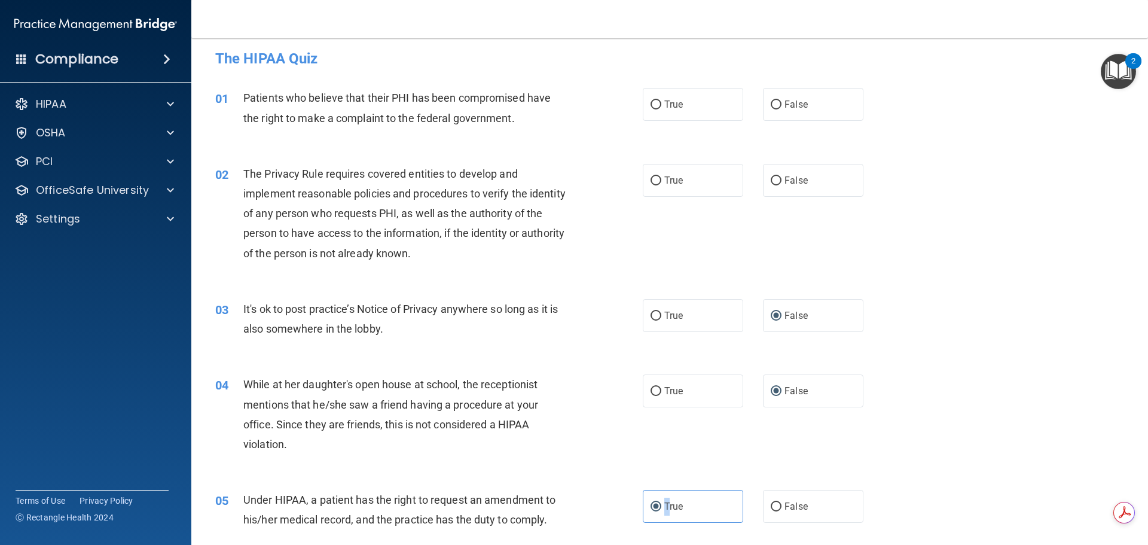
scroll to position [0, 0]
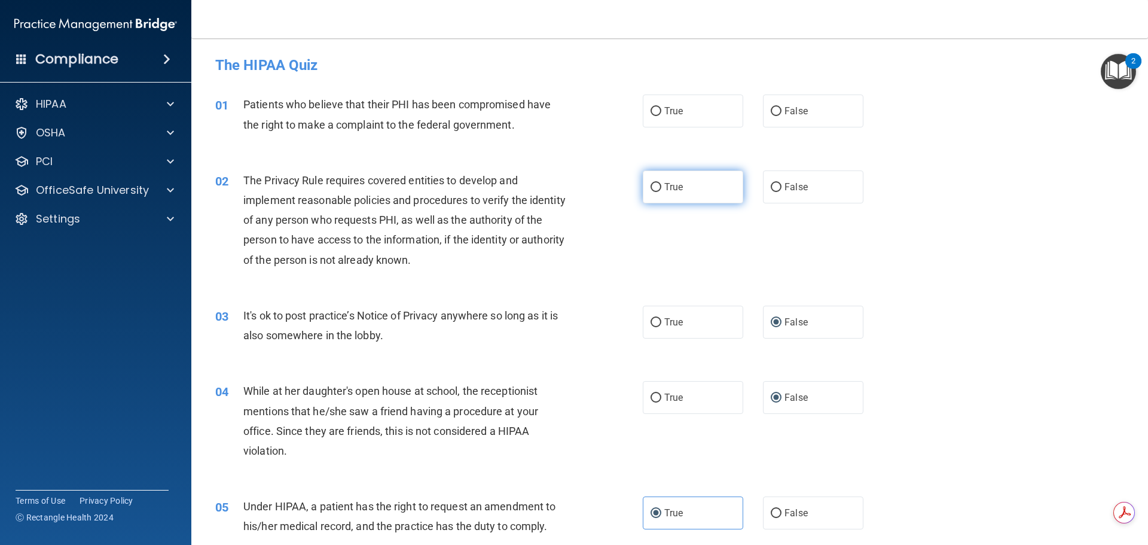
click at [664, 191] on span "True" at bounding box center [673, 186] width 19 height 11
click at [661, 191] on input "True" at bounding box center [655, 187] width 11 height 9
radio input "true"
click at [665, 116] on span "True" at bounding box center [673, 110] width 19 height 11
click at [661, 116] on input "True" at bounding box center [655, 111] width 11 height 9
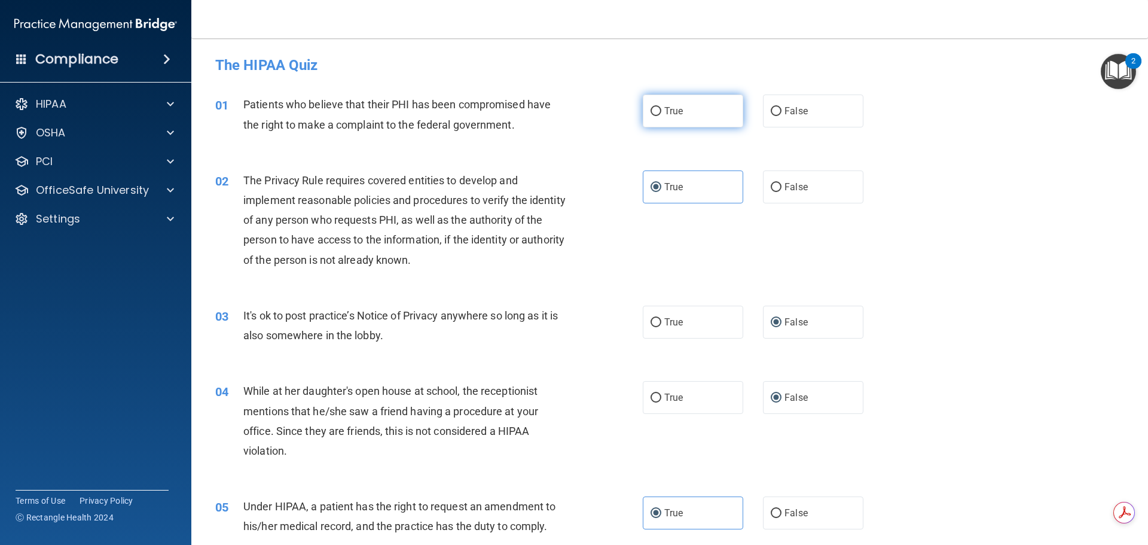
radio input "true"
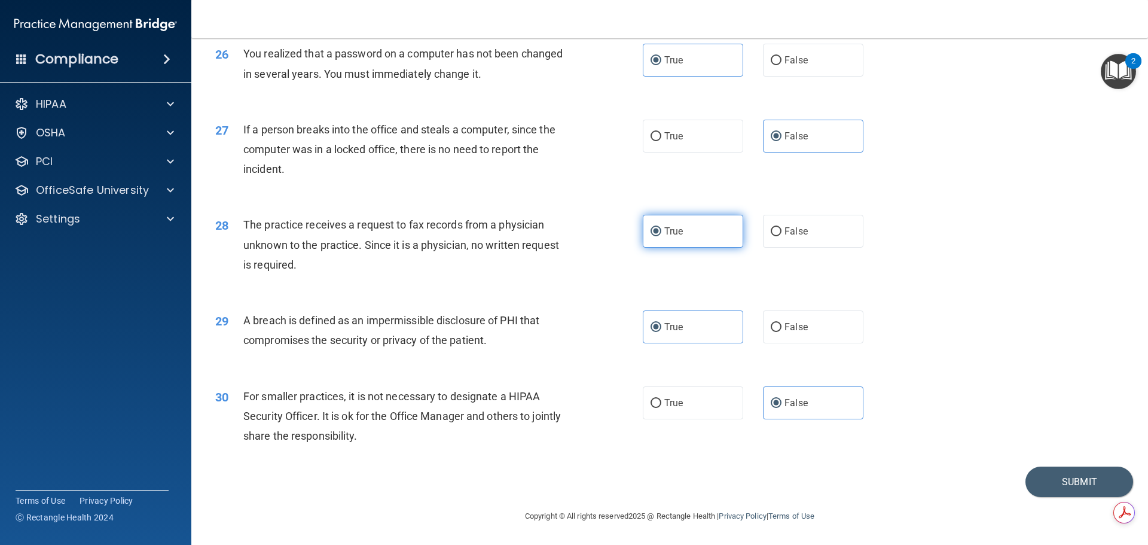
scroll to position [2284, 0]
click at [1066, 485] on button "Submit" at bounding box center [1079, 481] width 108 height 30
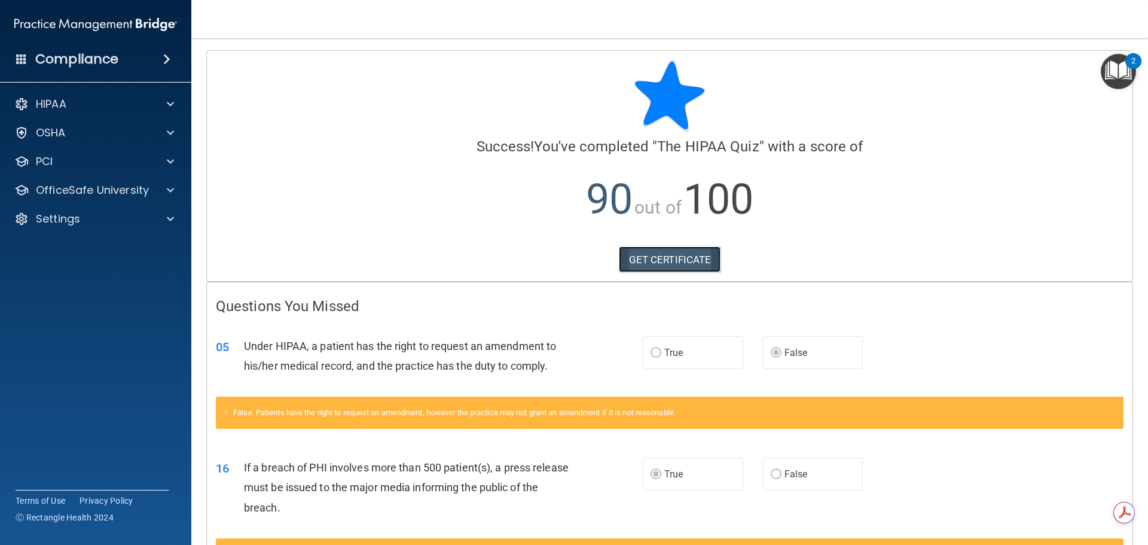
click at [649, 259] on link "GET CERTIFICATE" at bounding box center [670, 259] width 102 height 26
click at [53, 185] on p "OfficeSafe University" at bounding box center [92, 190] width 113 height 14
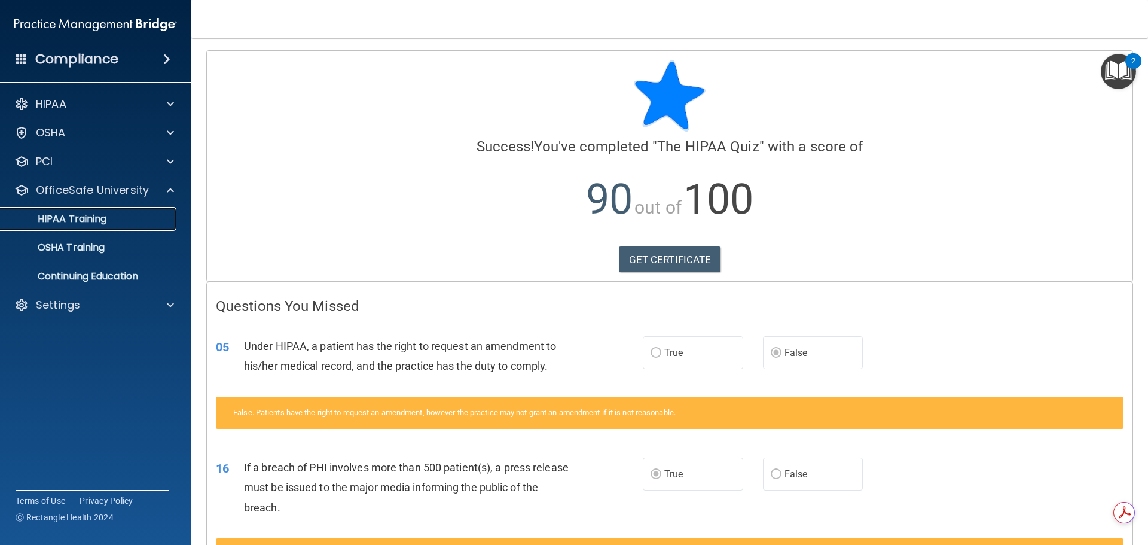
click at [65, 216] on p "HIPAA Training" at bounding box center [57, 219] width 99 height 12
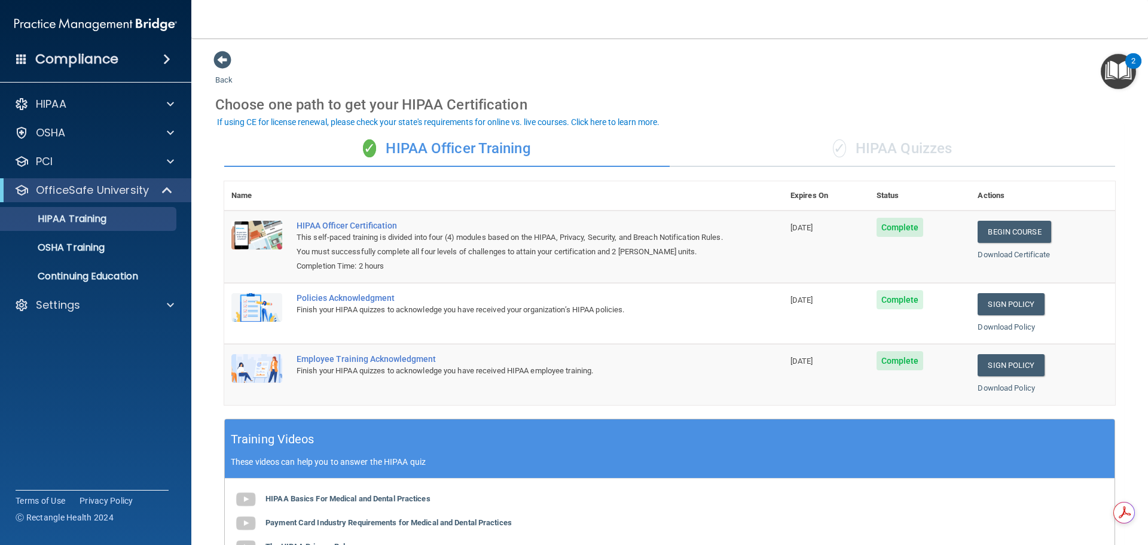
click at [874, 149] on div "✓ HIPAA Quizzes" at bounding box center [891, 149] width 445 height 36
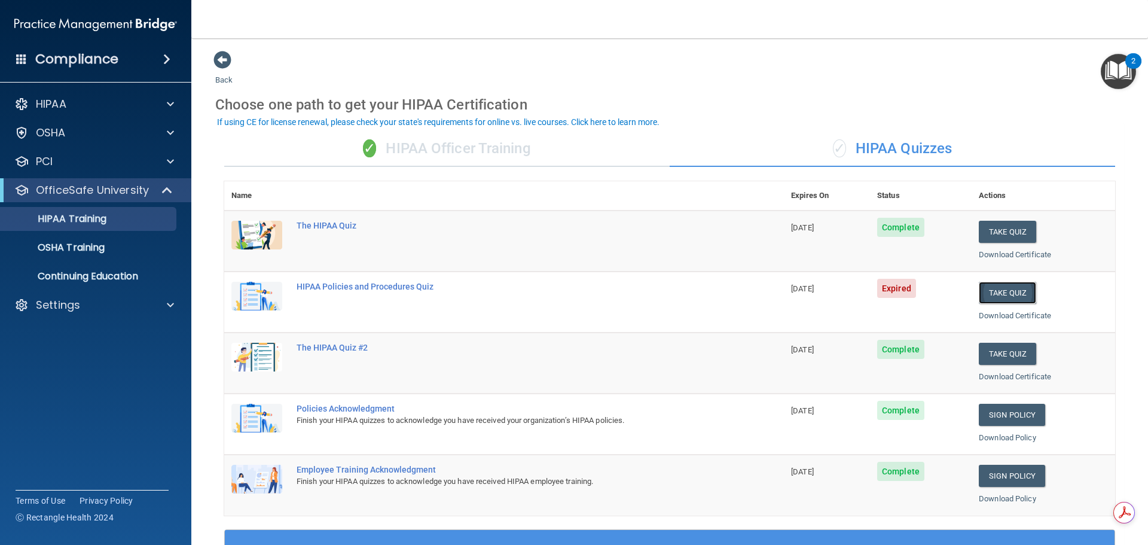
click at [994, 290] on button "Take Quiz" at bounding box center [1006, 293] width 57 height 22
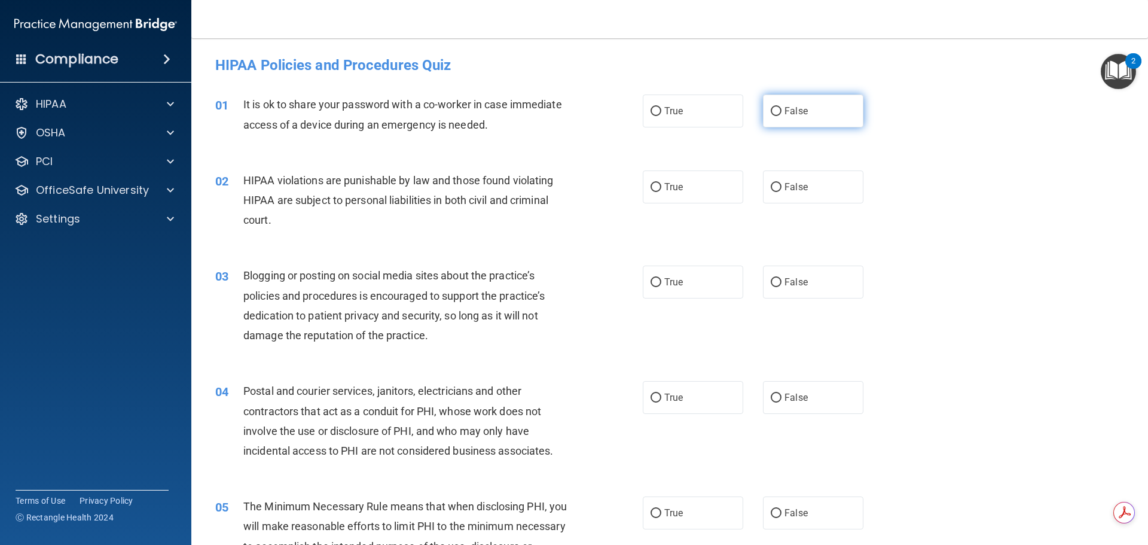
click at [796, 111] on span "False" at bounding box center [795, 110] width 23 height 11
click at [781, 111] on input "False" at bounding box center [775, 111] width 11 height 9
radio input "true"
click at [676, 189] on span "True" at bounding box center [673, 186] width 19 height 11
click at [661, 189] on input "True" at bounding box center [655, 187] width 11 height 9
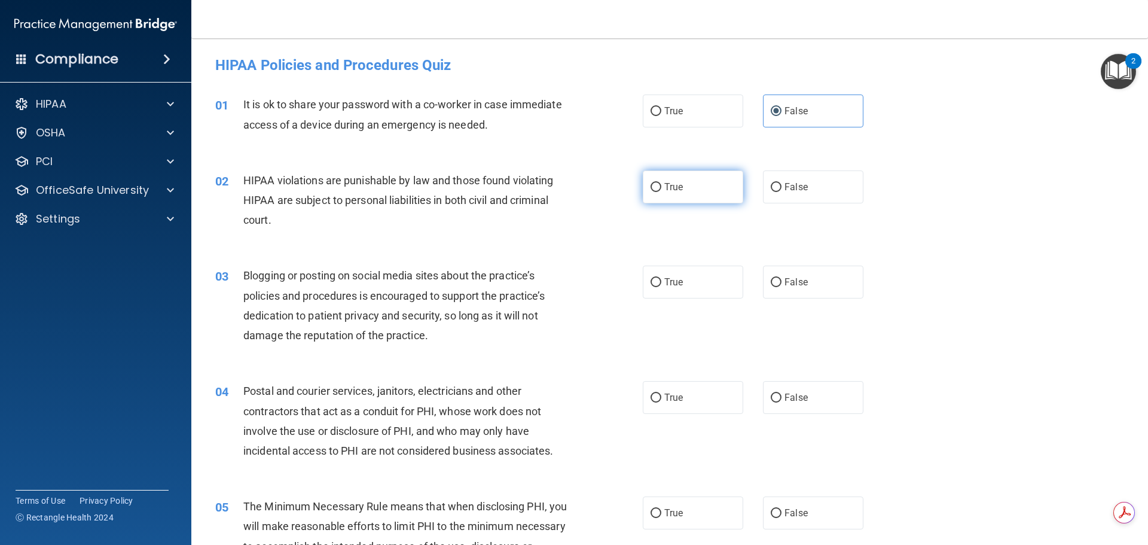
radio input "true"
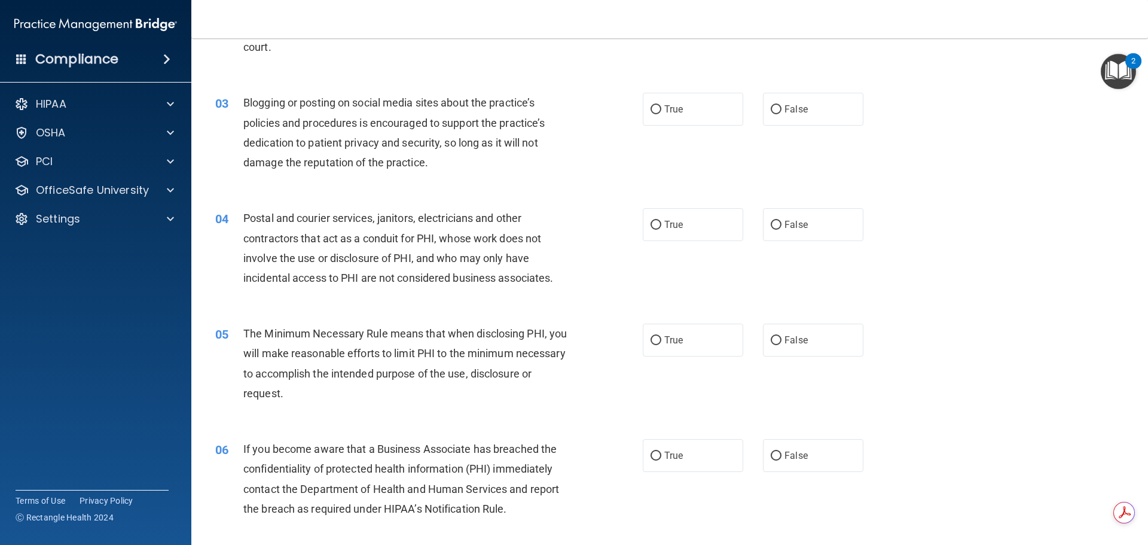
scroll to position [179, 0]
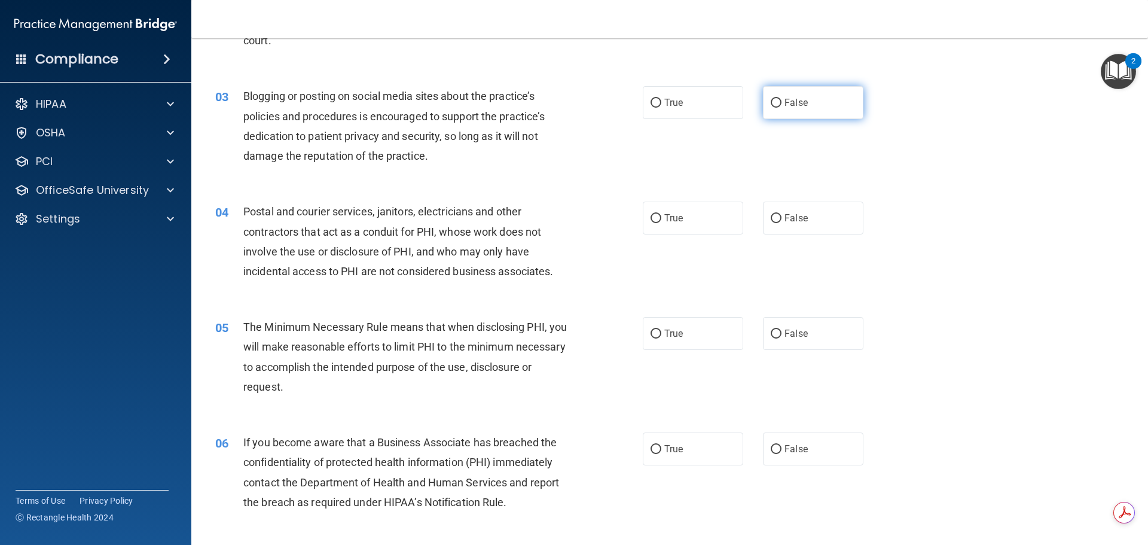
click at [786, 107] on span "False" at bounding box center [795, 102] width 23 height 11
click at [781, 107] on input "False" at bounding box center [775, 103] width 11 height 9
radio input "true"
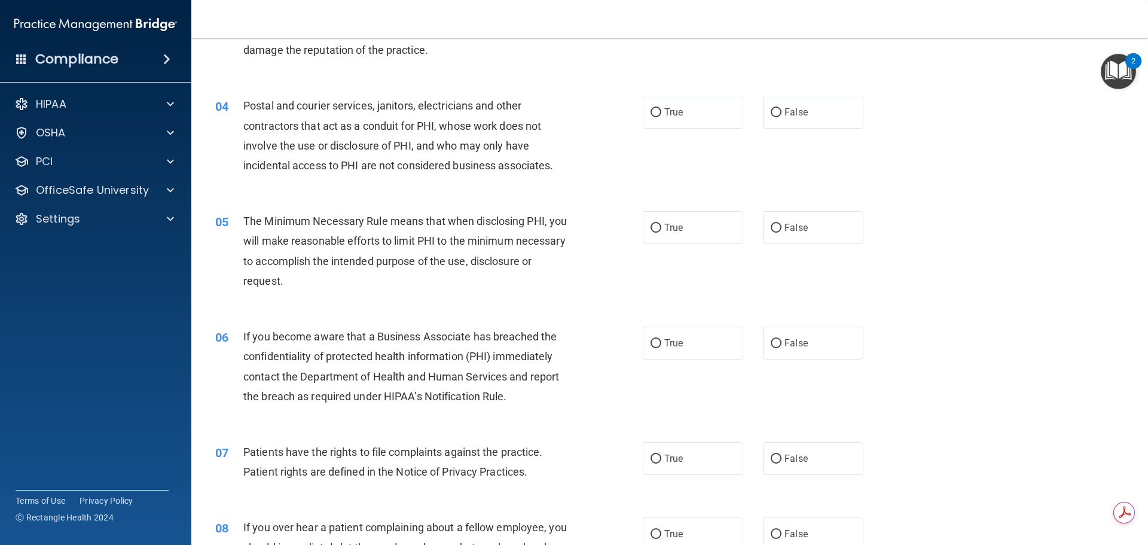
scroll to position [299, 0]
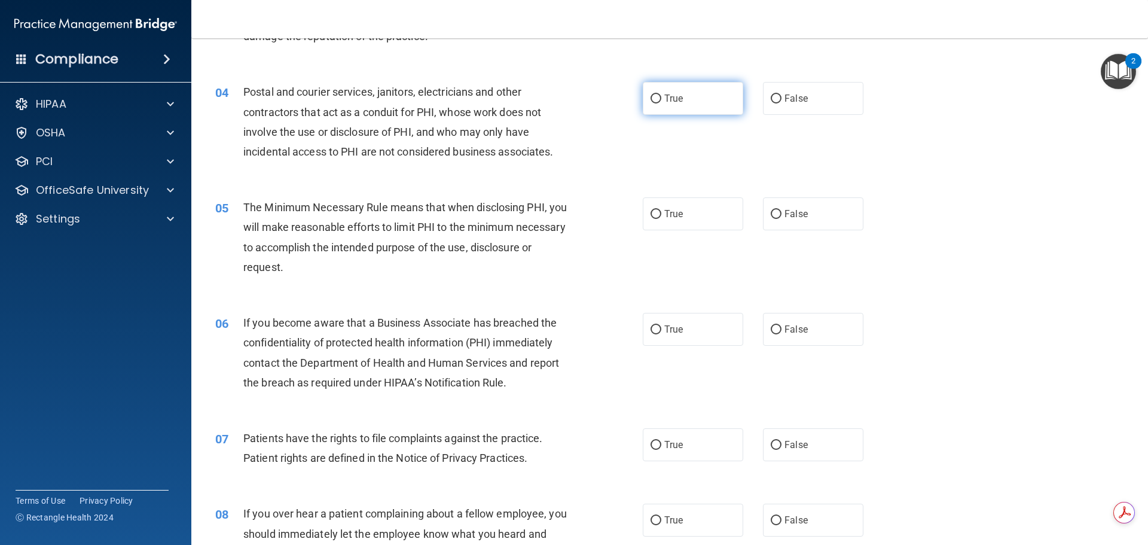
click at [665, 99] on span "True" at bounding box center [673, 98] width 19 height 11
click at [661, 99] on input "True" at bounding box center [655, 98] width 11 height 9
radio input "true"
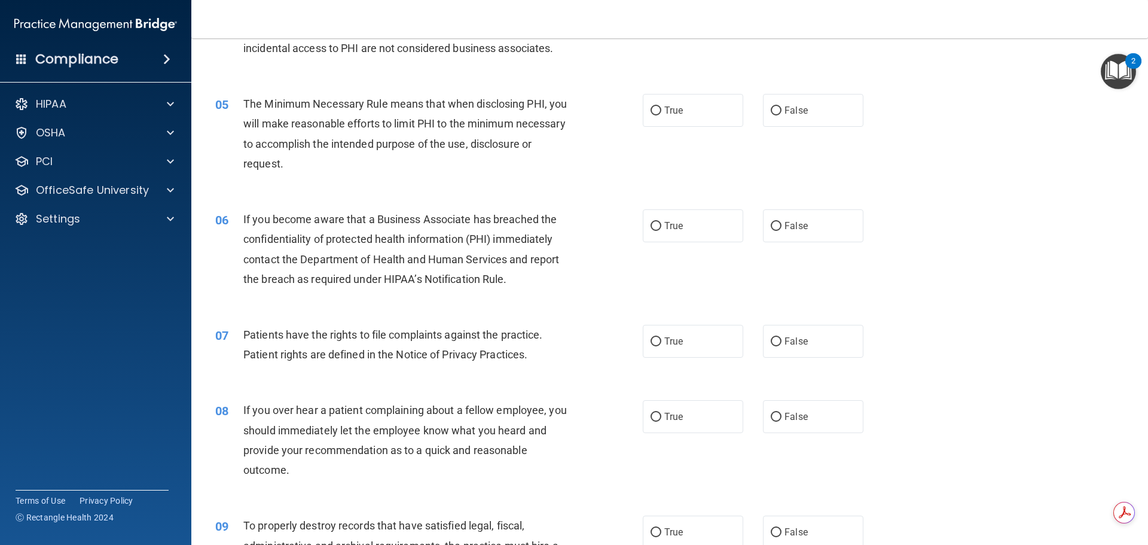
scroll to position [418, 0]
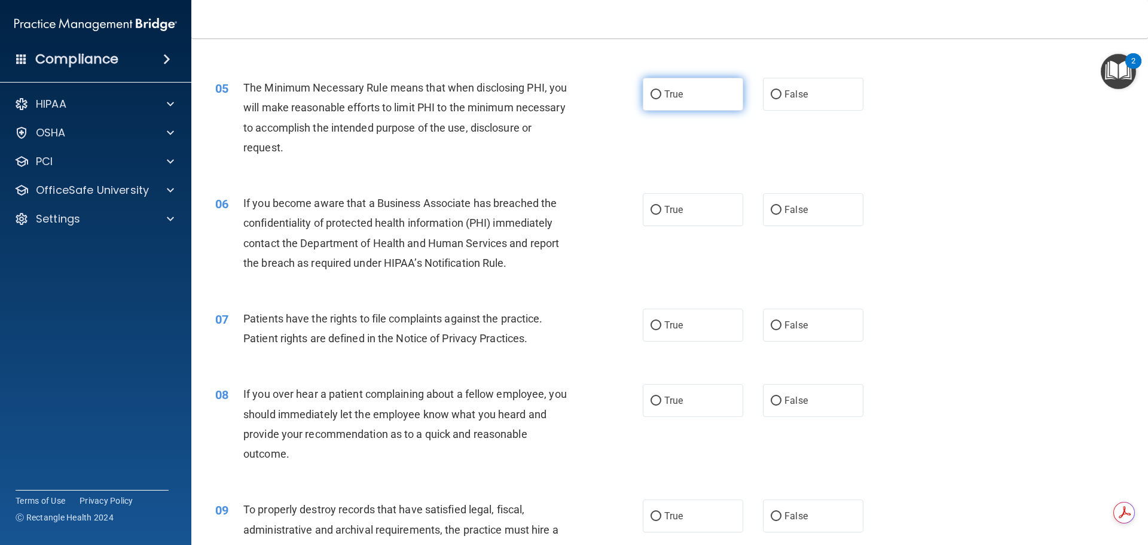
click at [684, 96] on label "True" at bounding box center [693, 94] width 100 height 33
click at [661, 96] on input "True" at bounding box center [655, 94] width 11 height 9
radio input "true"
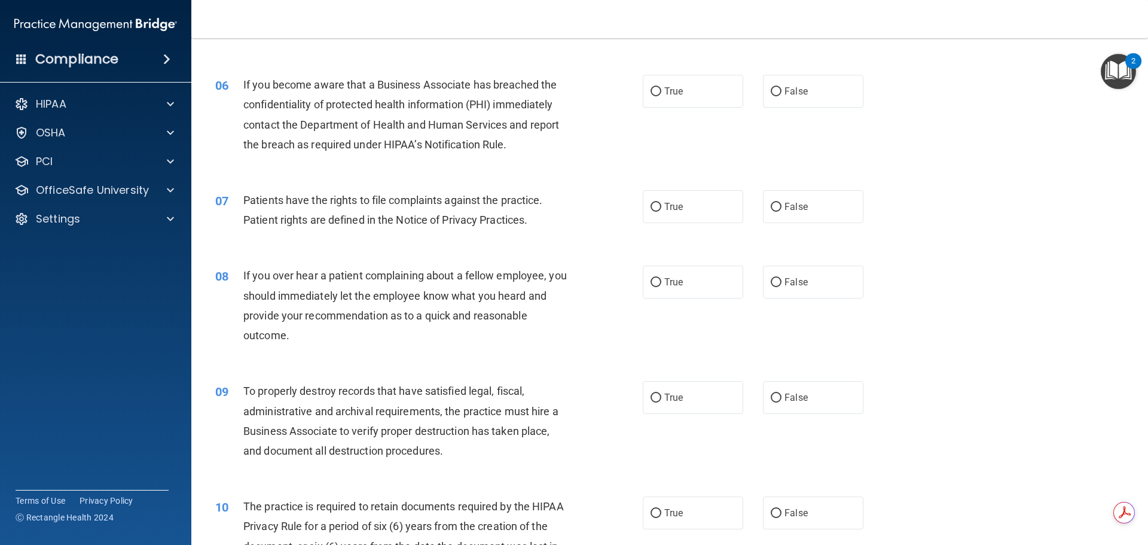
scroll to position [538, 0]
click at [674, 95] on span "True" at bounding box center [673, 89] width 19 height 11
click at [661, 95] on input "True" at bounding box center [655, 90] width 11 height 9
radio input "true"
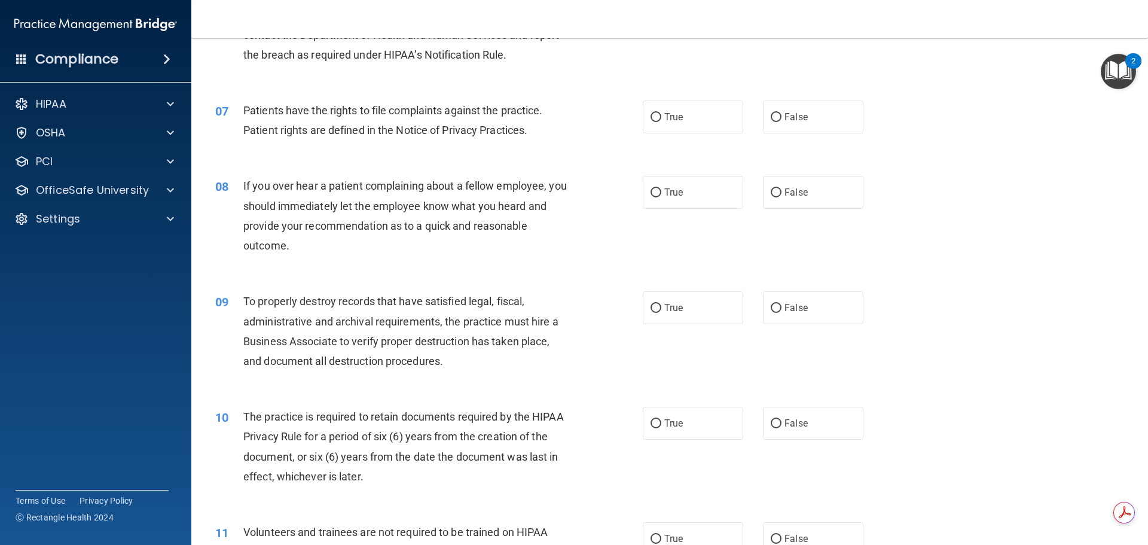
scroll to position [657, 0]
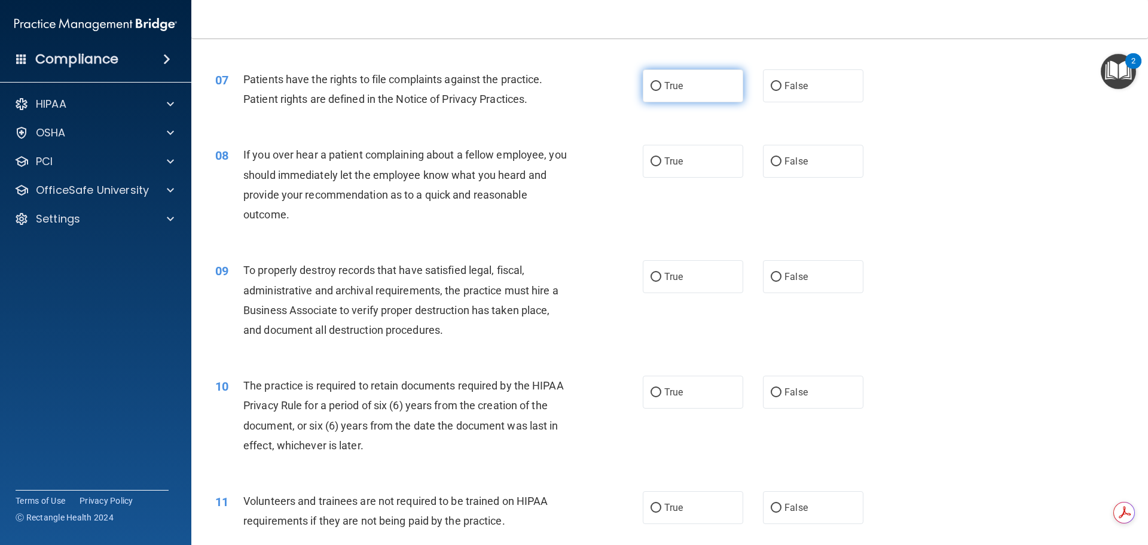
click at [681, 89] on label "True" at bounding box center [693, 85] width 100 height 33
click at [661, 89] on input "True" at bounding box center [655, 86] width 11 height 9
radio input "true"
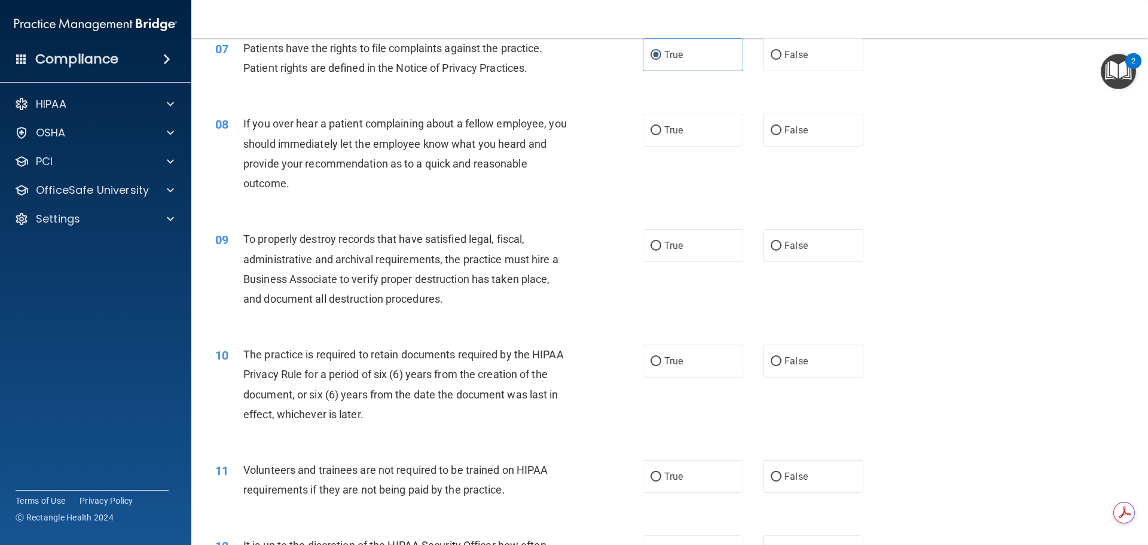
scroll to position [717, 0]
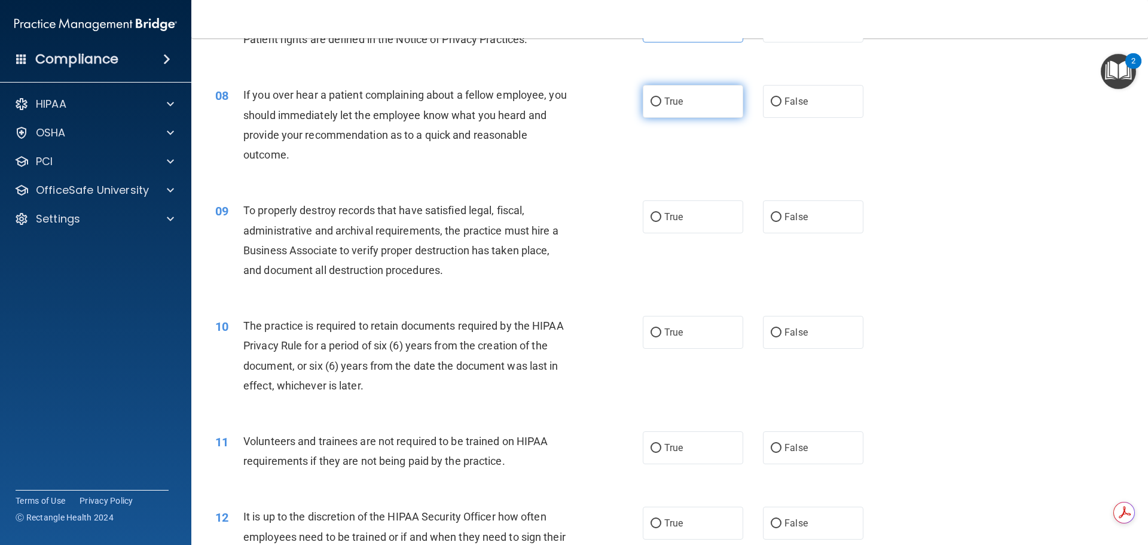
click at [684, 109] on label "True" at bounding box center [693, 101] width 100 height 33
click at [661, 106] on input "True" at bounding box center [655, 101] width 11 height 9
radio input "true"
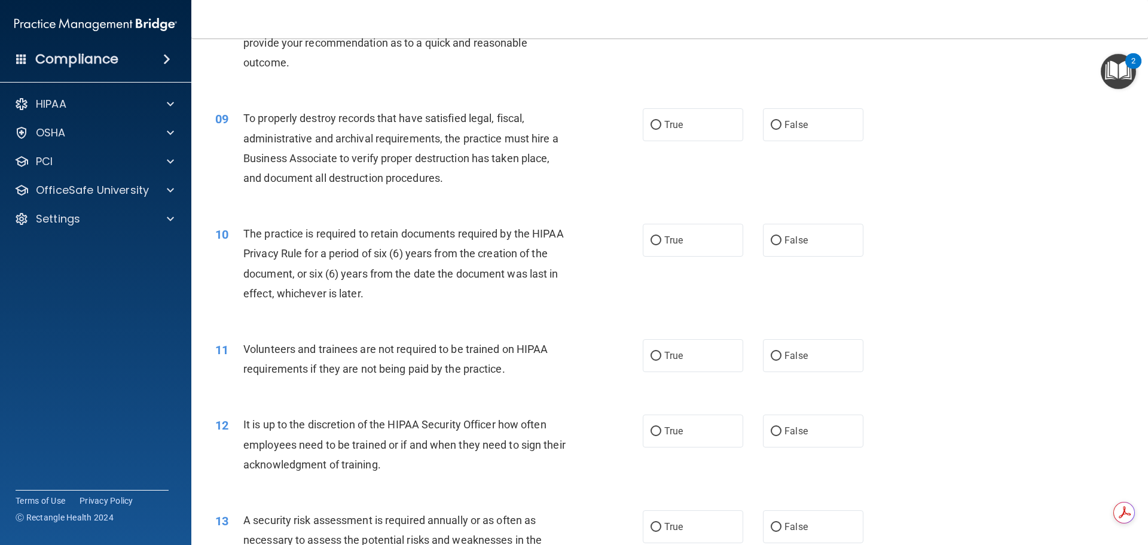
scroll to position [837, 0]
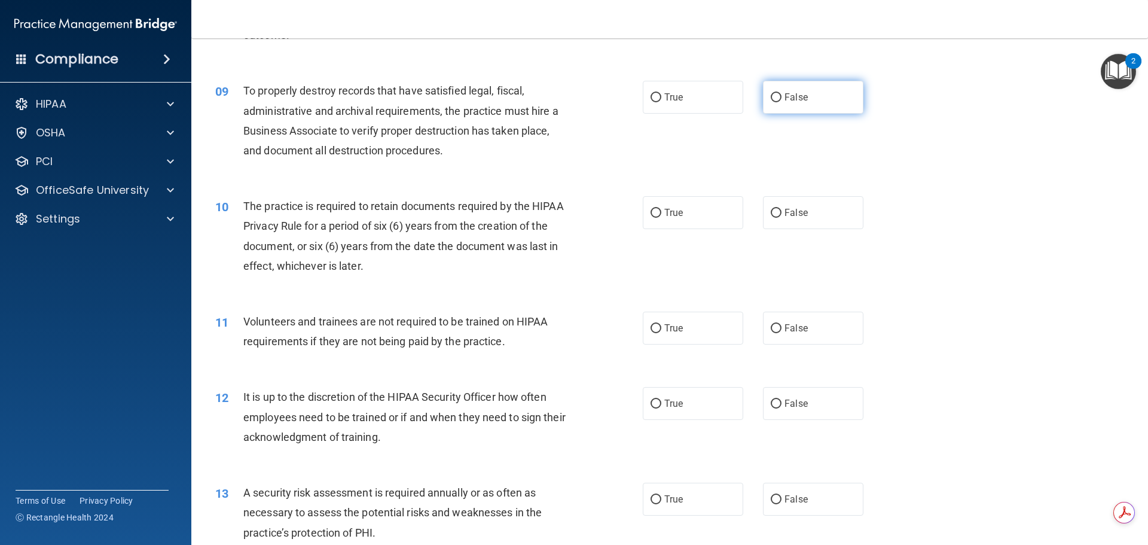
click at [784, 97] on span "False" at bounding box center [795, 96] width 23 height 11
click at [781, 97] on input "False" at bounding box center [775, 97] width 11 height 9
radio input "true"
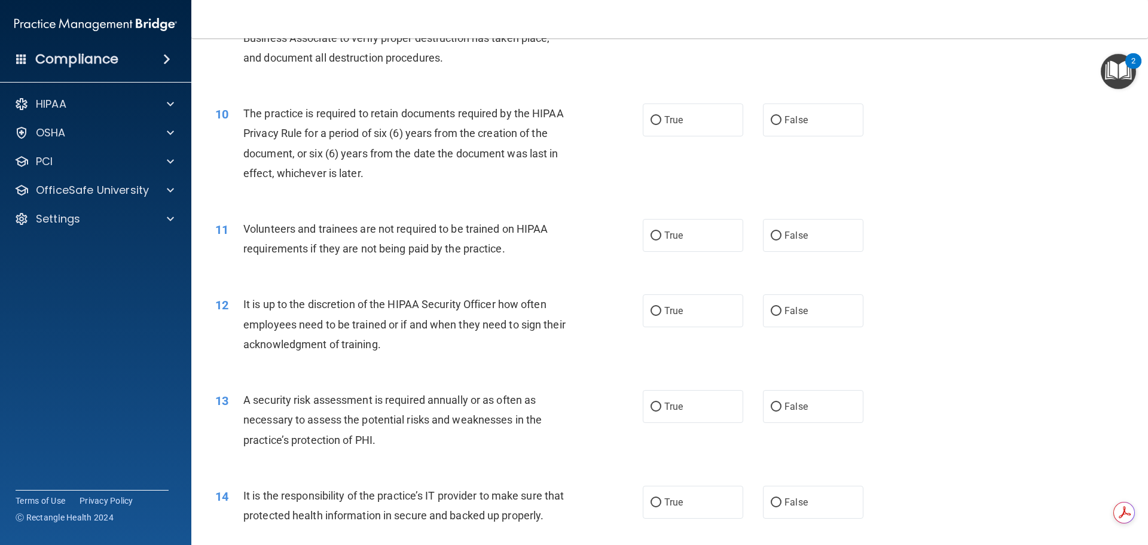
scroll to position [956, 0]
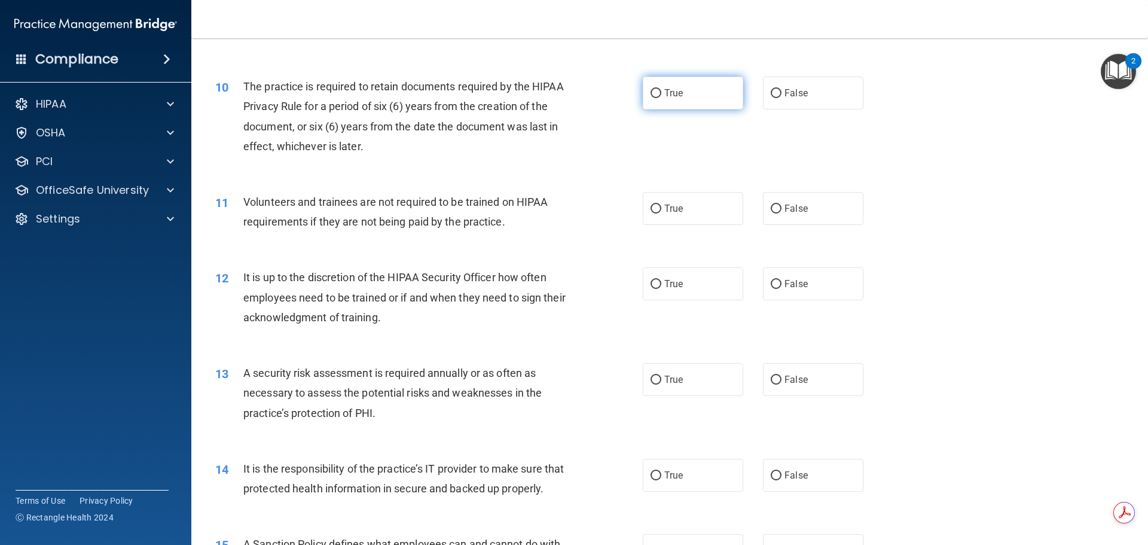
click at [671, 101] on label "True" at bounding box center [693, 93] width 100 height 33
click at [661, 98] on input "True" at bounding box center [655, 93] width 11 height 9
radio input "true"
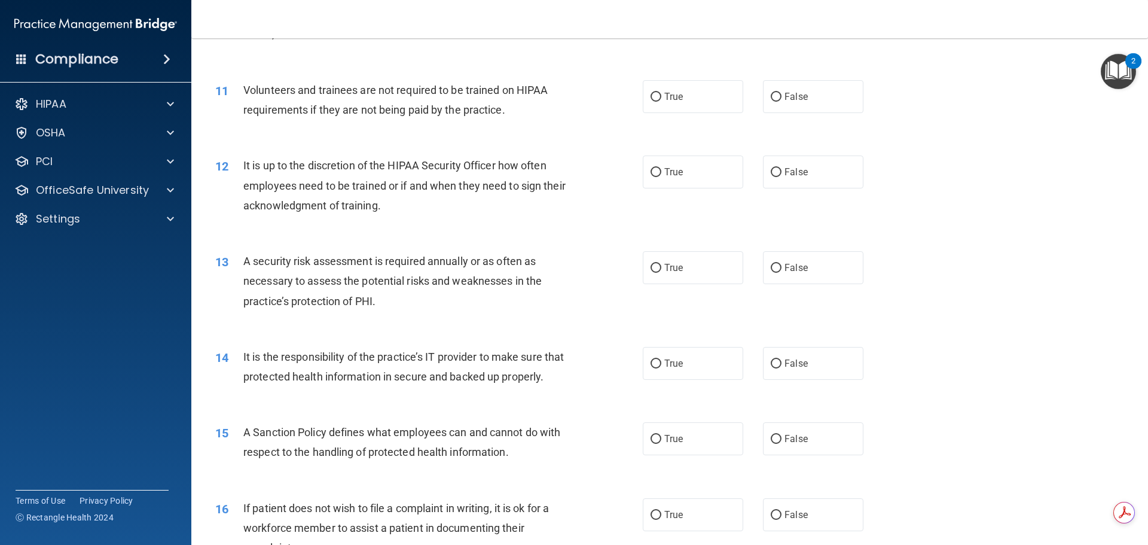
scroll to position [1076, 0]
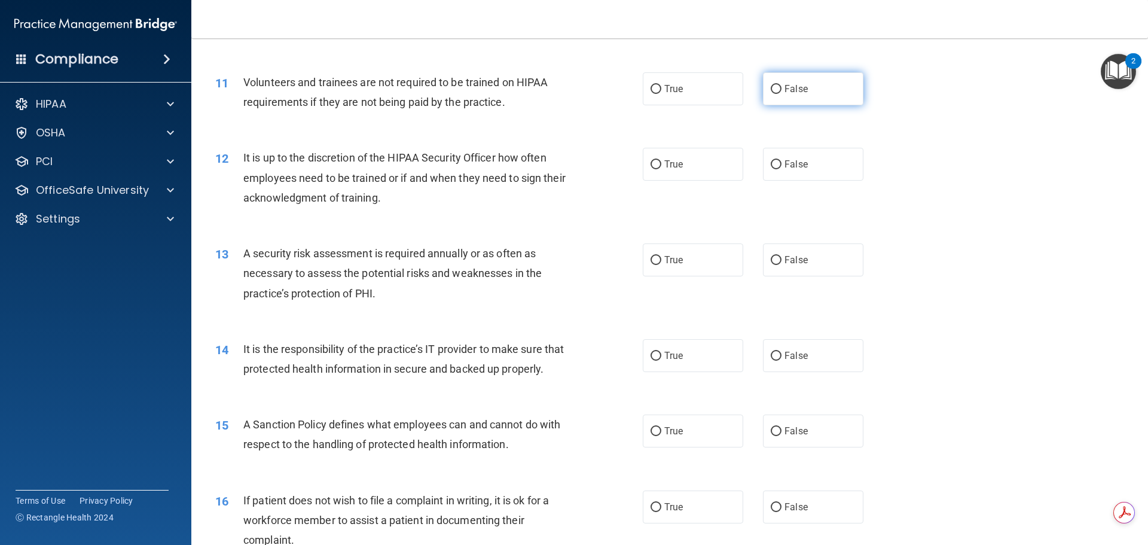
click at [800, 96] on label "False" at bounding box center [813, 88] width 100 height 33
click at [781, 94] on input "False" at bounding box center [775, 89] width 11 height 9
radio input "true"
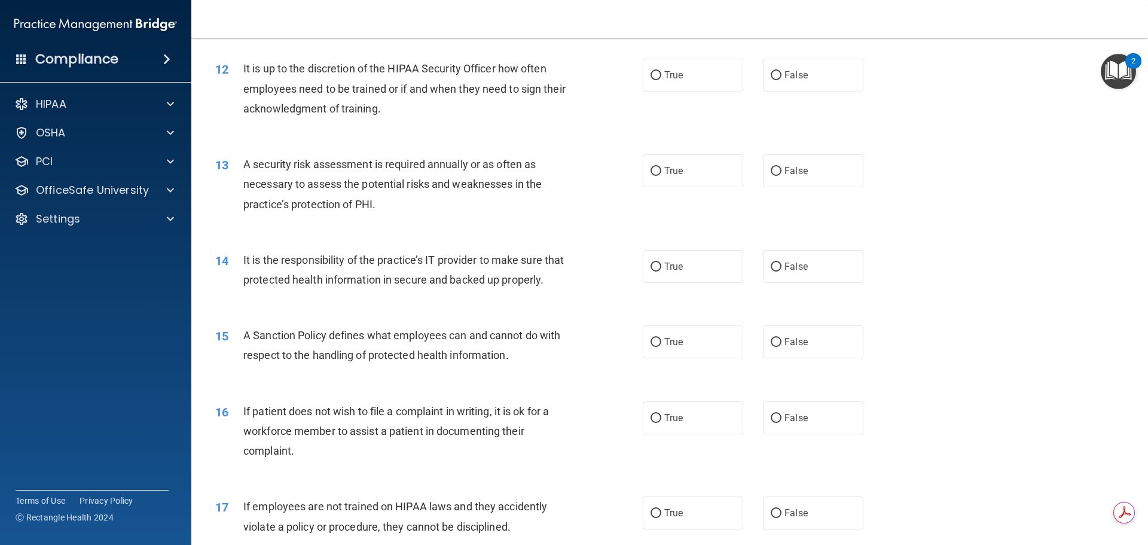
scroll to position [1136, 0]
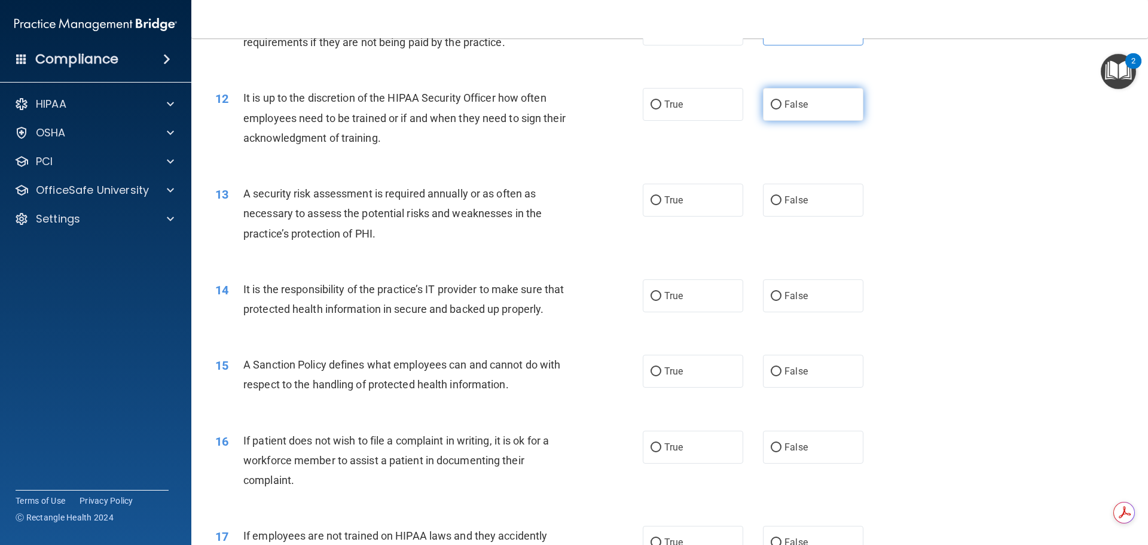
click at [775, 109] on input "False" at bounding box center [775, 104] width 11 height 9
radio input "true"
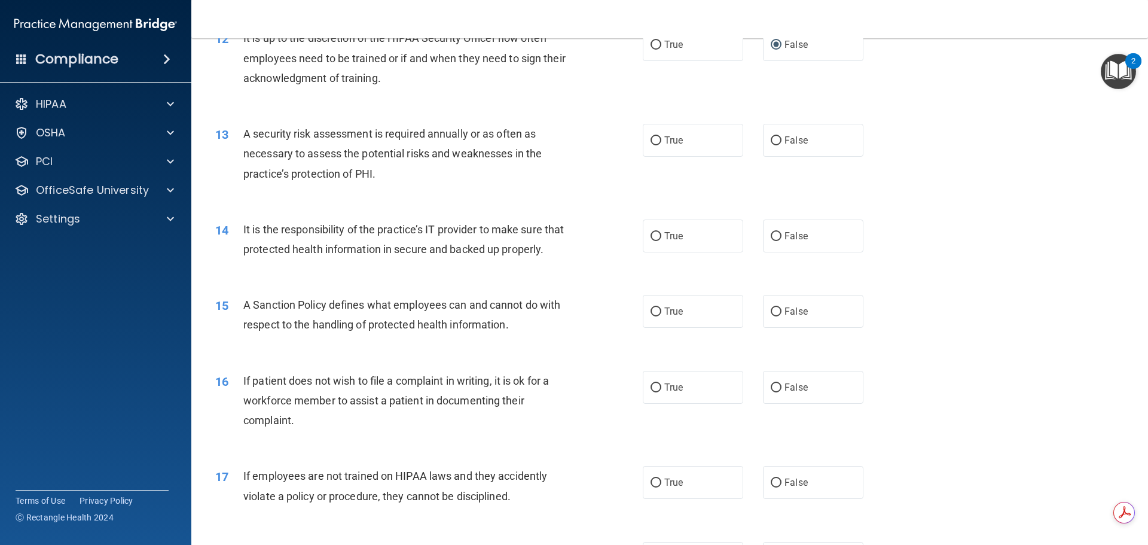
scroll to position [1255, 0]
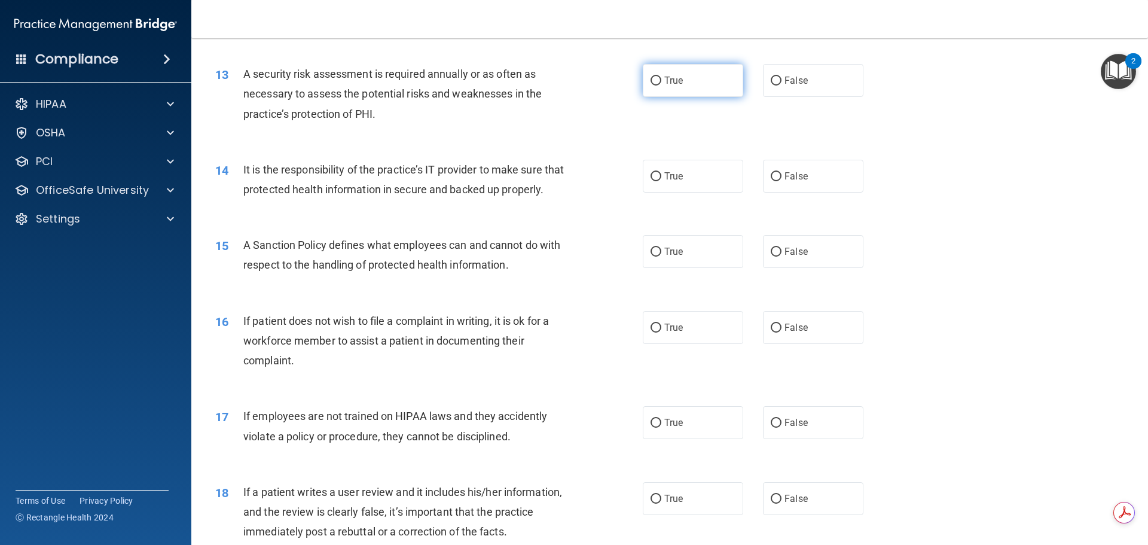
click at [696, 84] on label "True" at bounding box center [693, 80] width 100 height 33
click at [661, 84] on input "True" at bounding box center [655, 81] width 11 height 9
radio input "true"
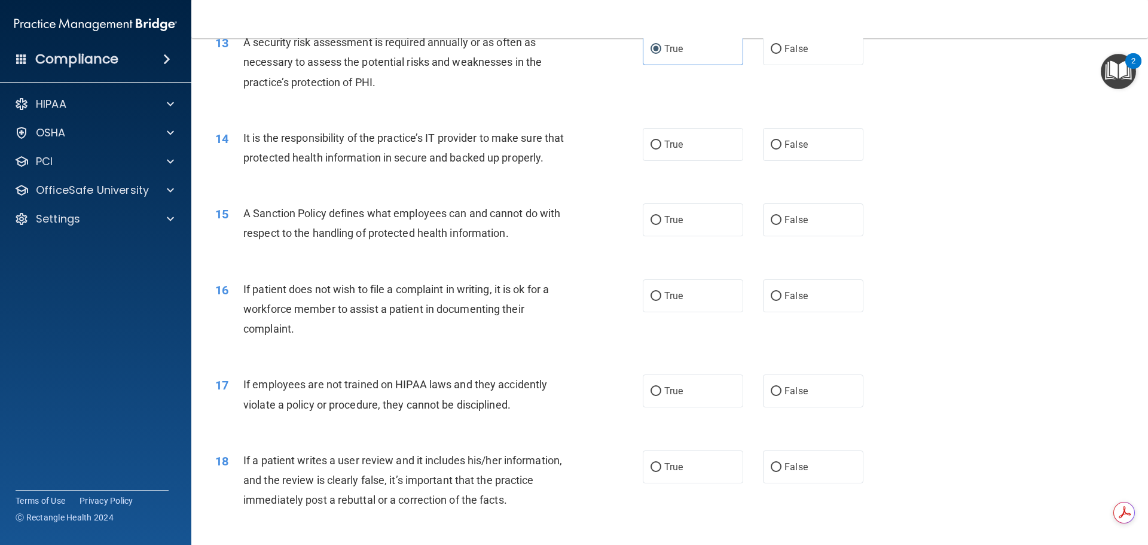
scroll to position [1315, 0]
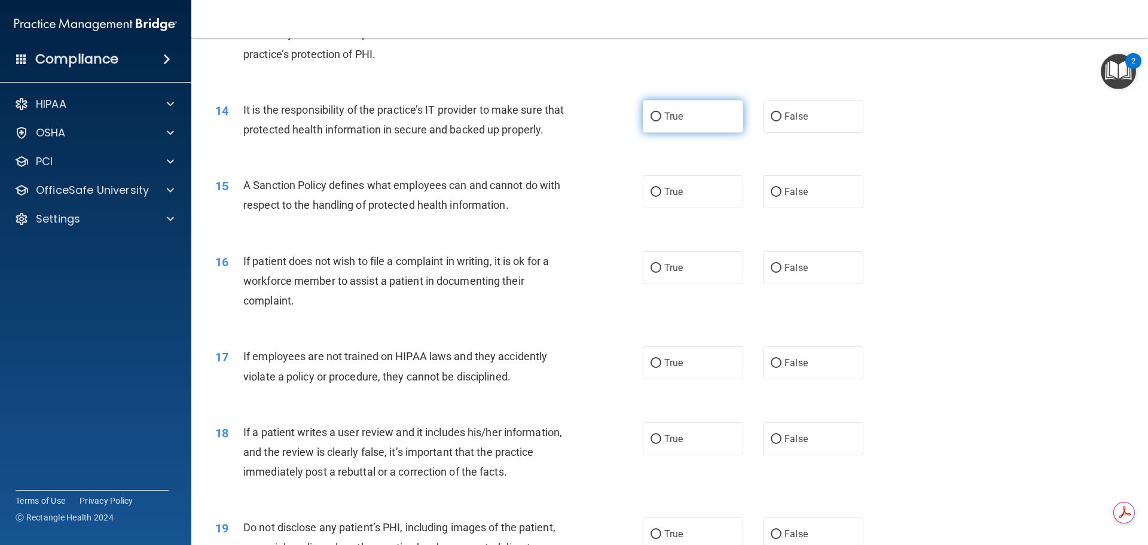
click at [674, 120] on span "True" at bounding box center [673, 116] width 19 height 11
click at [661, 120] on input "True" at bounding box center [655, 116] width 11 height 9
radio input "true"
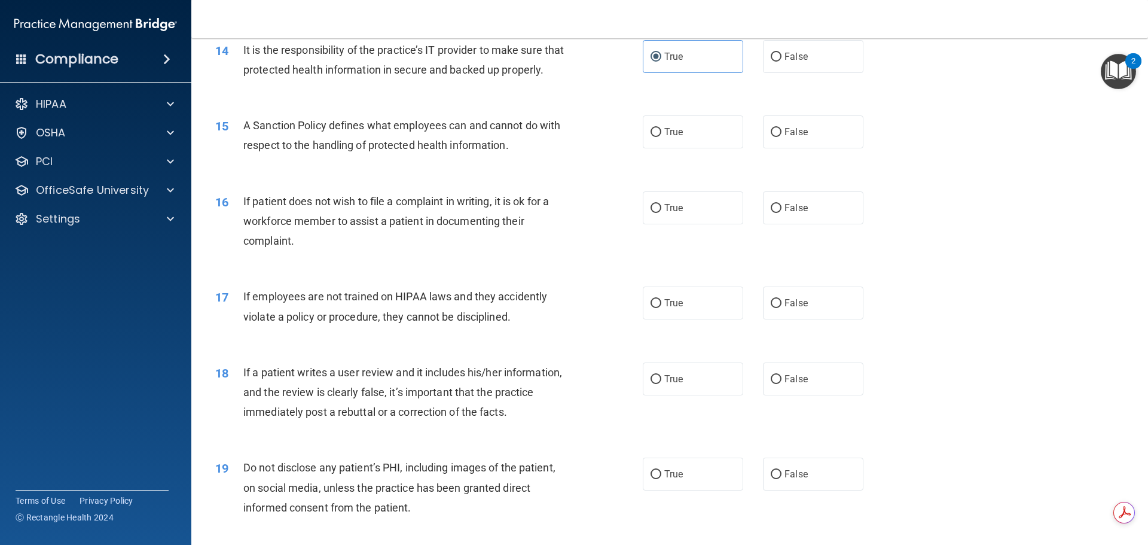
scroll to position [1435, 0]
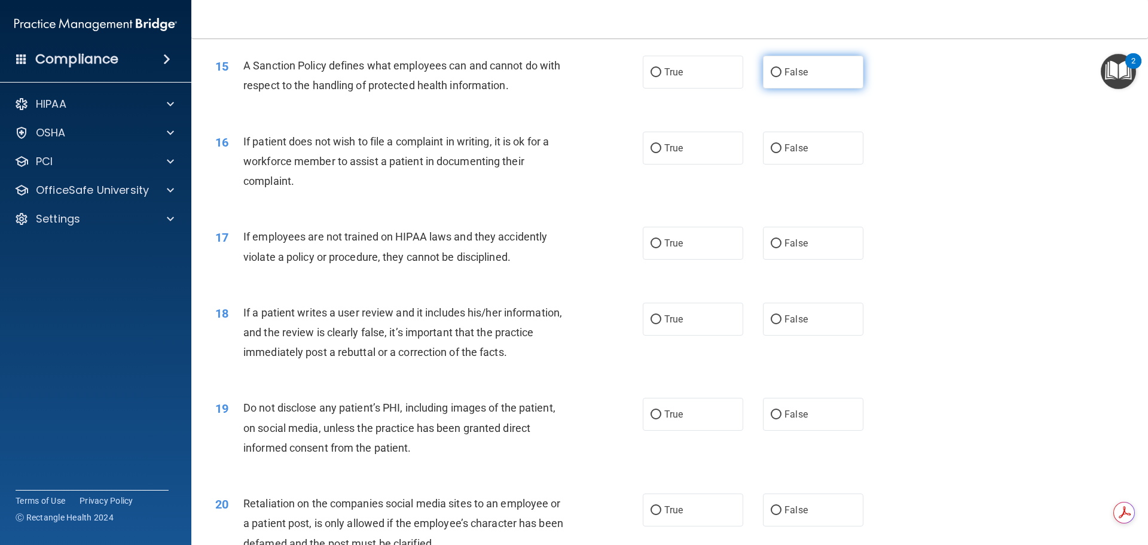
click at [799, 88] on label "False" at bounding box center [813, 72] width 100 height 33
click at [781, 77] on input "False" at bounding box center [775, 72] width 11 height 9
radio input "true"
click at [657, 164] on label "True" at bounding box center [693, 147] width 100 height 33
click at [657, 153] on input "True" at bounding box center [655, 148] width 11 height 9
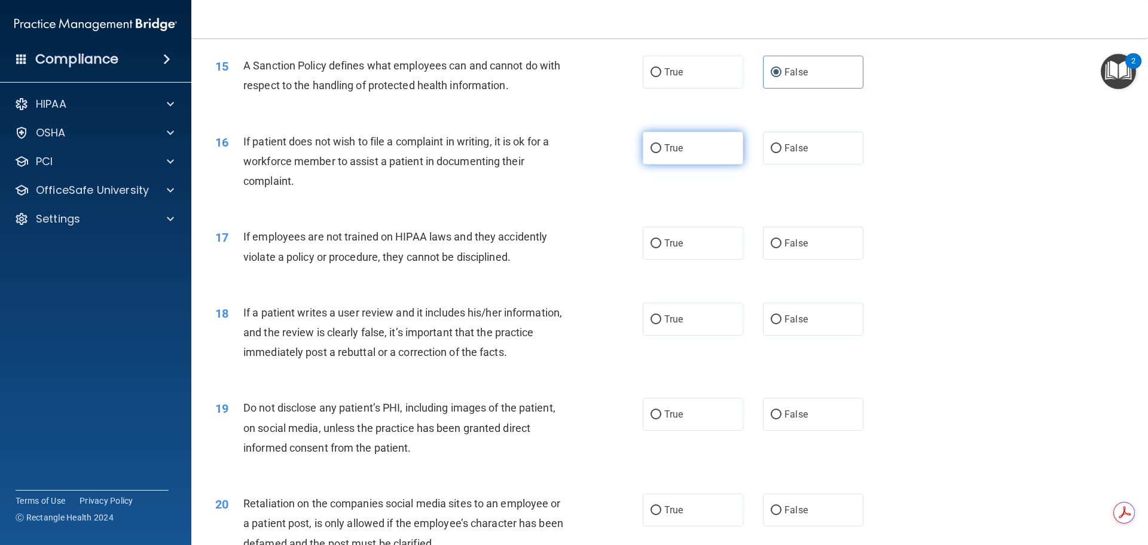
radio input "true"
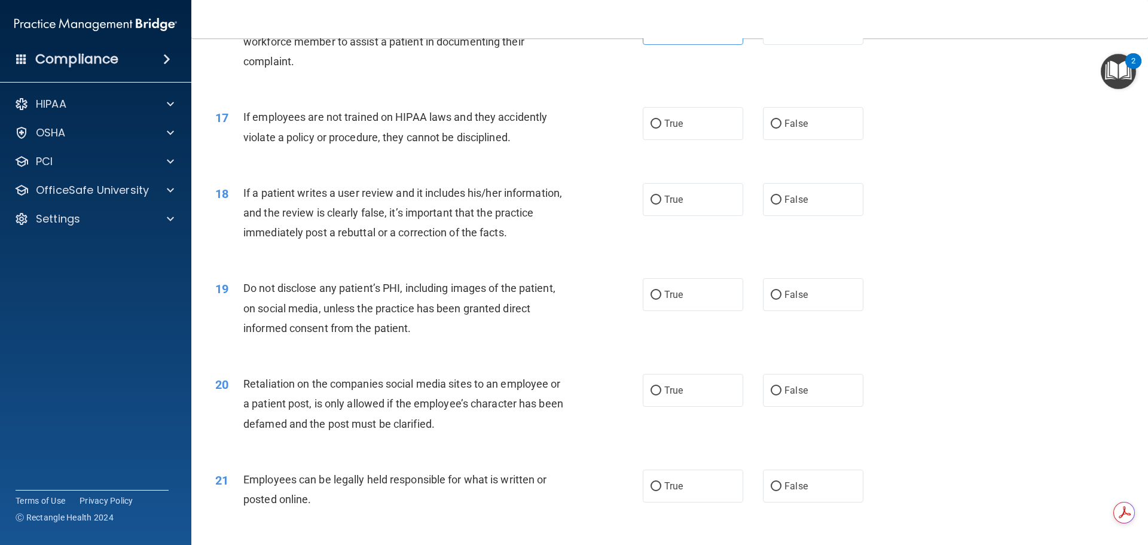
scroll to position [1614, 0]
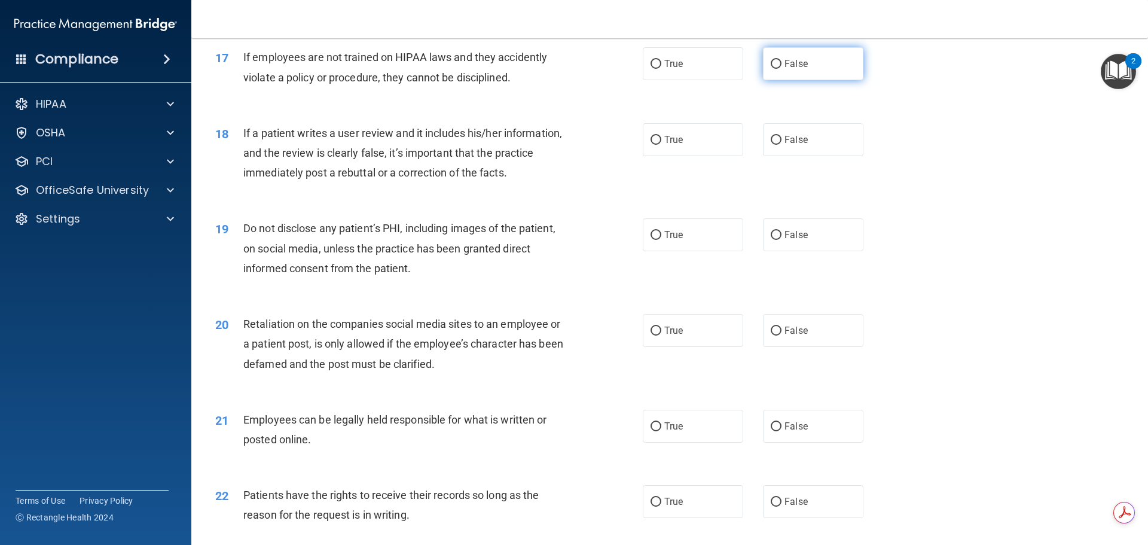
click at [787, 80] on label "False" at bounding box center [813, 63] width 100 height 33
click at [781, 69] on input "False" at bounding box center [775, 64] width 11 height 9
radio input "true"
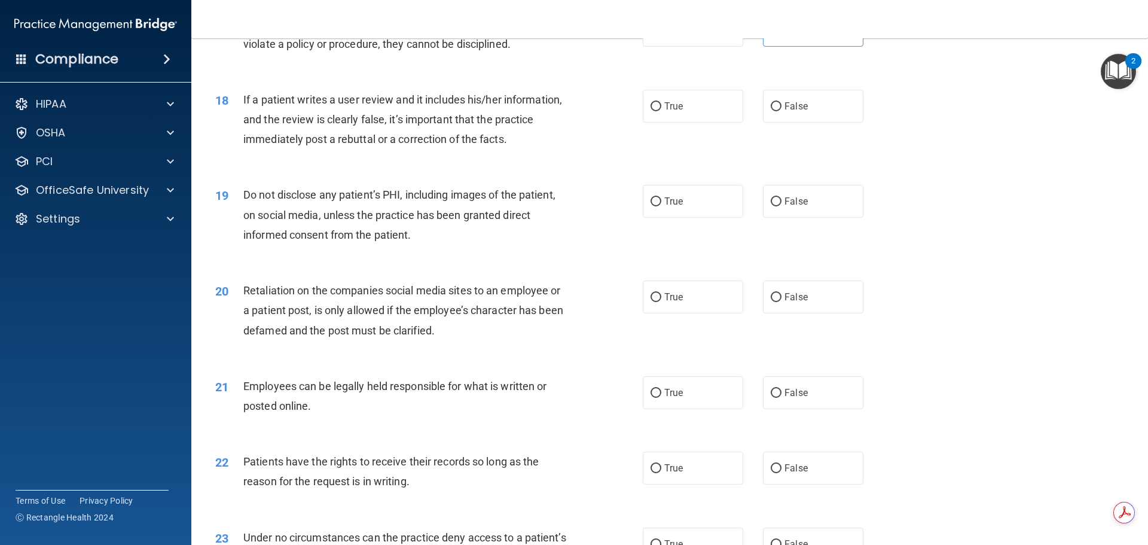
scroll to position [1674, 0]
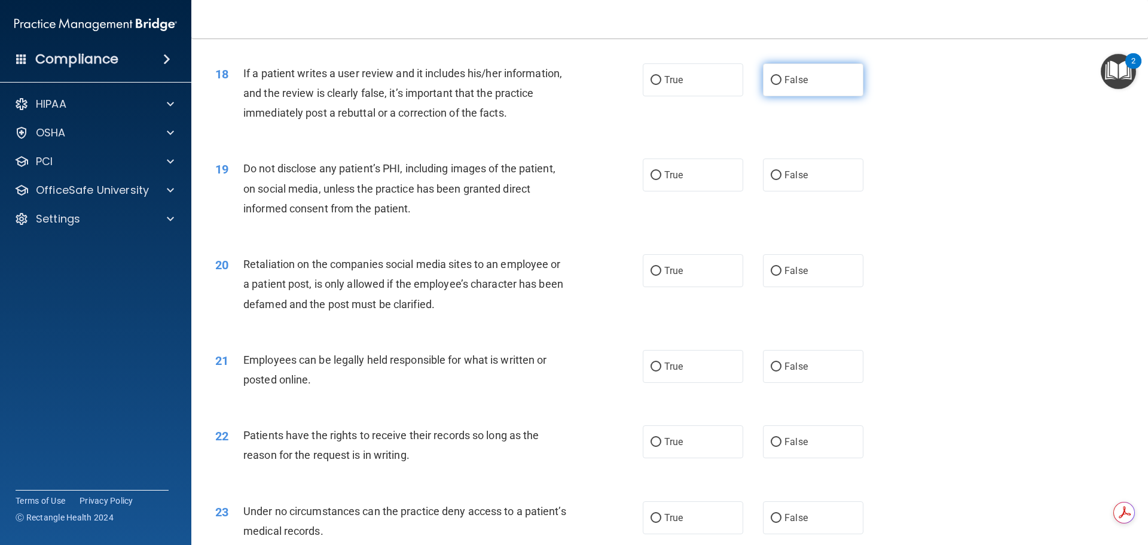
click at [786, 85] on span "False" at bounding box center [795, 79] width 23 height 11
click at [781, 85] on input "False" at bounding box center [775, 80] width 11 height 9
radio input "true"
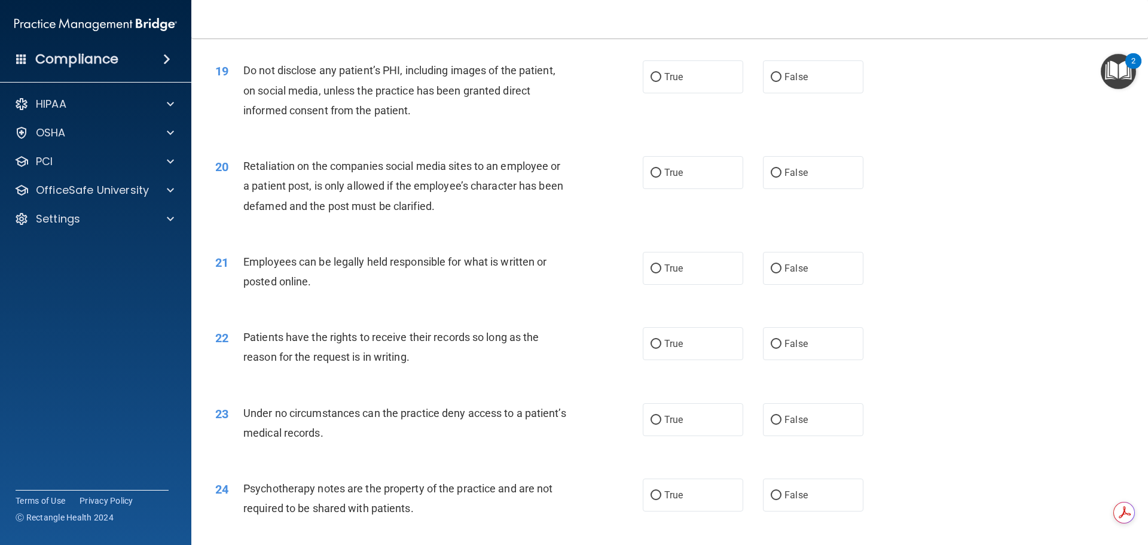
scroll to position [1793, 0]
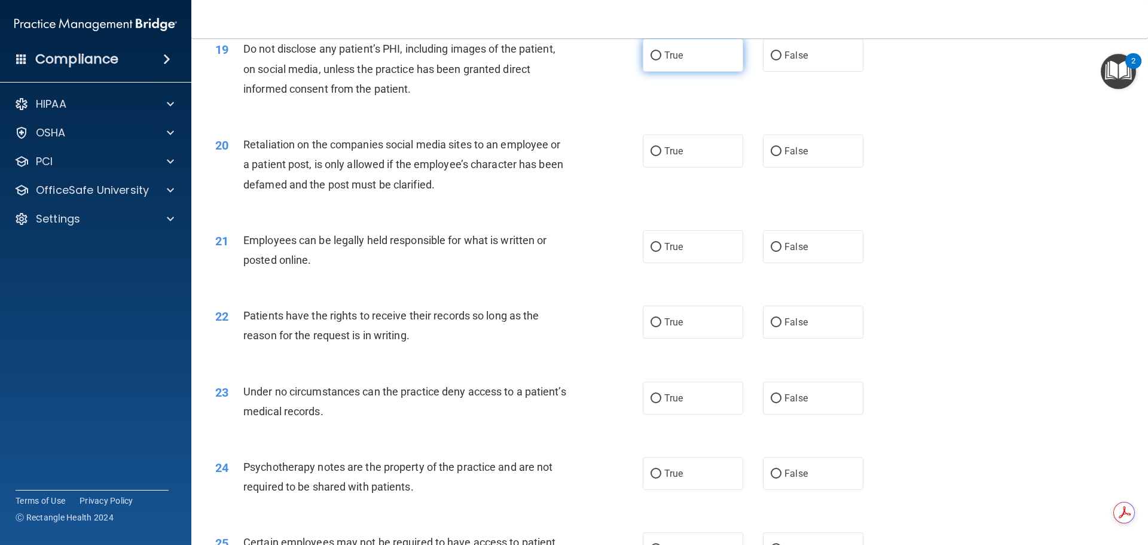
click at [680, 70] on label "True" at bounding box center [693, 55] width 100 height 33
click at [661, 60] on input "True" at bounding box center [655, 55] width 11 height 9
radio input "true"
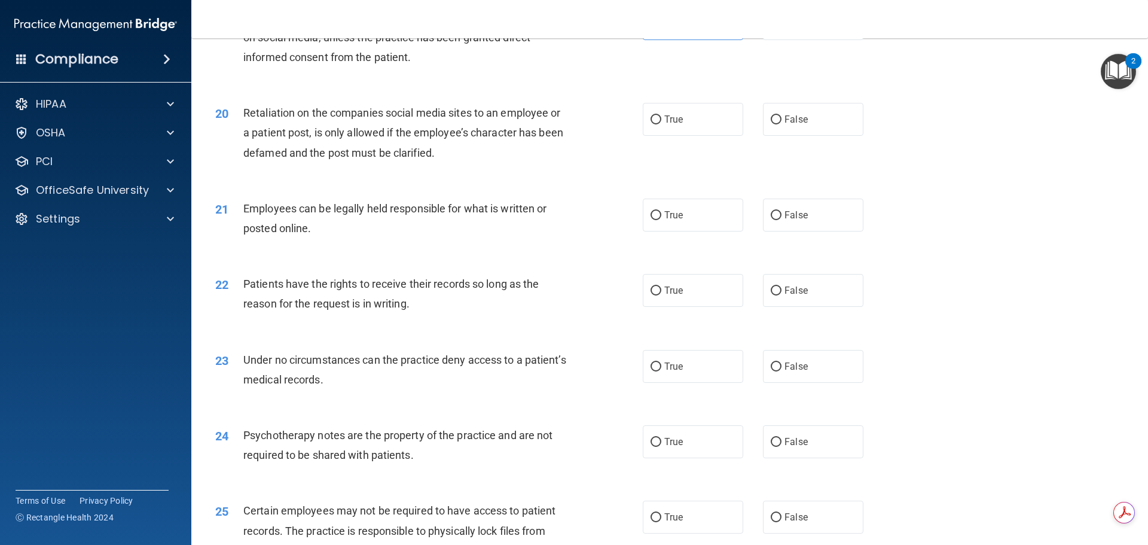
scroll to position [1853, 0]
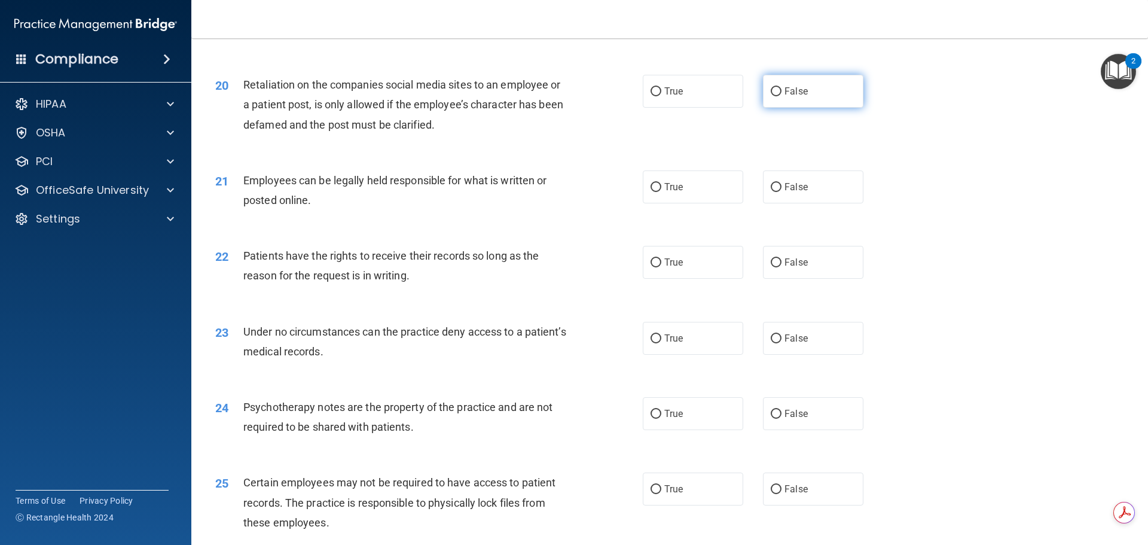
click at [790, 97] on span "False" at bounding box center [795, 90] width 23 height 11
click at [781, 96] on input "False" at bounding box center [775, 91] width 11 height 9
radio input "true"
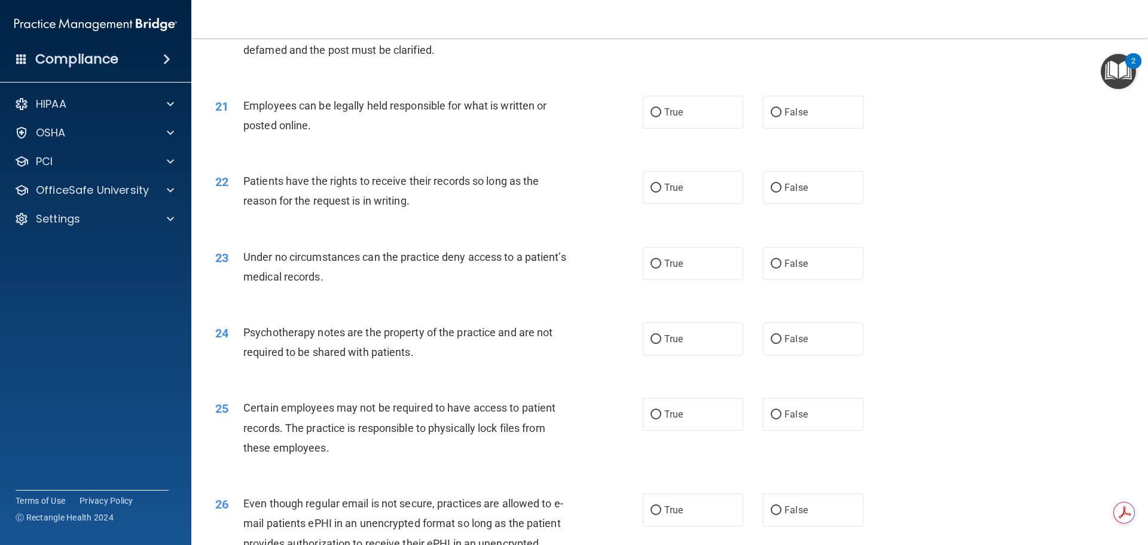
scroll to position [1972, 0]
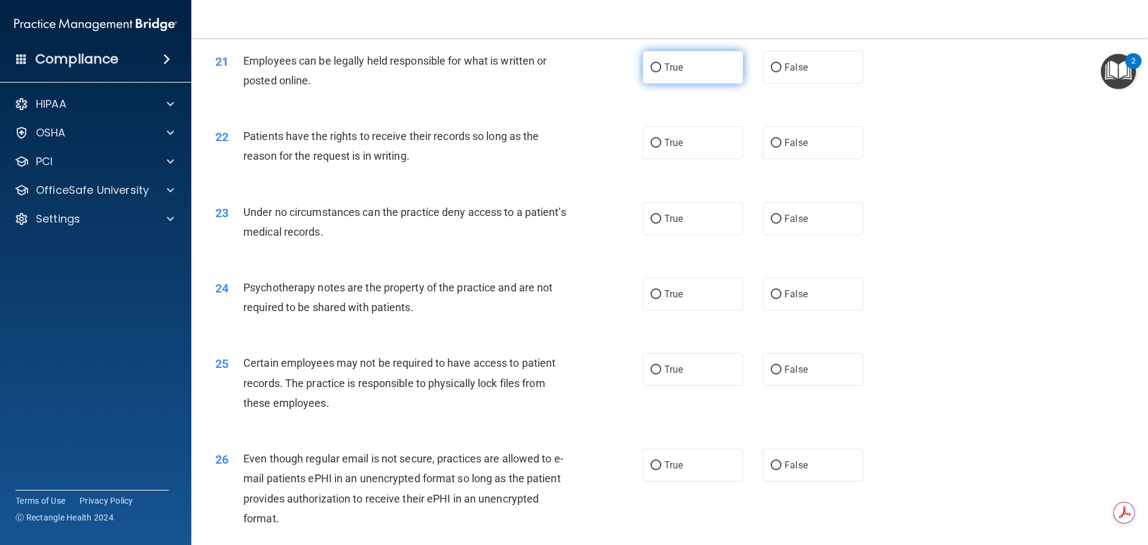
click at [675, 73] on span "True" at bounding box center [673, 67] width 19 height 11
click at [661, 72] on input "True" at bounding box center [655, 67] width 11 height 9
radio input "true"
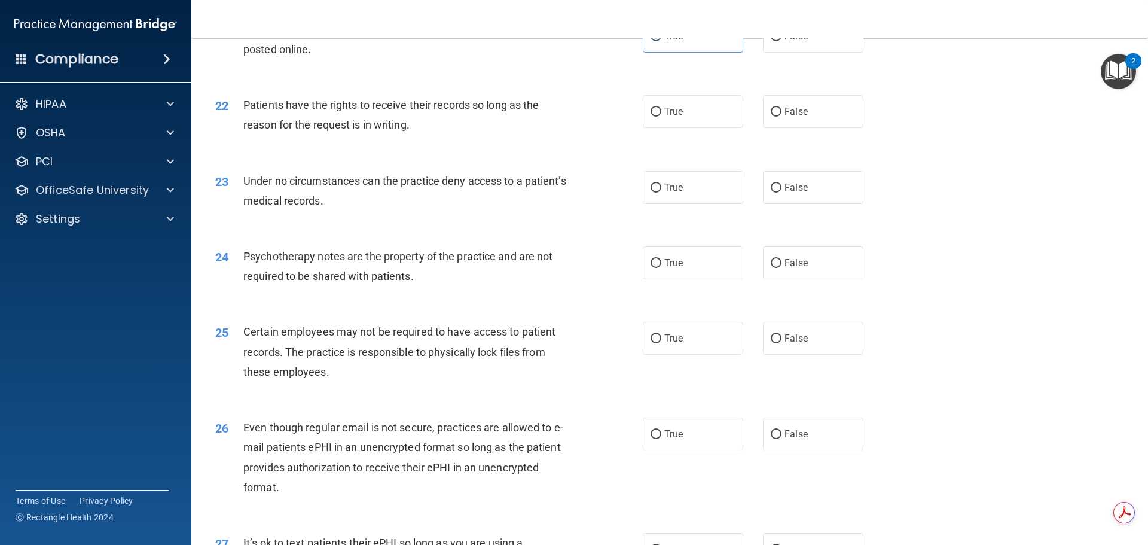
scroll to position [2032, 0]
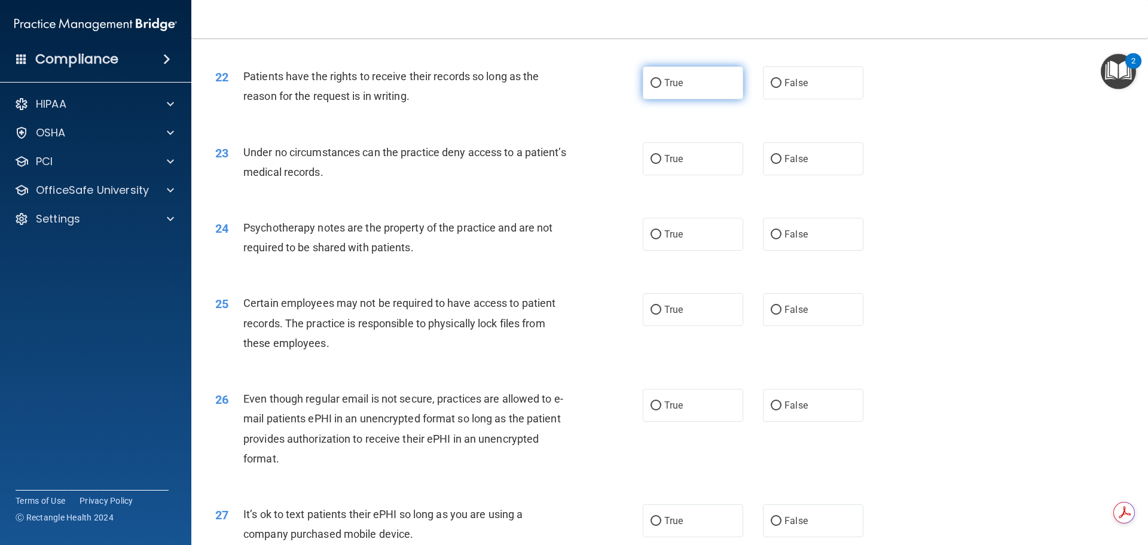
click at [662, 99] on label "True" at bounding box center [693, 82] width 100 height 33
click at [661, 88] on input "True" at bounding box center [655, 83] width 11 height 9
radio input "true"
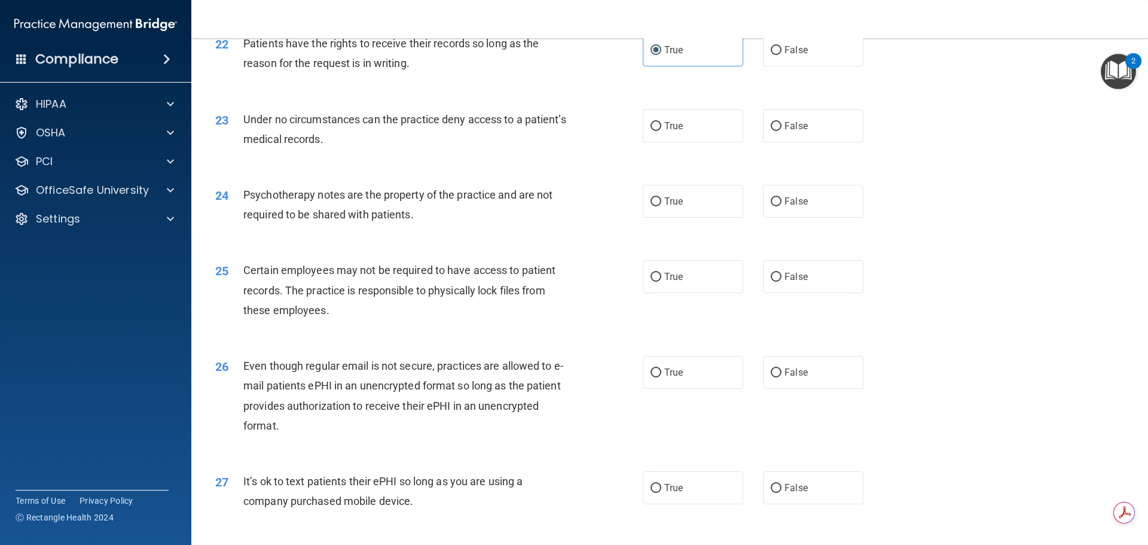
scroll to position [2092, 0]
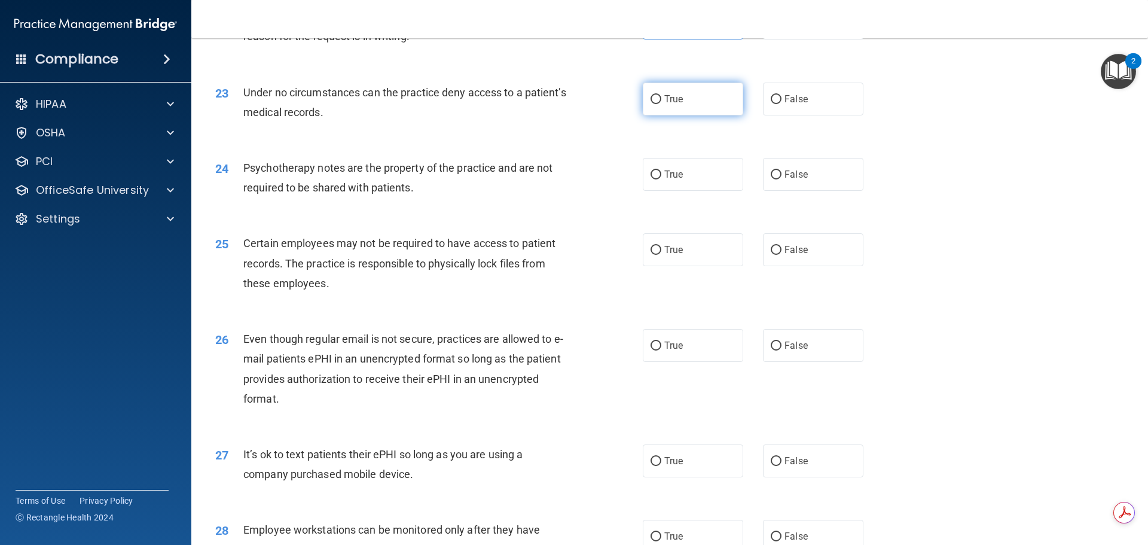
click at [666, 105] on span "True" at bounding box center [673, 98] width 19 height 11
click at [661, 104] on input "True" at bounding box center [655, 99] width 11 height 9
radio input "true"
click at [674, 180] on span "True" at bounding box center [673, 174] width 19 height 11
click at [661, 179] on input "True" at bounding box center [655, 174] width 11 height 9
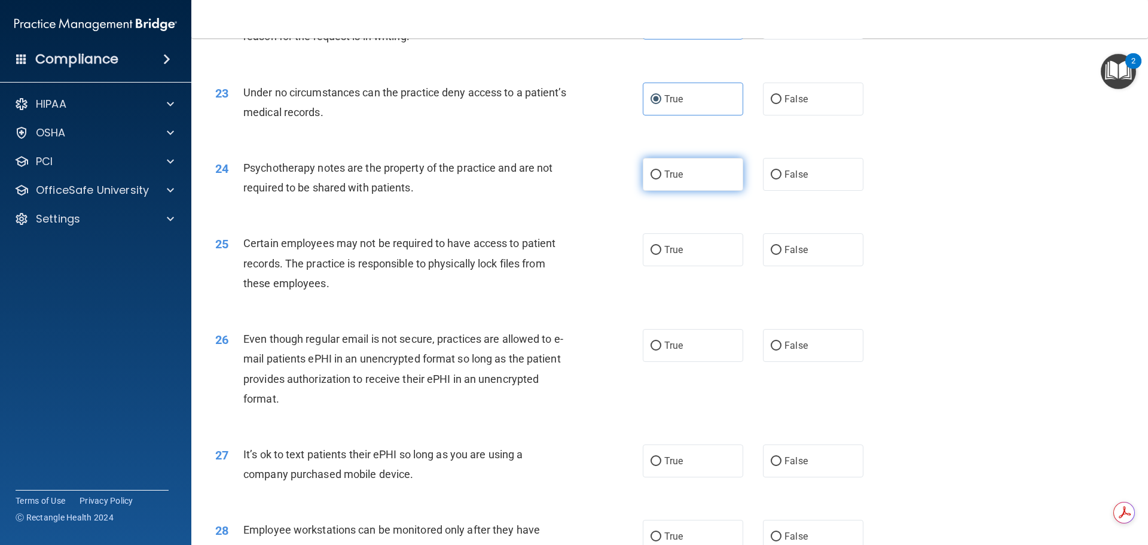
radio input "true"
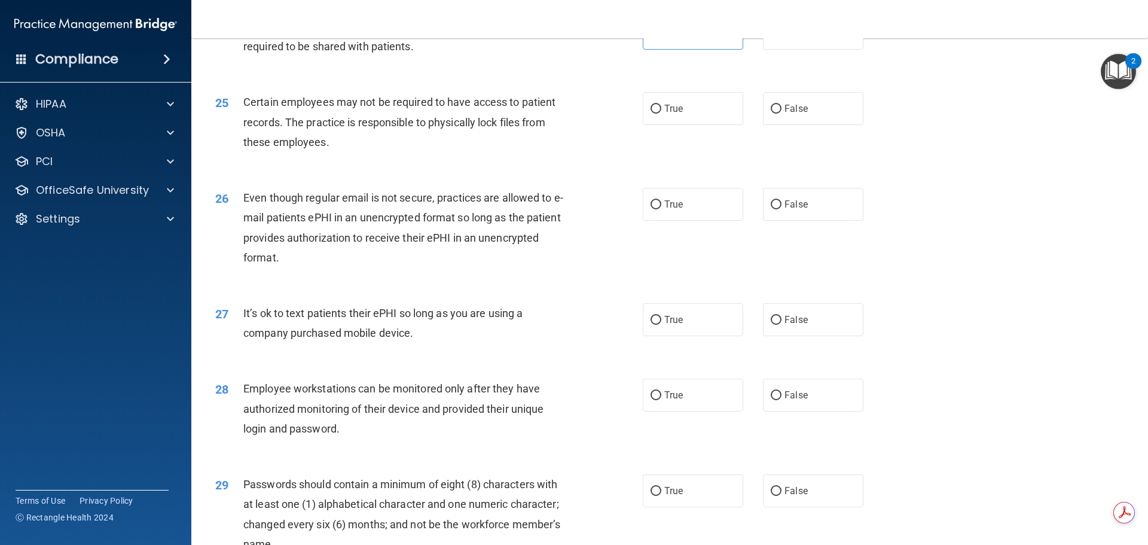
scroll to position [2271, 0]
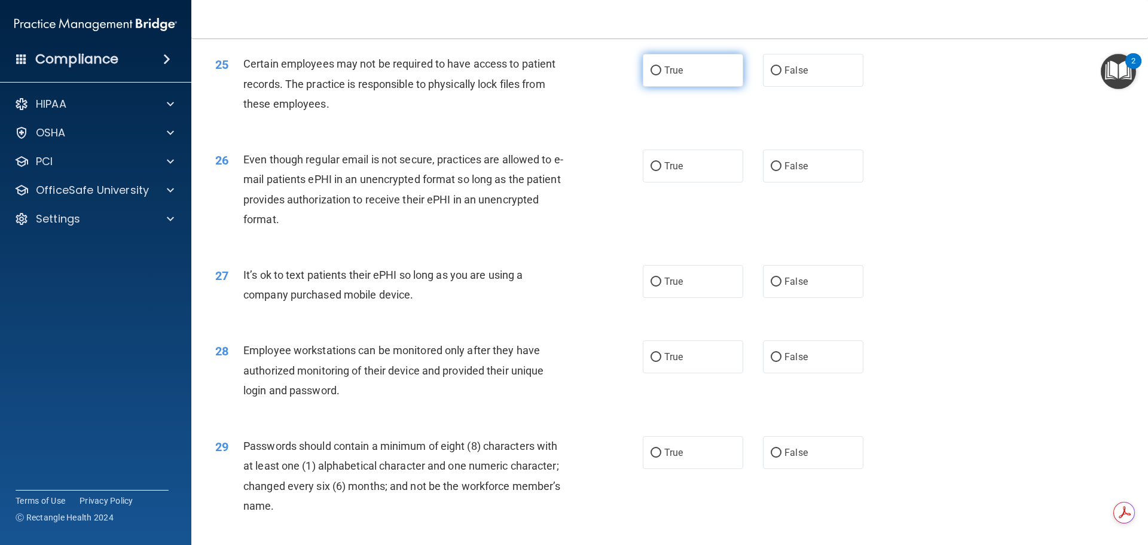
click at [681, 87] on label "True" at bounding box center [693, 70] width 100 height 33
click at [661, 75] on input "True" at bounding box center [655, 70] width 11 height 9
radio input "true"
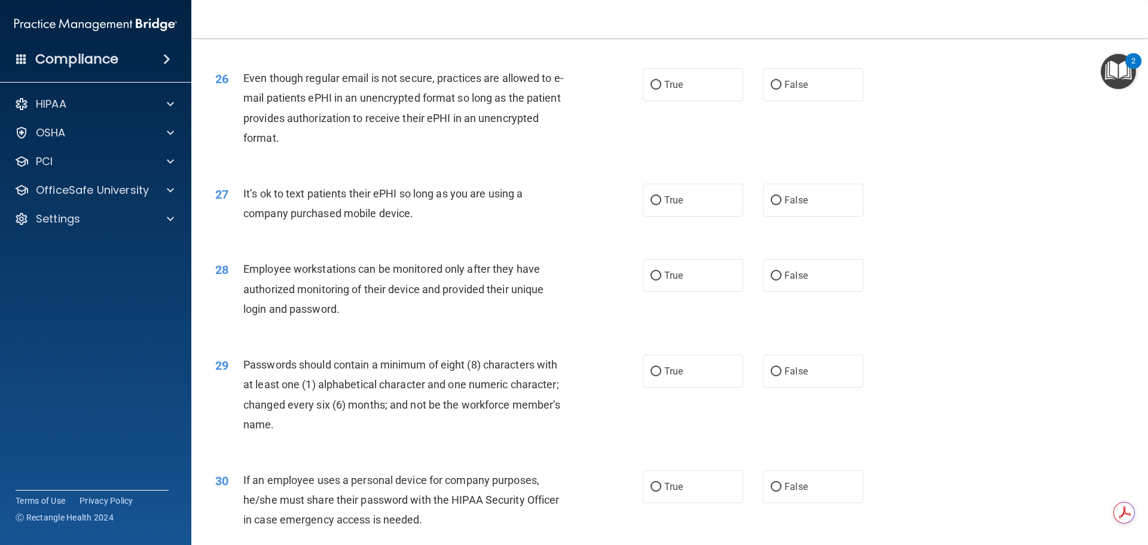
scroll to position [2391, 0]
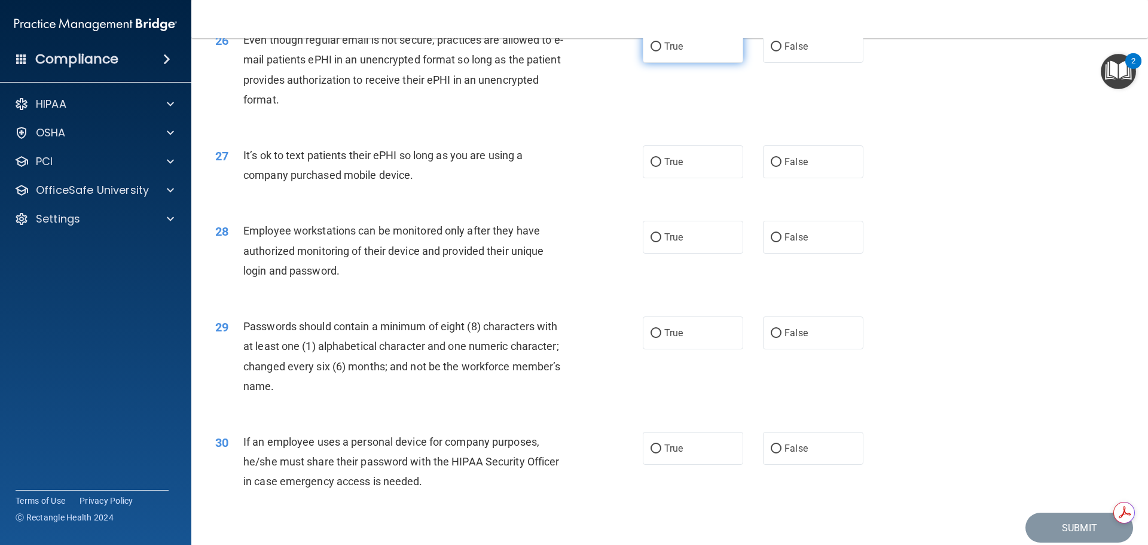
click at [670, 63] on label "True" at bounding box center [693, 46] width 100 height 33
click at [661, 51] on input "True" at bounding box center [655, 46] width 11 height 9
radio input "true"
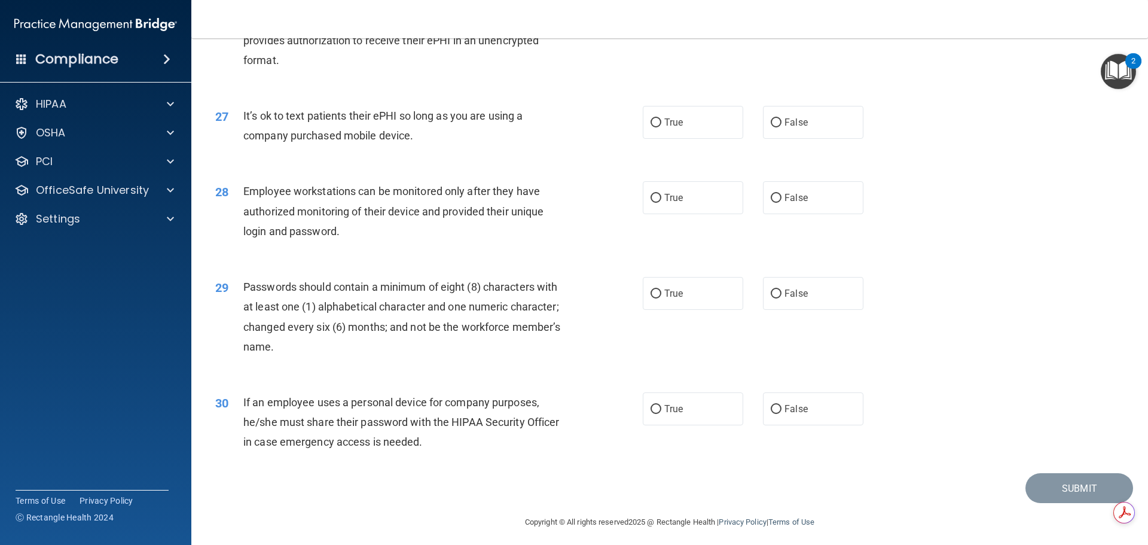
scroll to position [2451, 0]
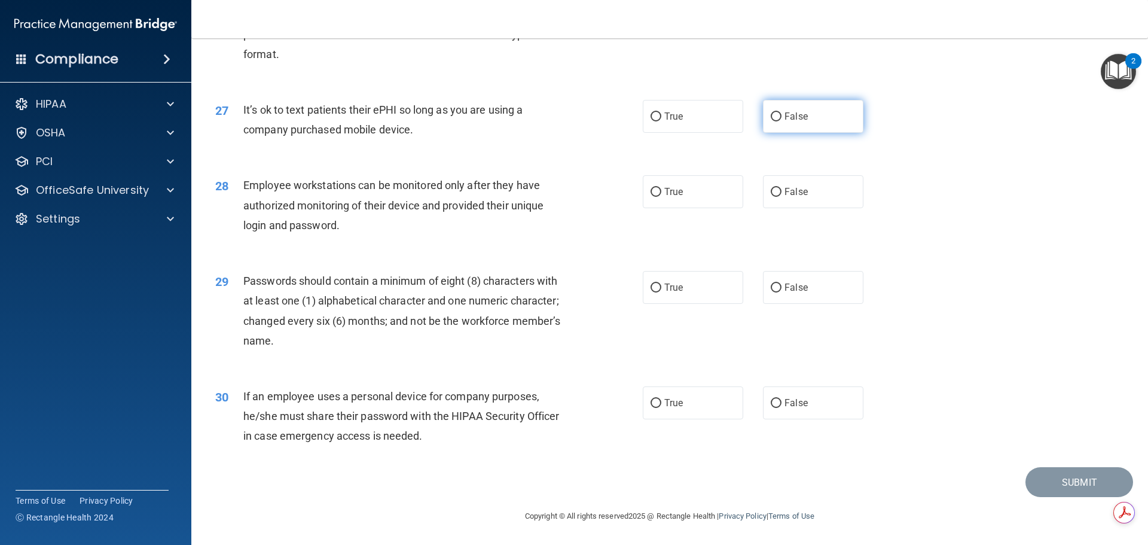
click at [773, 121] on input "False" at bounding box center [775, 116] width 11 height 9
radio input "true"
click at [800, 198] on label "False" at bounding box center [813, 191] width 100 height 33
click at [781, 197] on input "False" at bounding box center [775, 192] width 11 height 9
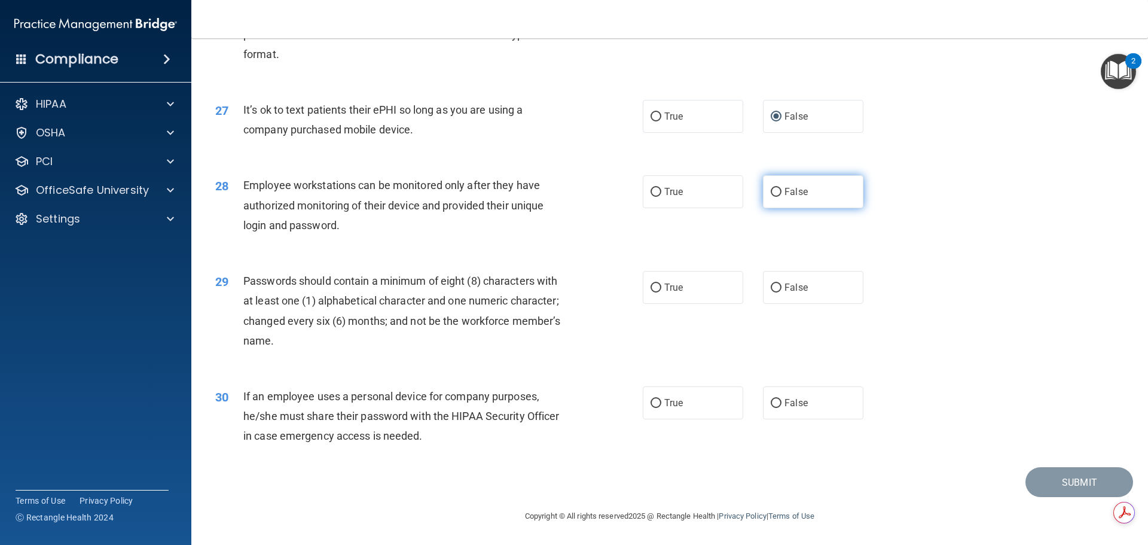
radio input "true"
click at [677, 291] on span "True" at bounding box center [673, 287] width 19 height 11
click at [661, 291] on input "True" at bounding box center [655, 287] width 11 height 9
radio input "true"
click at [789, 411] on label "False" at bounding box center [813, 402] width 100 height 33
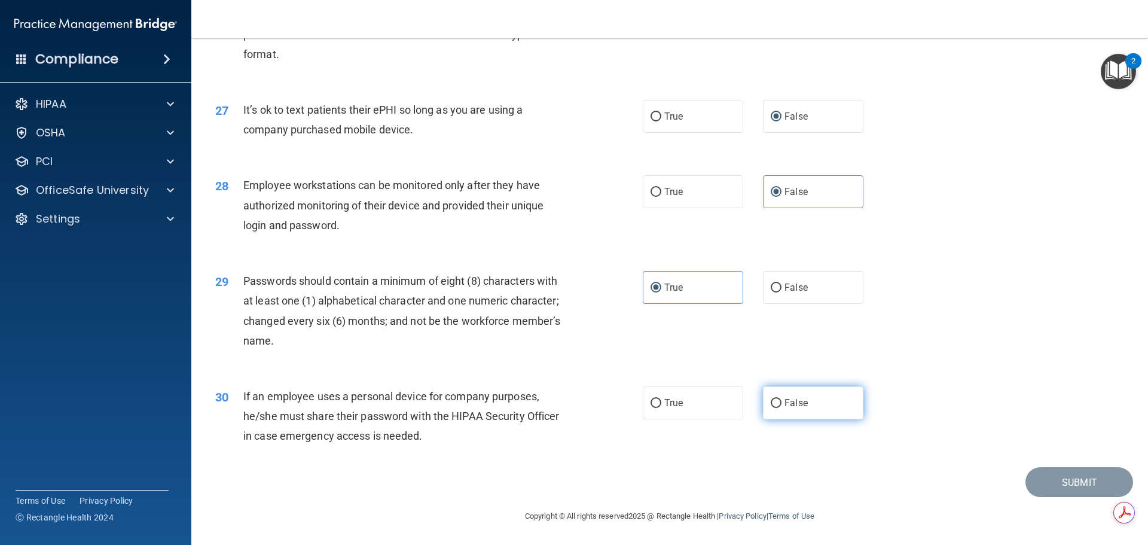
click at [781, 408] on input "False" at bounding box center [775, 403] width 11 height 9
radio input "true"
click at [1076, 487] on button "Submit" at bounding box center [1079, 482] width 108 height 30
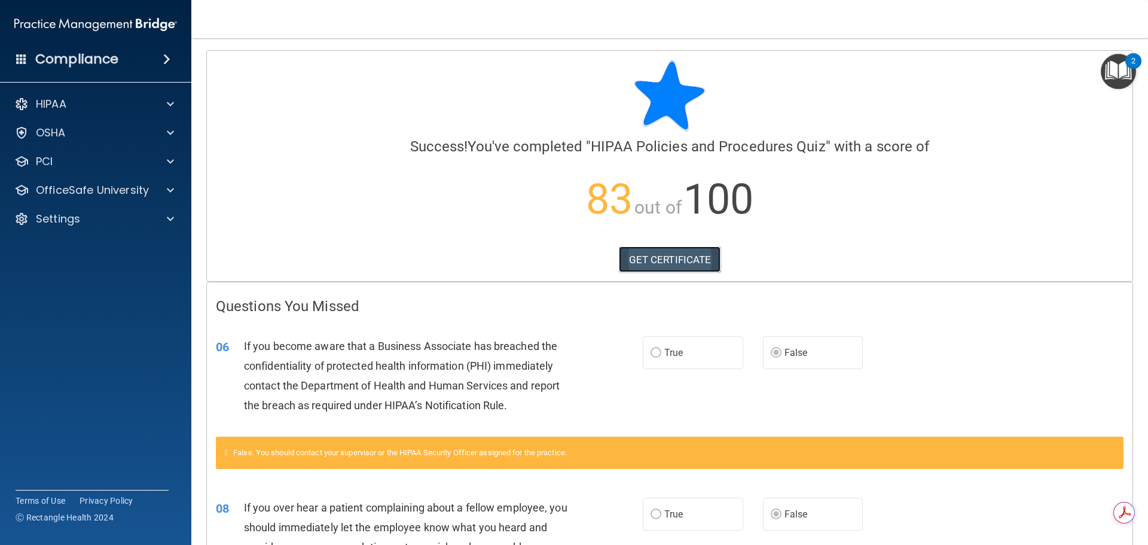
click at [656, 262] on link "GET CERTIFICATE" at bounding box center [670, 259] width 102 height 26
click at [108, 188] on p "OfficeSafe University" at bounding box center [92, 190] width 113 height 14
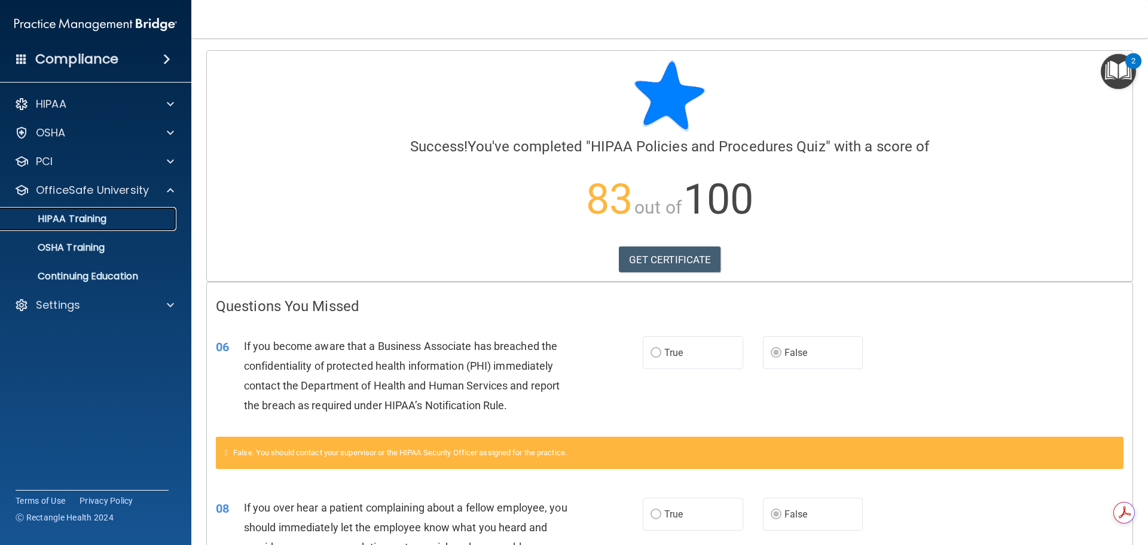
click at [90, 215] on p "HIPAA Training" at bounding box center [57, 219] width 99 height 12
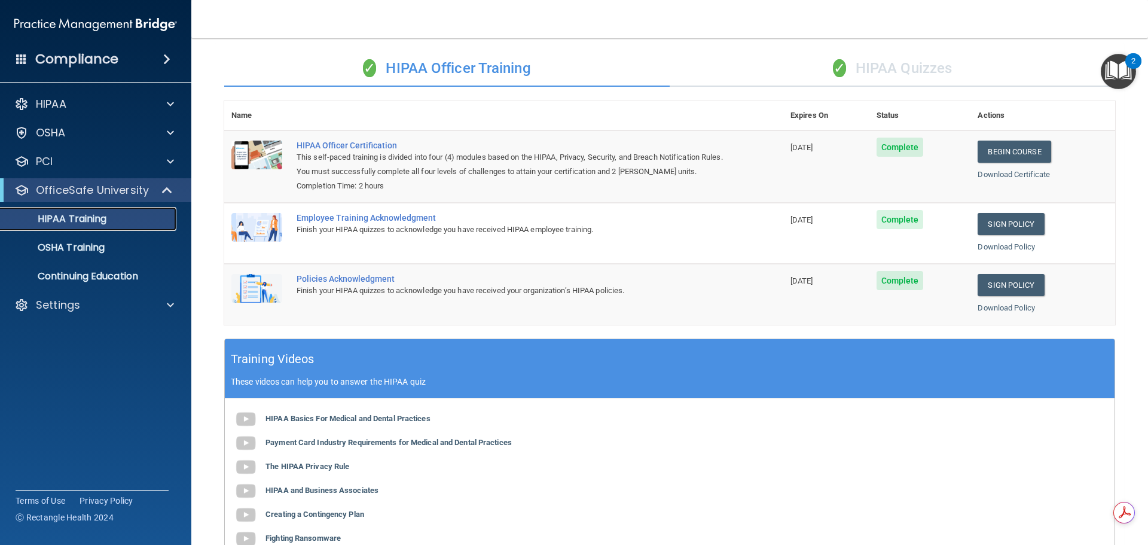
scroll to position [66, 0]
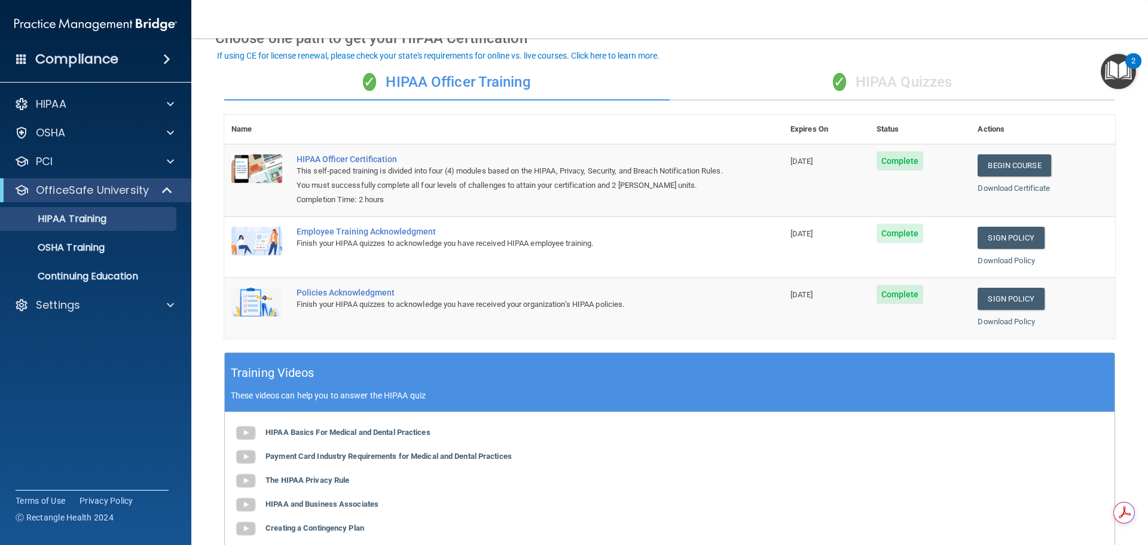
click at [879, 78] on div "✓ HIPAA Quizzes" at bounding box center [891, 83] width 445 height 36
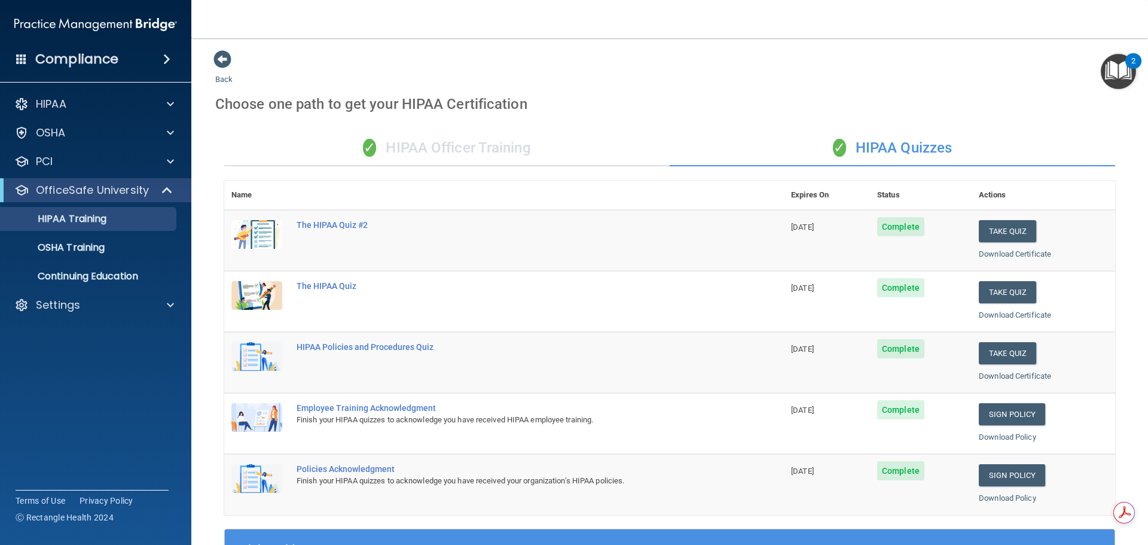
scroll to position [0, 0]
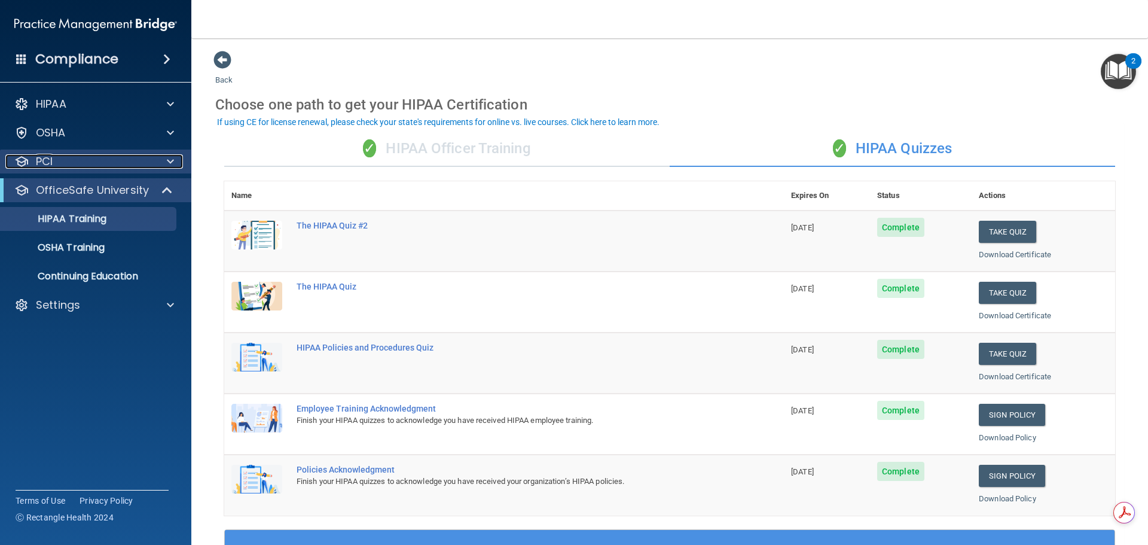
click at [72, 161] on div "PCI" at bounding box center [79, 161] width 148 height 14
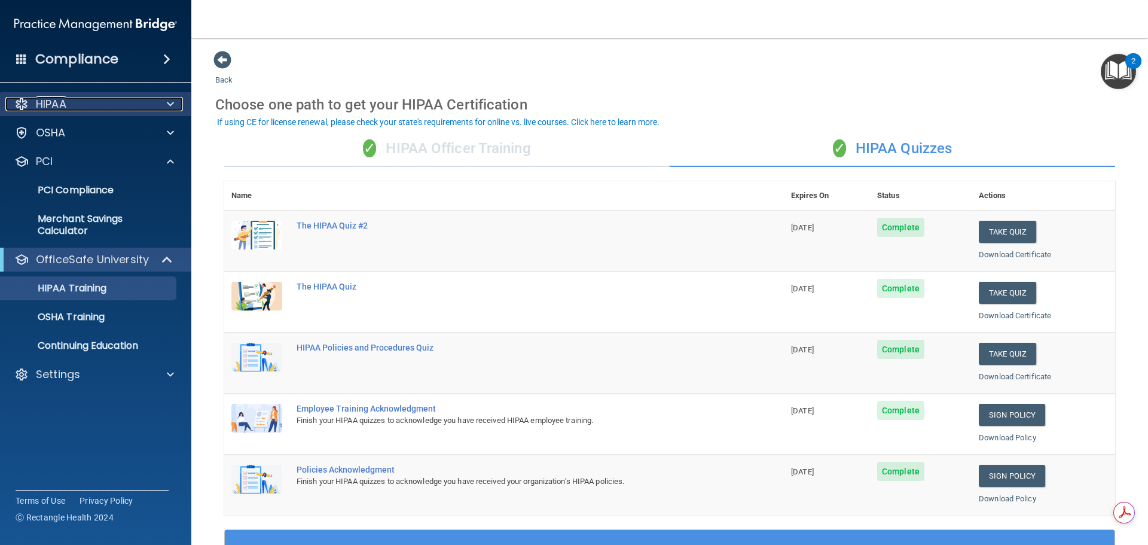
click at [93, 104] on div "HIPAA" at bounding box center [79, 104] width 148 height 14
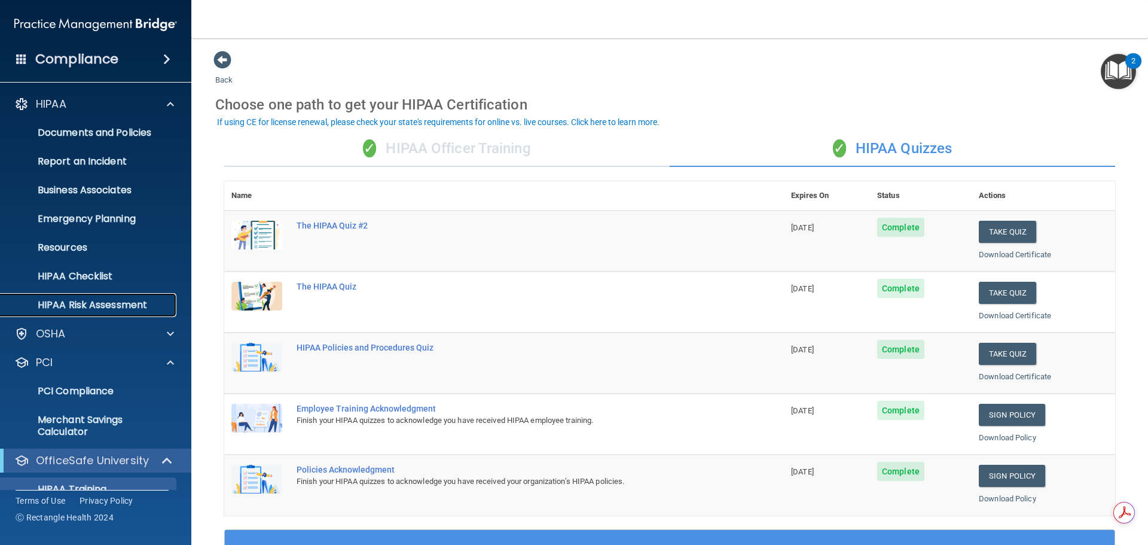
click at [82, 307] on p "HIPAA Risk Assessment" at bounding box center [89, 305] width 163 height 12
